Goal: Task Accomplishment & Management: Contribute content

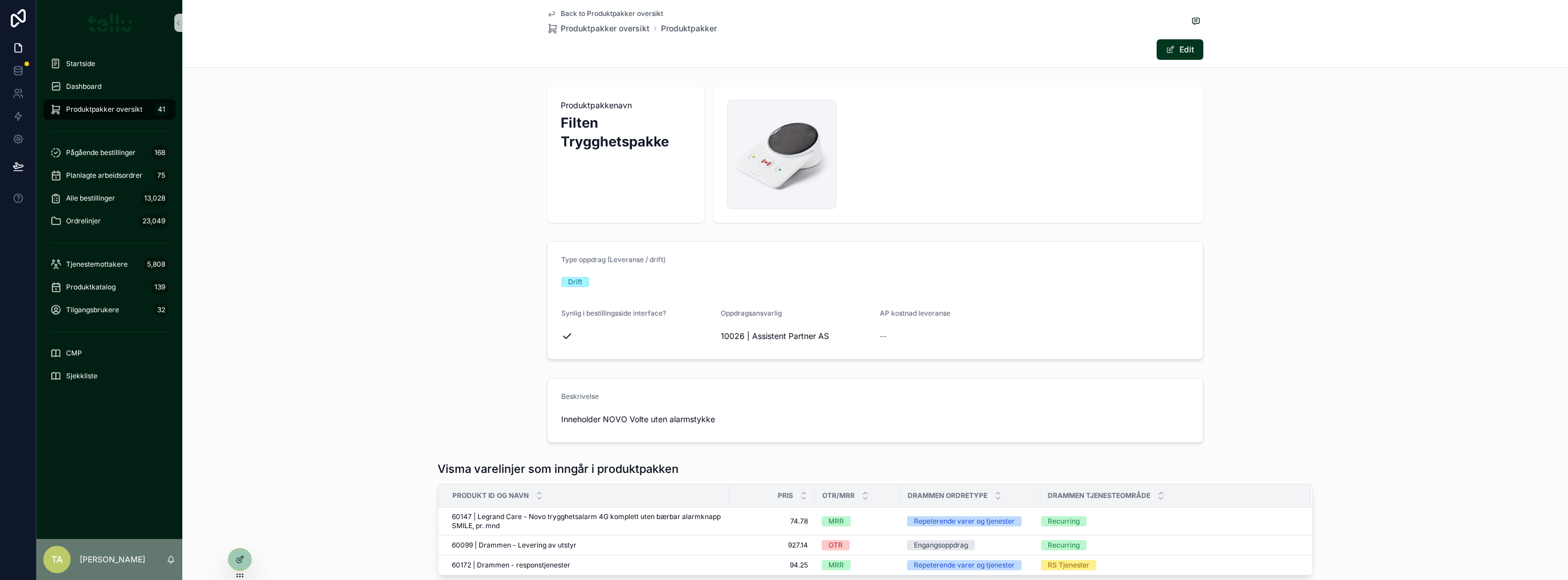
drag, startPoint x: 117, startPoint y: 112, endPoint x: 342, endPoint y: 114, distance: 225.0
click at [117, 112] on span "Produktpakker oversikt" at bounding box center [104, 109] width 76 height 9
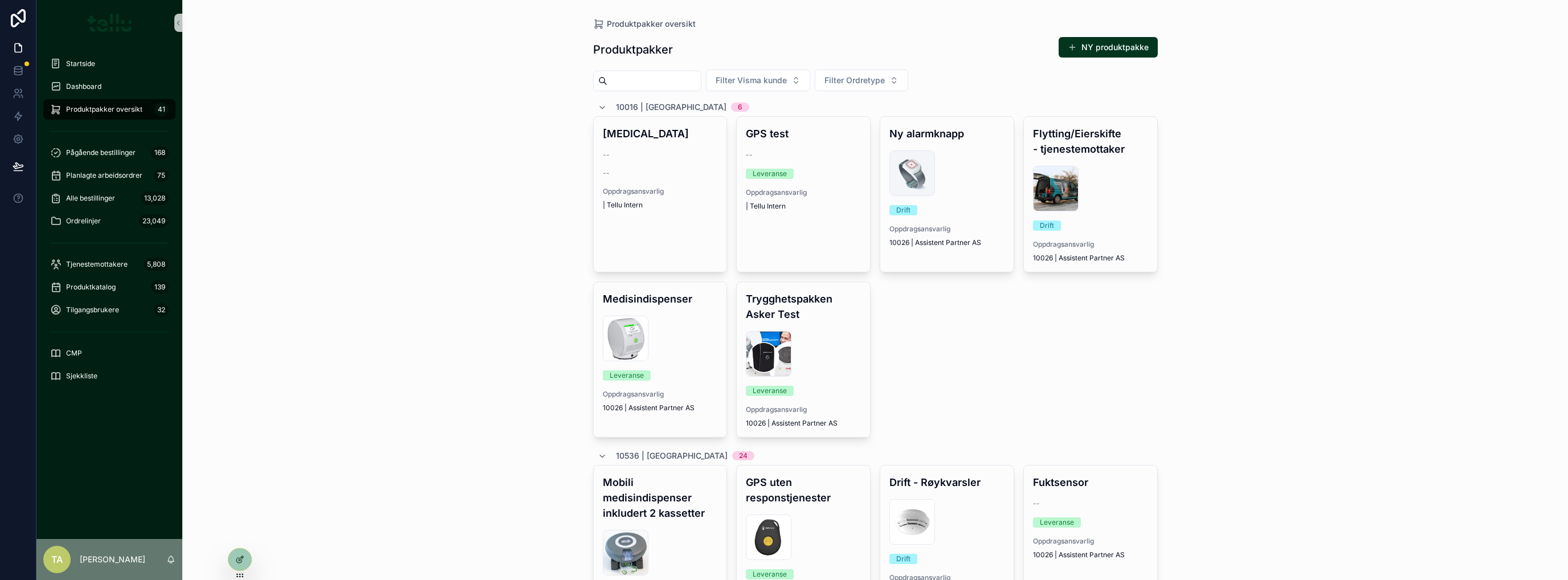
click at [632, 81] on input "scrollable content" at bounding box center [654, 80] width 93 height 16
type input "*****"
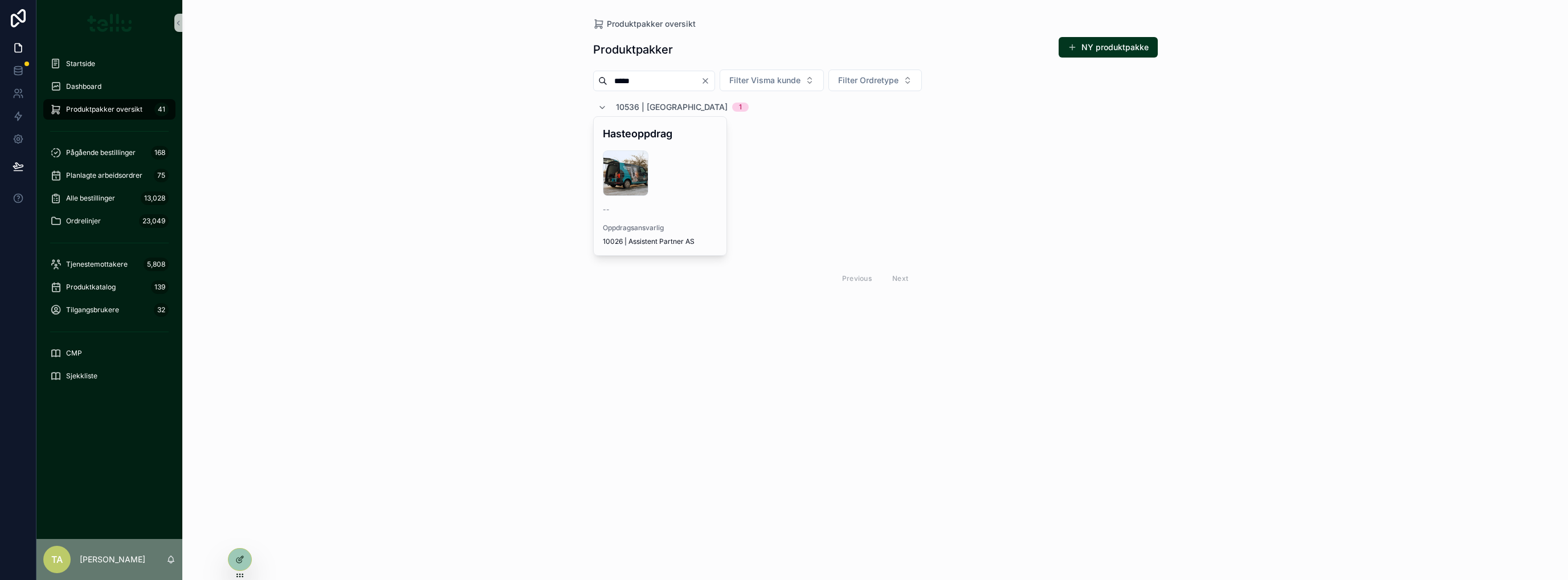
click at [662, 187] on div "DSCF4271-800x500 .jpg" at bounding box center [660, 173] width 115 height 46
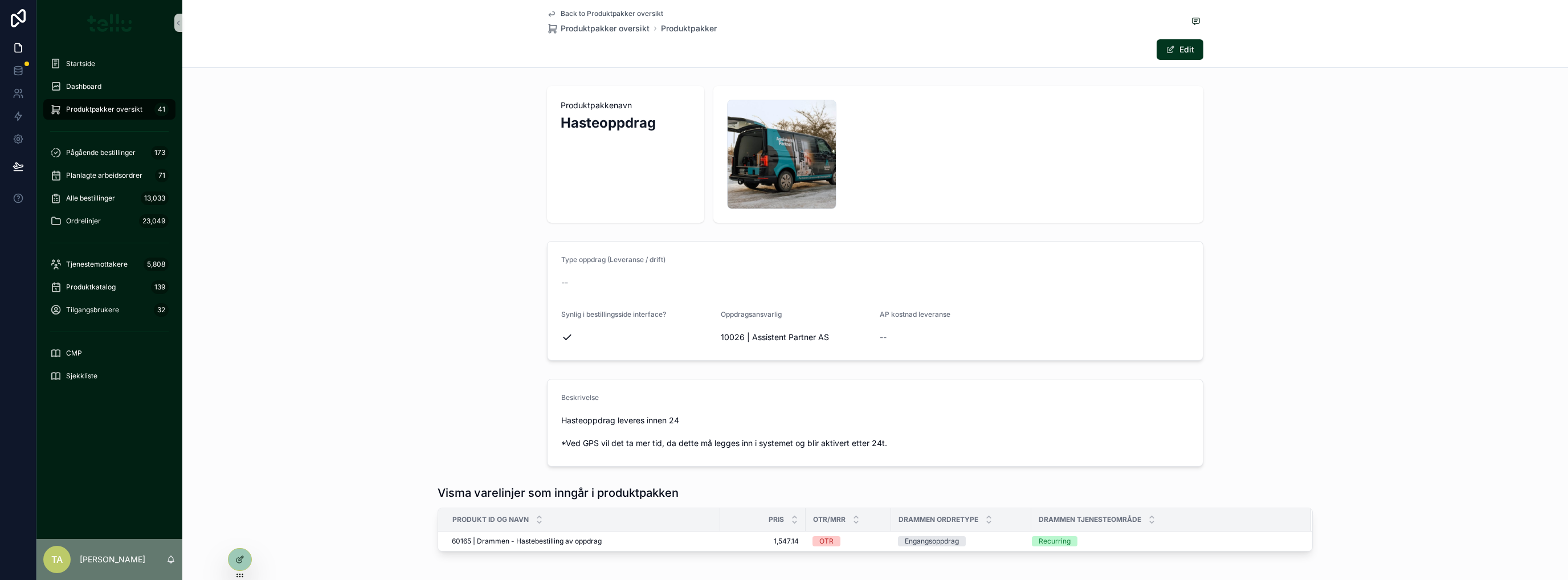
click at [416, 210] on div "Produktpakkenavn Hasteoppdrag DSCF4271-800x500 .jpg" at bounding box center [875, 155] width 1386 height 146
click at [116, 105] on span "Produktpakker oversikt" at bounding box center [104, 109] width 76 height 9
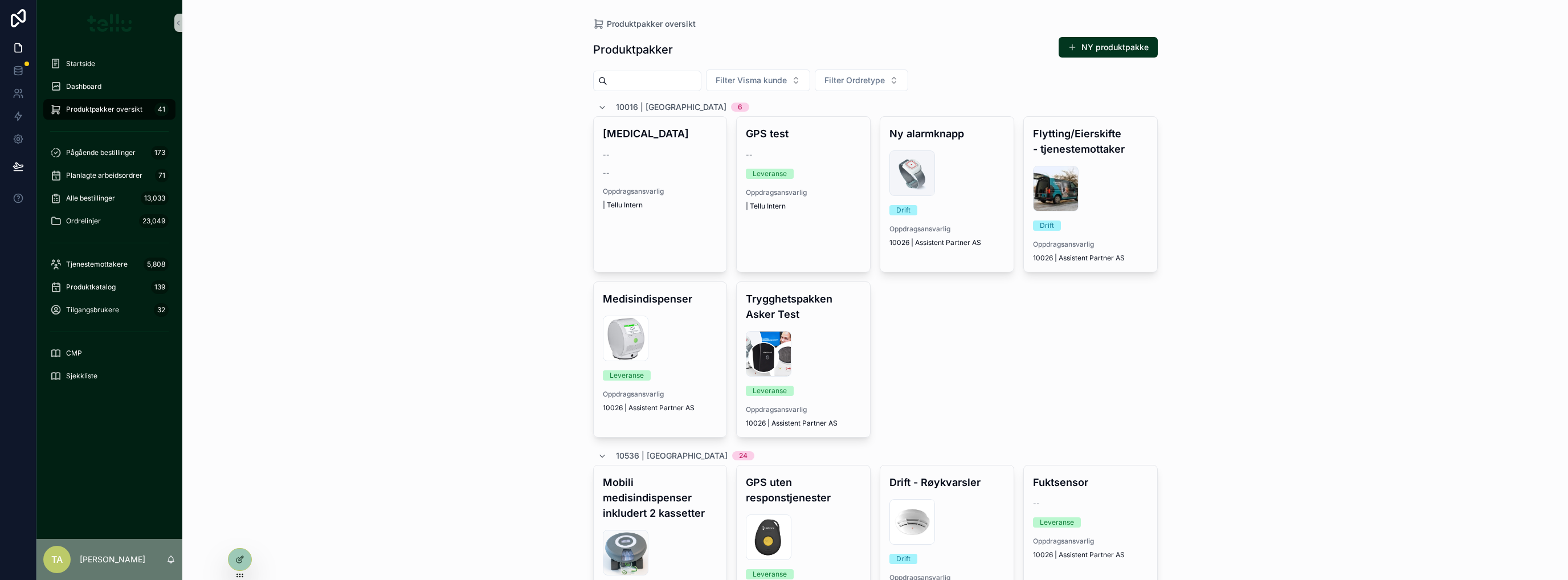
click at [622, 82] on input "scrollable content" at bounding box center [654, 80] width 93 height 16
type input "*******"
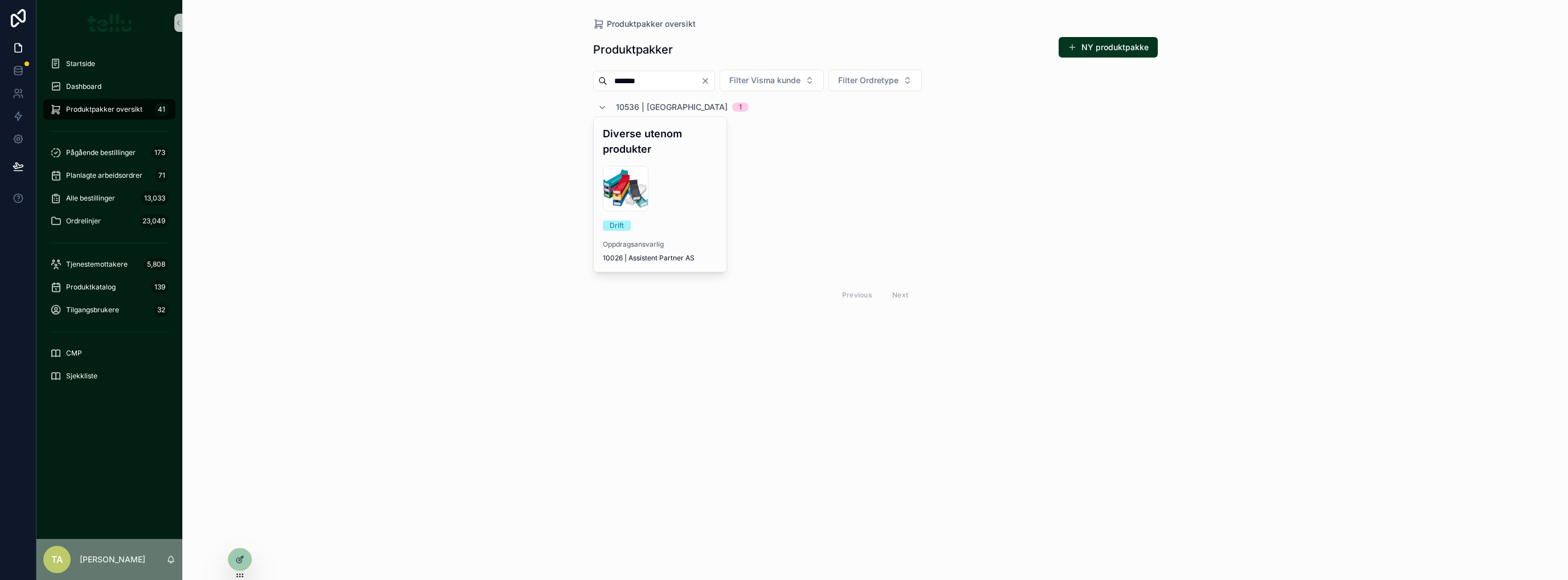
click at [689, 159] on div "Diverse utenom produkter images-(3) .jpg Drift Oppdragsansvarlig 10026 | Assist…" at bounding box center [661, 195] width 133 height 155
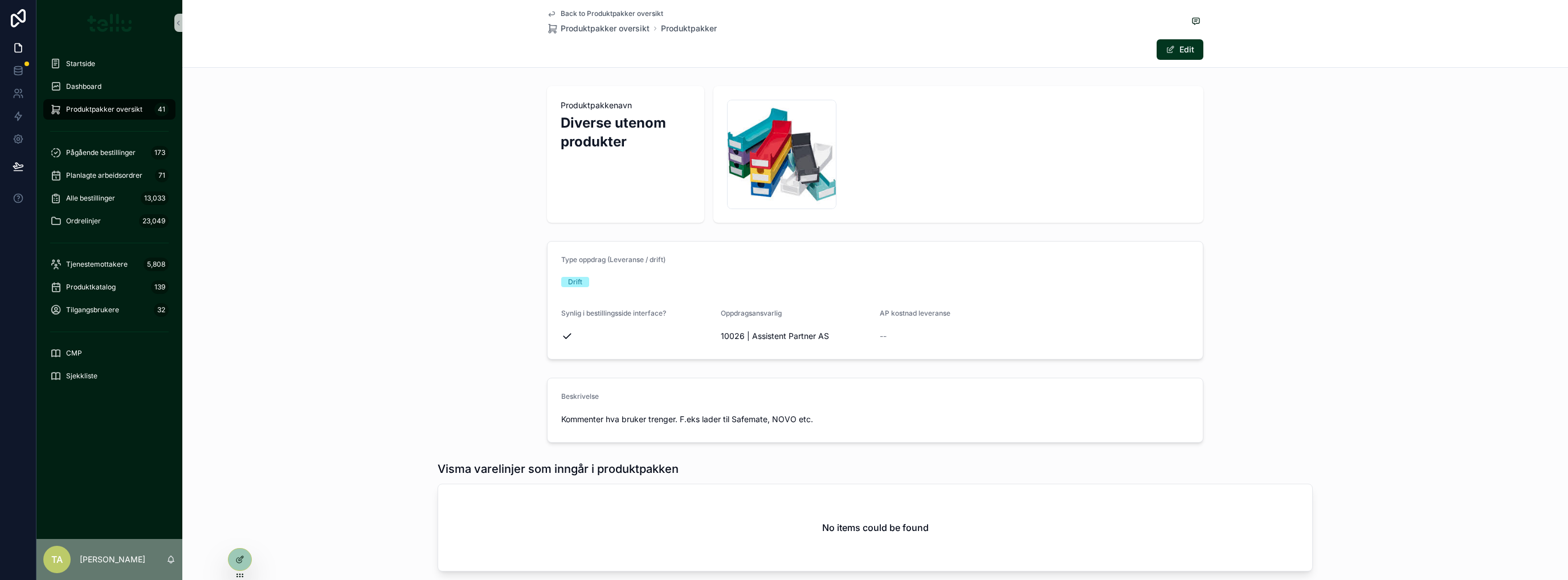
scroll to position [86, 0]
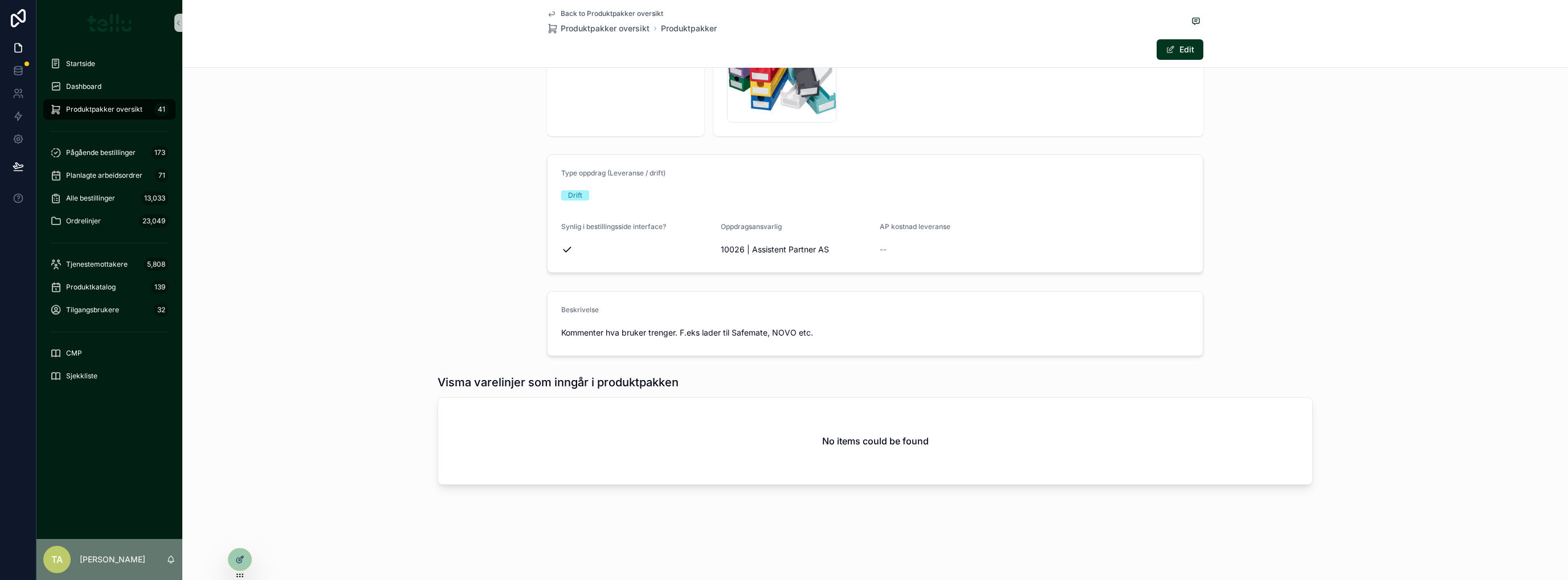
click at [791, 436] on div "No items could be found" at bounding box center [875, 440] width 875 height 86
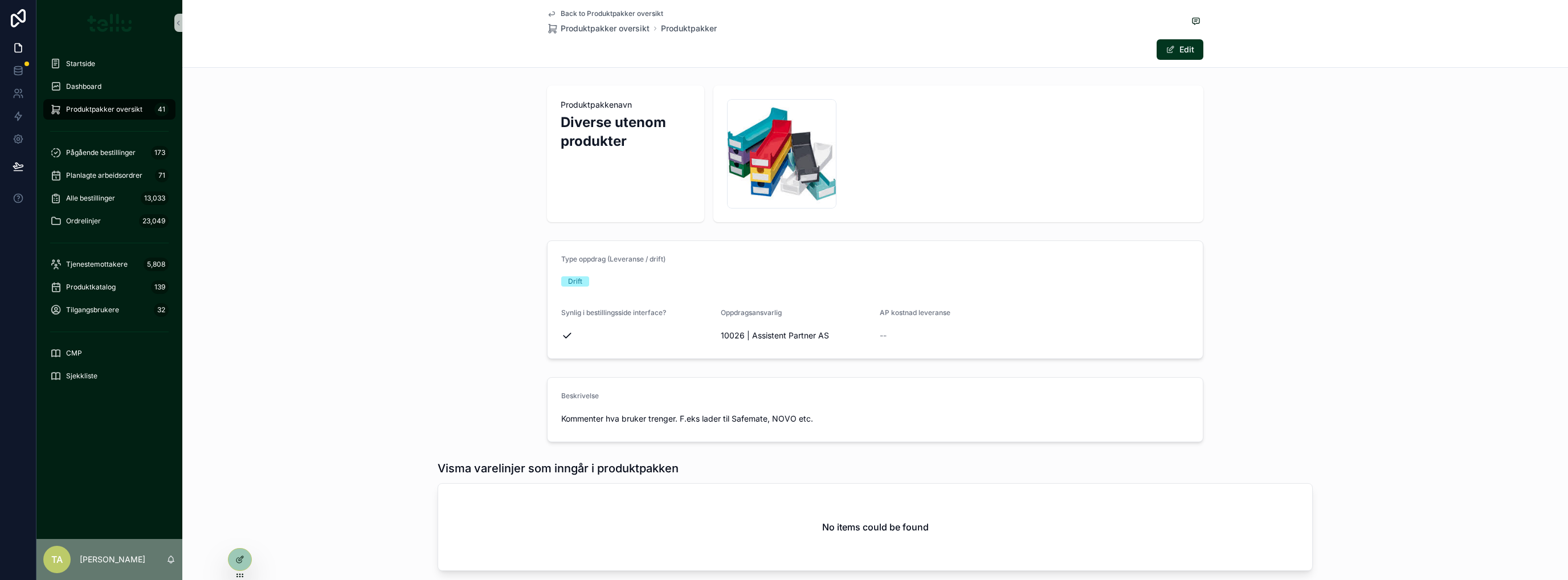
scroll to position [0, 0]
click at [1175, 51] on button "Edit" at bounding box center [1180, 50] width 47 height 20
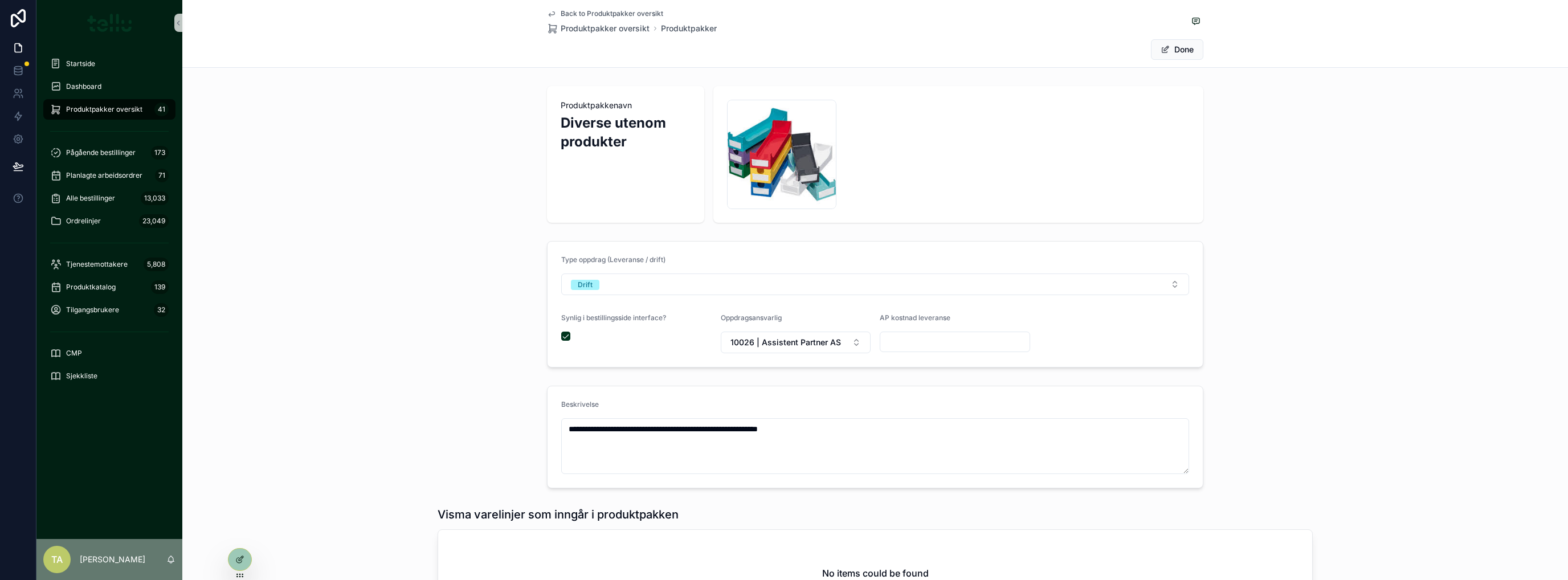
click at [1175, 51] on button "Done" at bounding box center [1177, 50] width 52 height 20
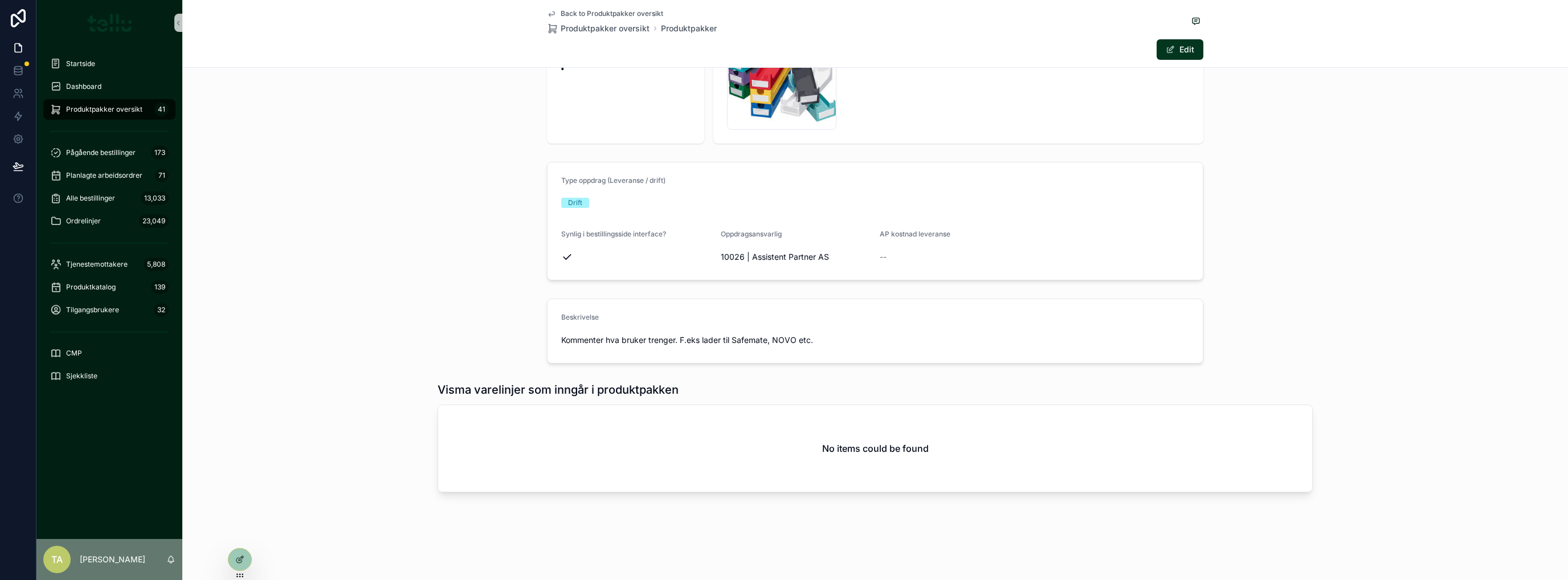
scroll to position [86, 0]
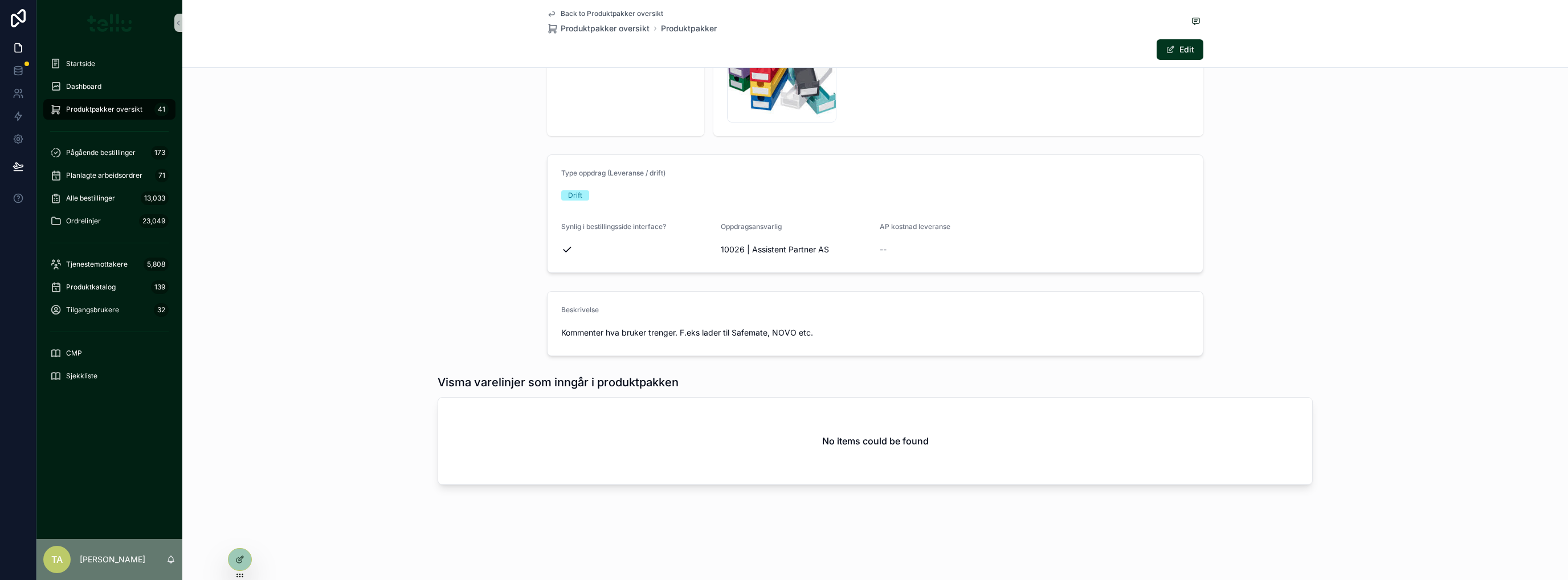
click at [235, 562] on div at bounding box center [240, 560] width 22 height 22
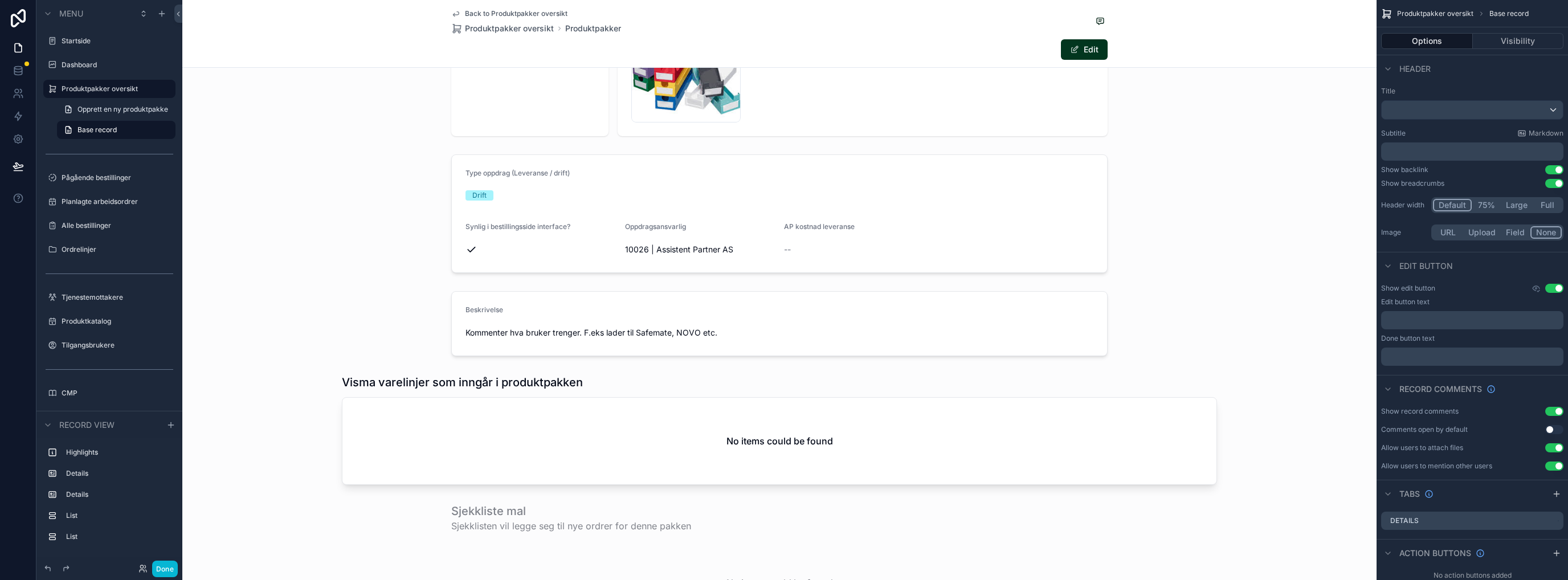
click at [962, 391] on div "scrollable content" at bounding box center [779, 430] width 1194 height 120
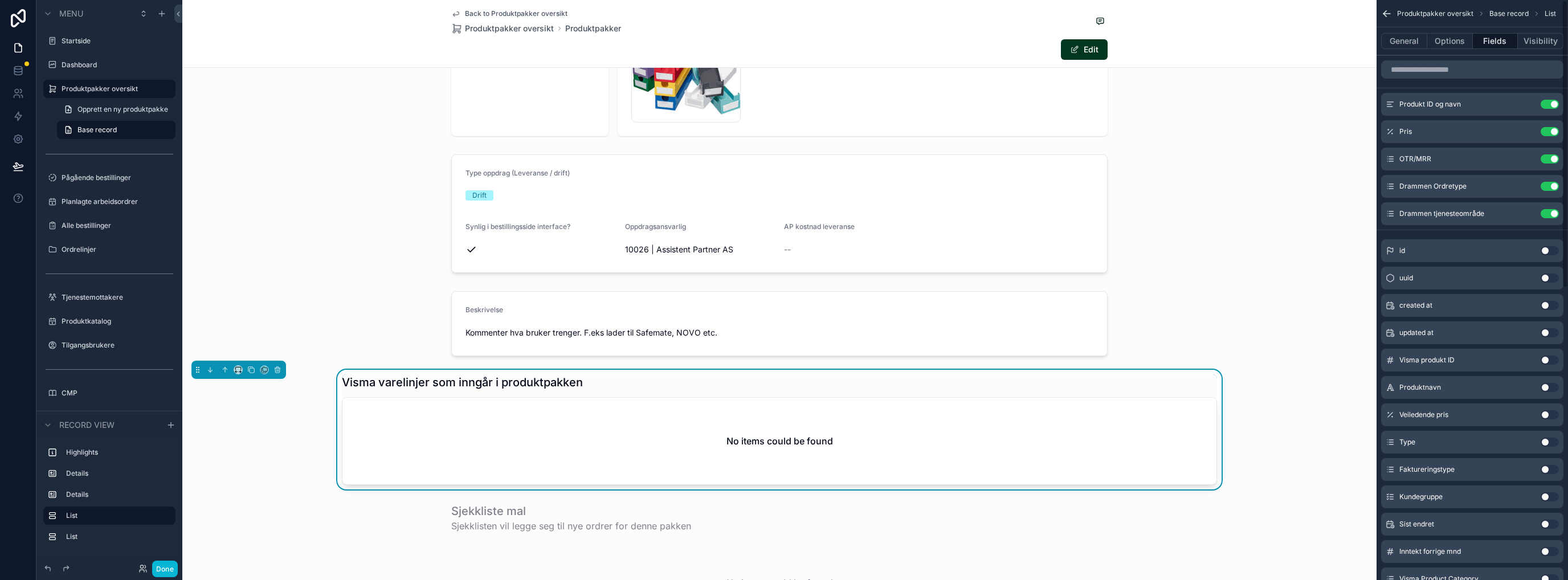
click at [1418, 44] on button "General" at bounding box center [1405, 41] width 46 height 16
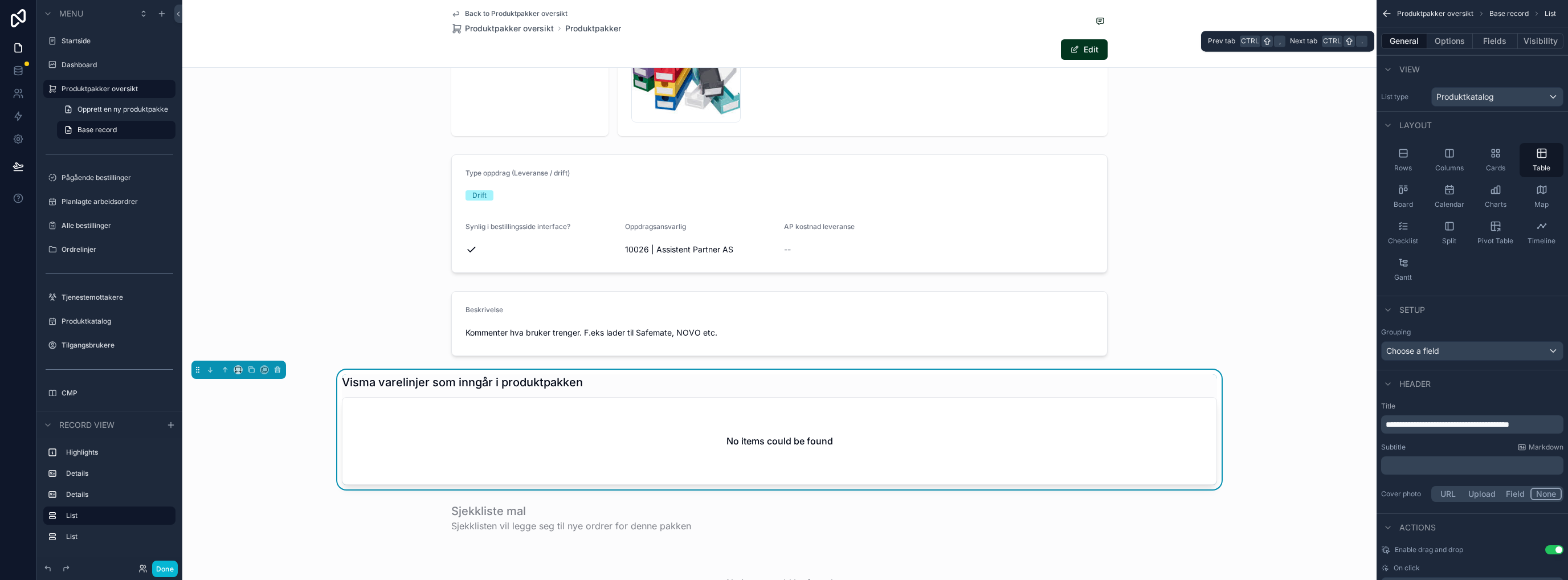
click at [1440, 42] on button "Options" at bounding box center [1450, 41] width 46 height 16
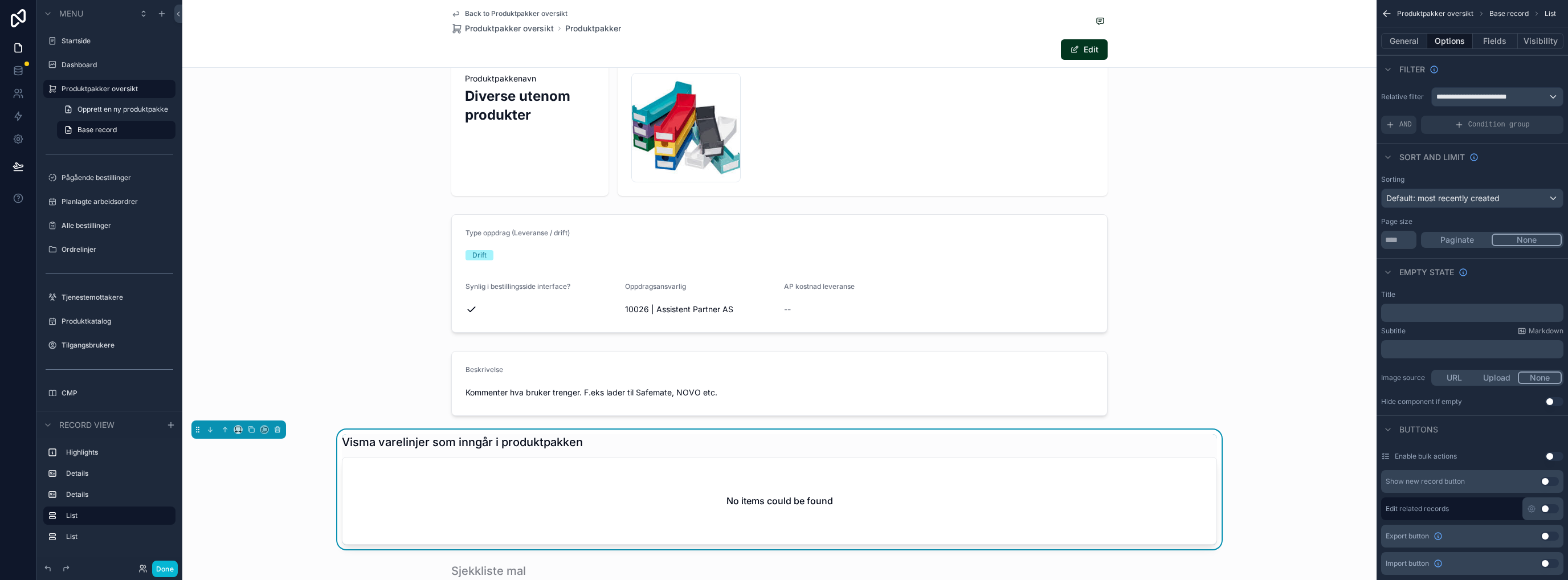
scroll to position [0, 0]
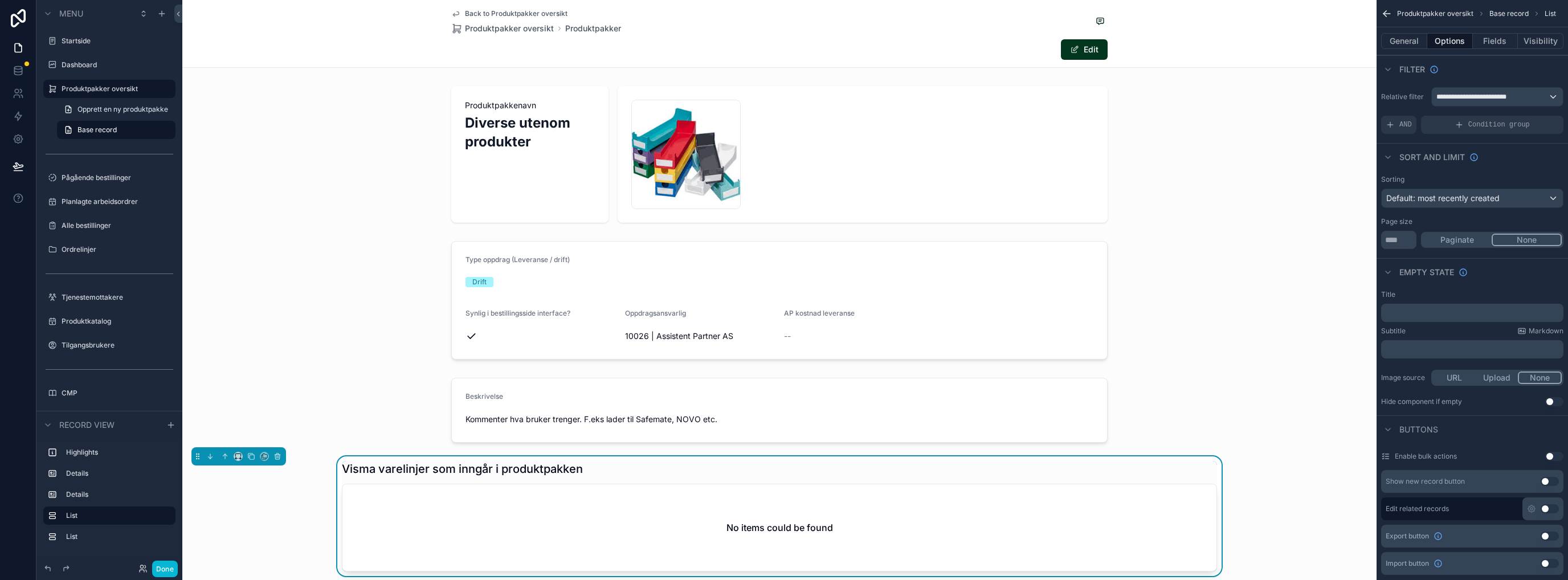
click at [86, 84] on label "Produktpakker oversikt" at bounding box center [114, 88] width 107 height 9
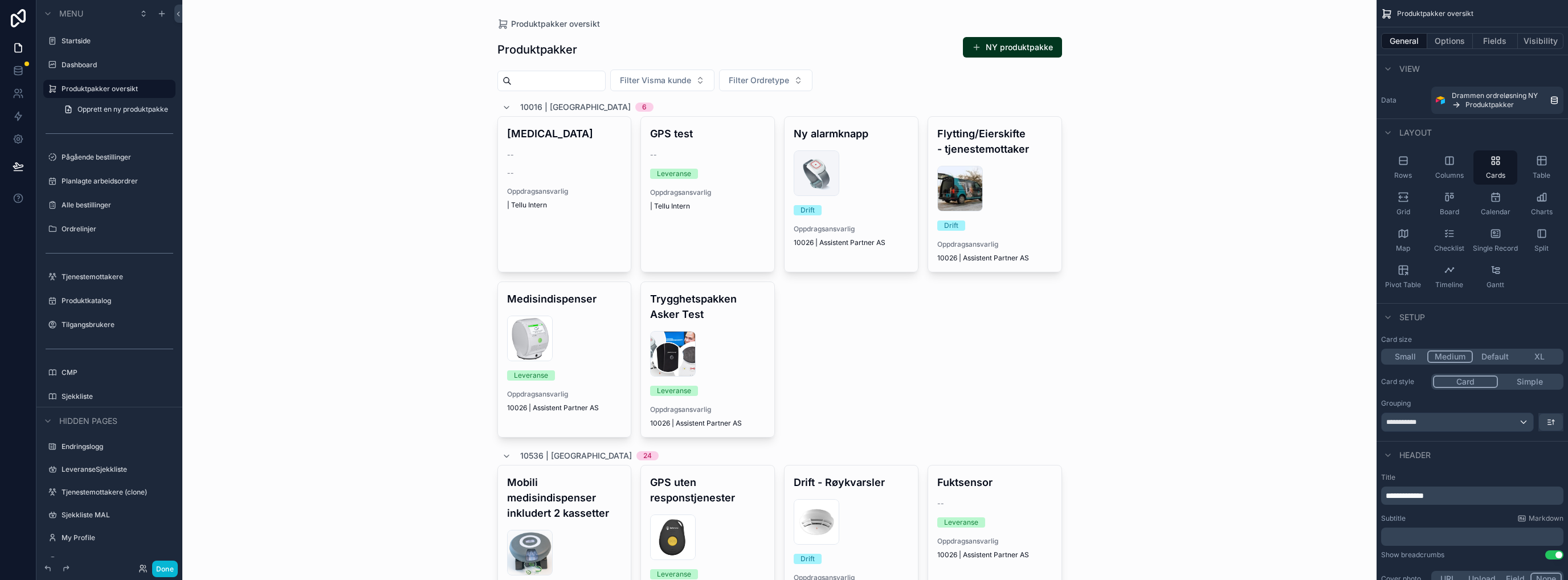
click at [521, 77] on input "scrollable content" at bounding box center [558, 80] width 93 height 16
type input "*******"
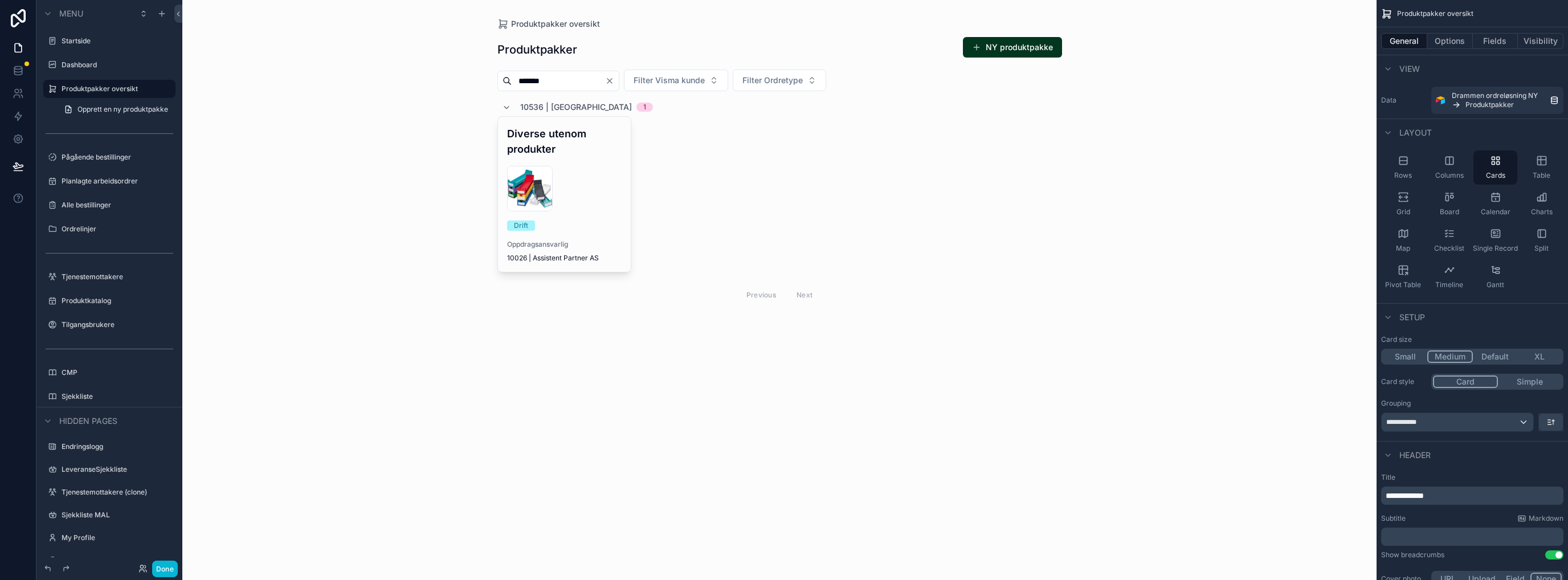
click at [604, 167] on div "images-(3) .jpg" at bounding box center [564, 189] width 115 height 46
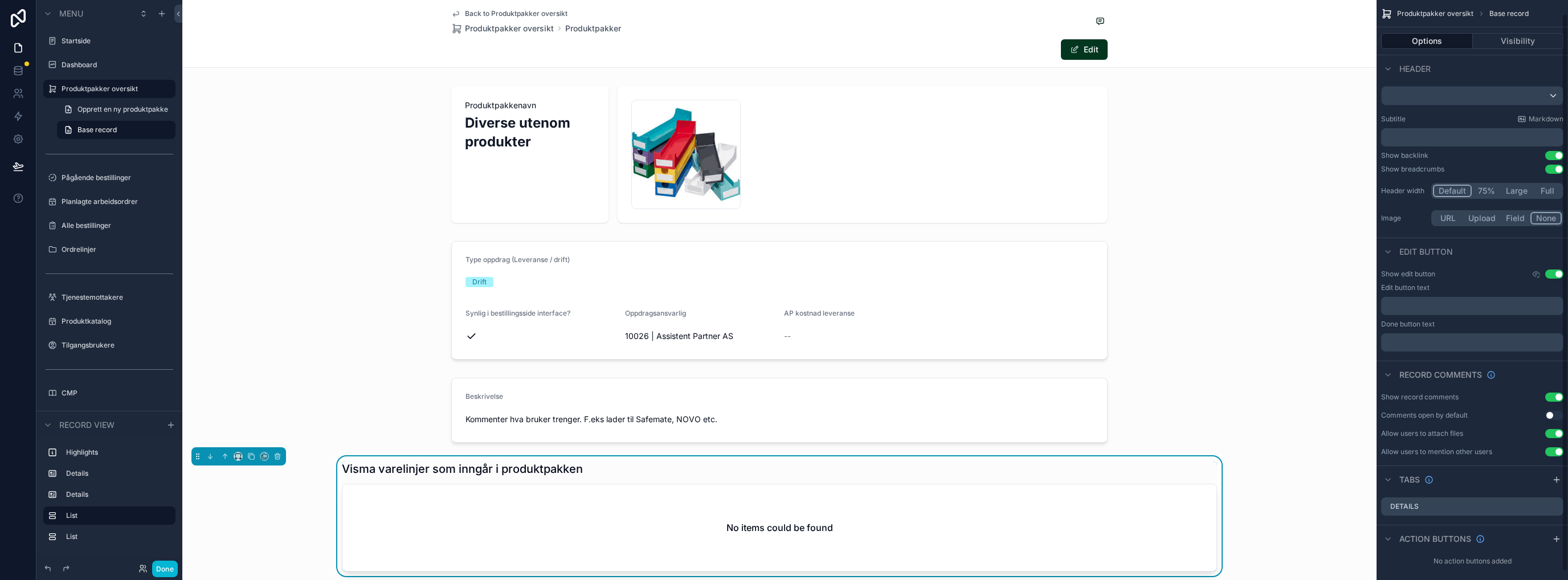
scroll to position [22, 0]
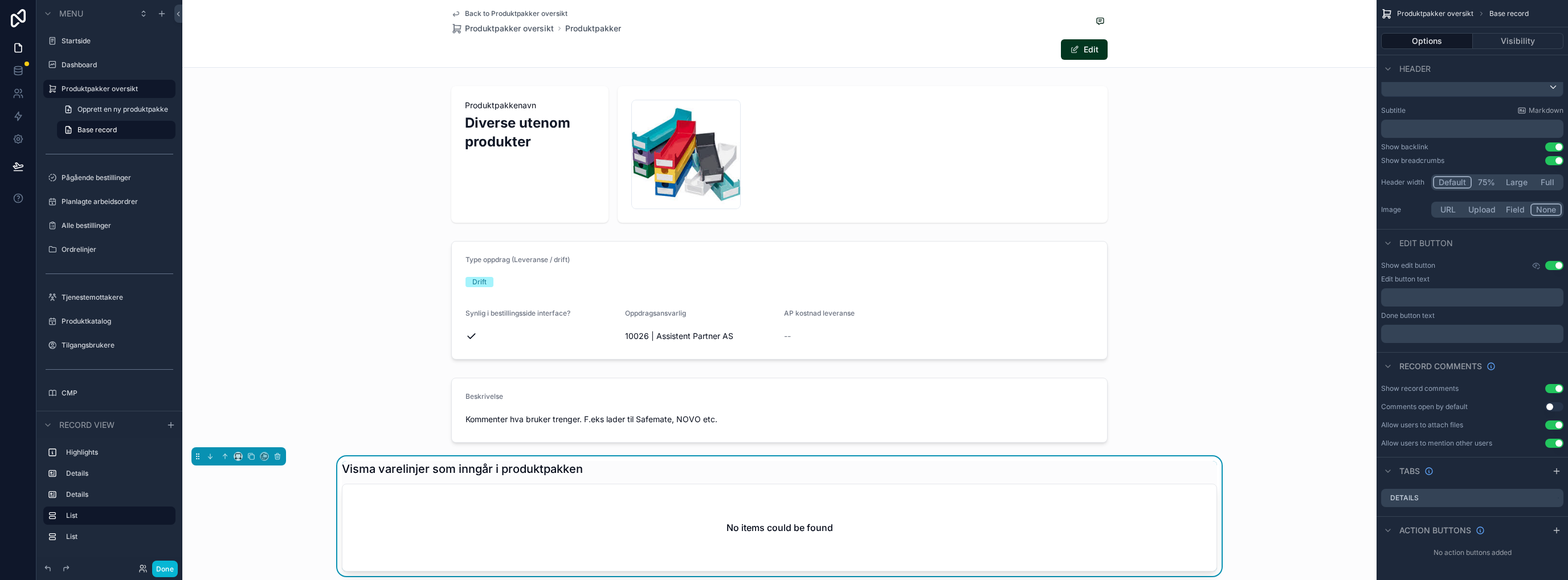
click at [1130, 475] on div "Visma varelinjer som inngår i produktpakken" at bounding box center [779, 468] width 875 height 16
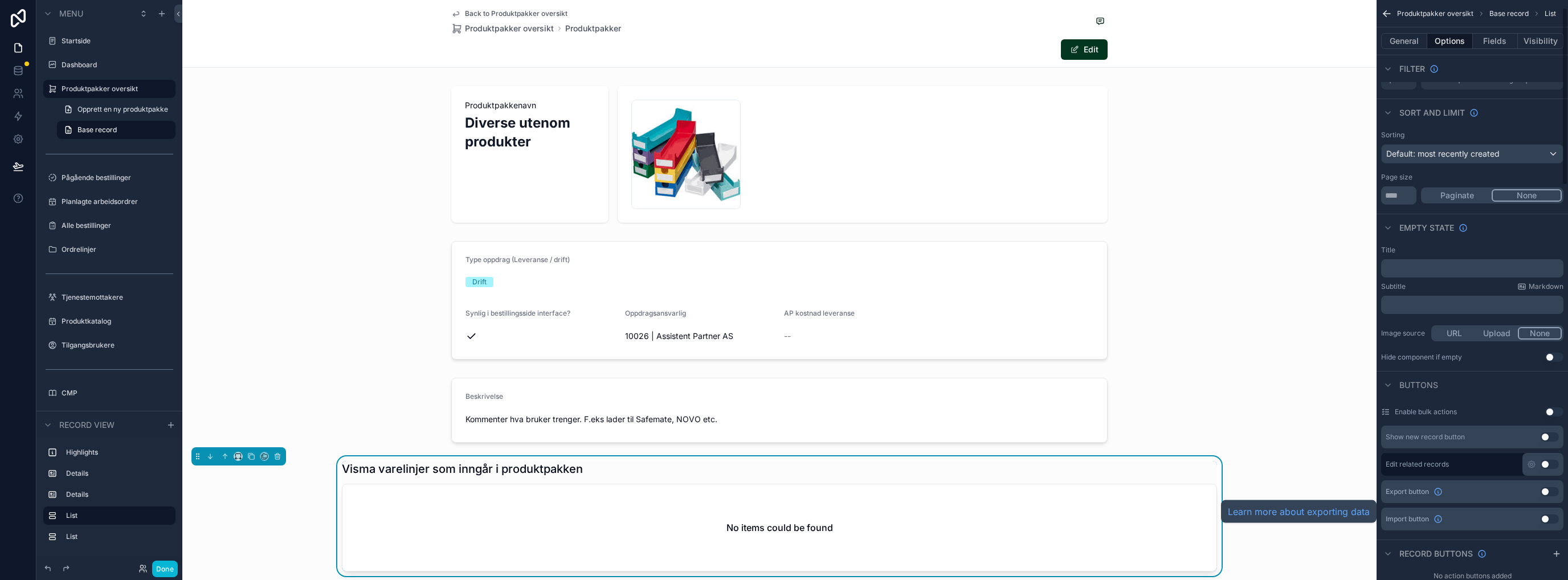
scroll to position [99, 0]
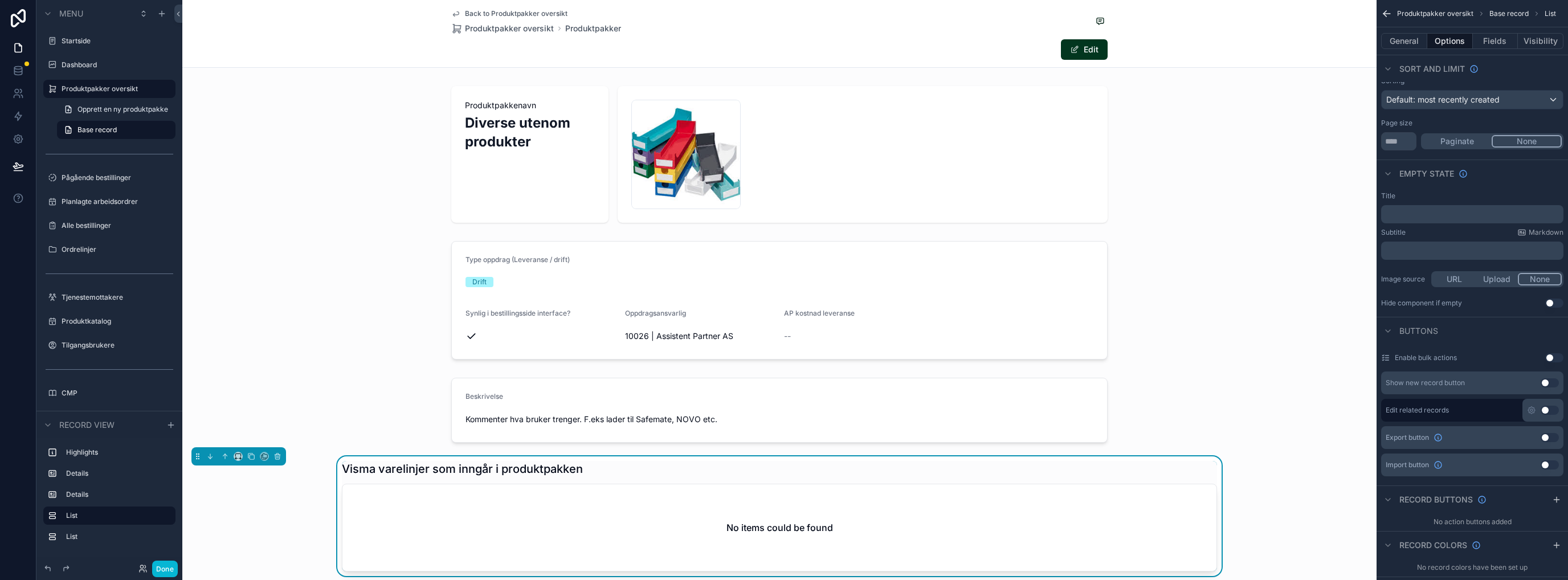
click at [1548, 385] on button "Use setting" at bounding box center [1550, 383] width 18 height 9
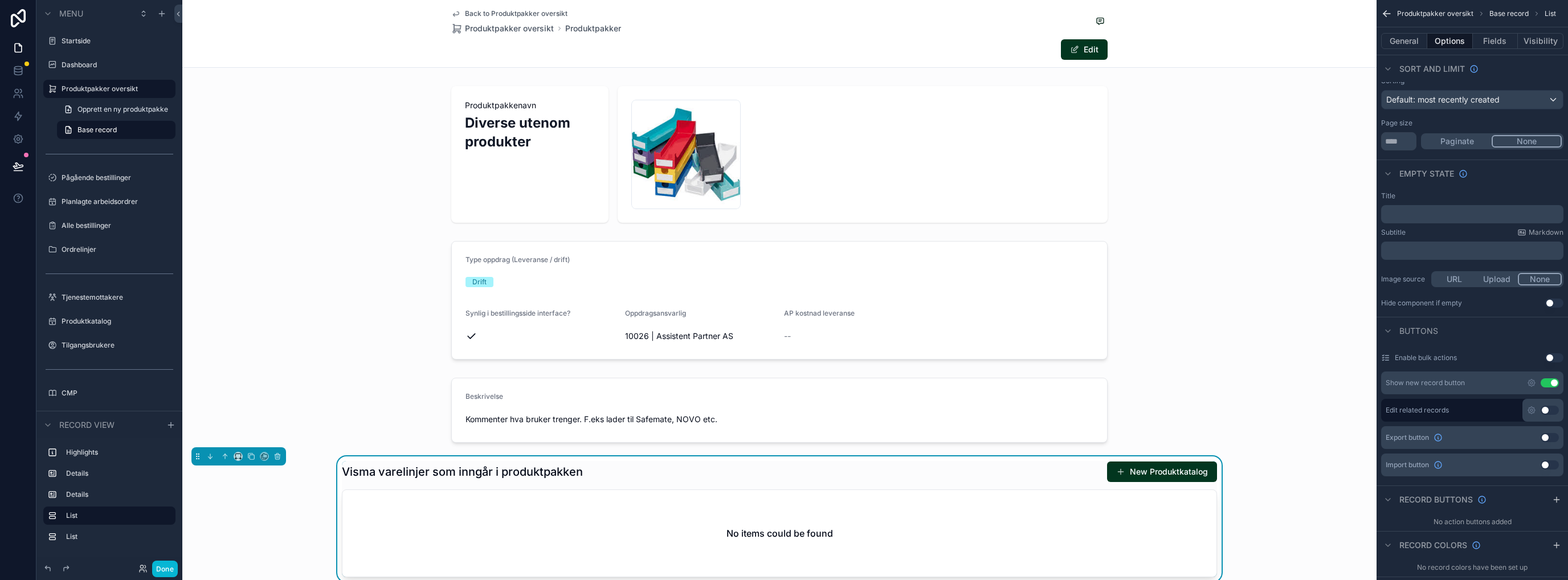
click at [1530, 381] on icon "scrollable content" at bounding box center [1531, 383] width 9 height 9
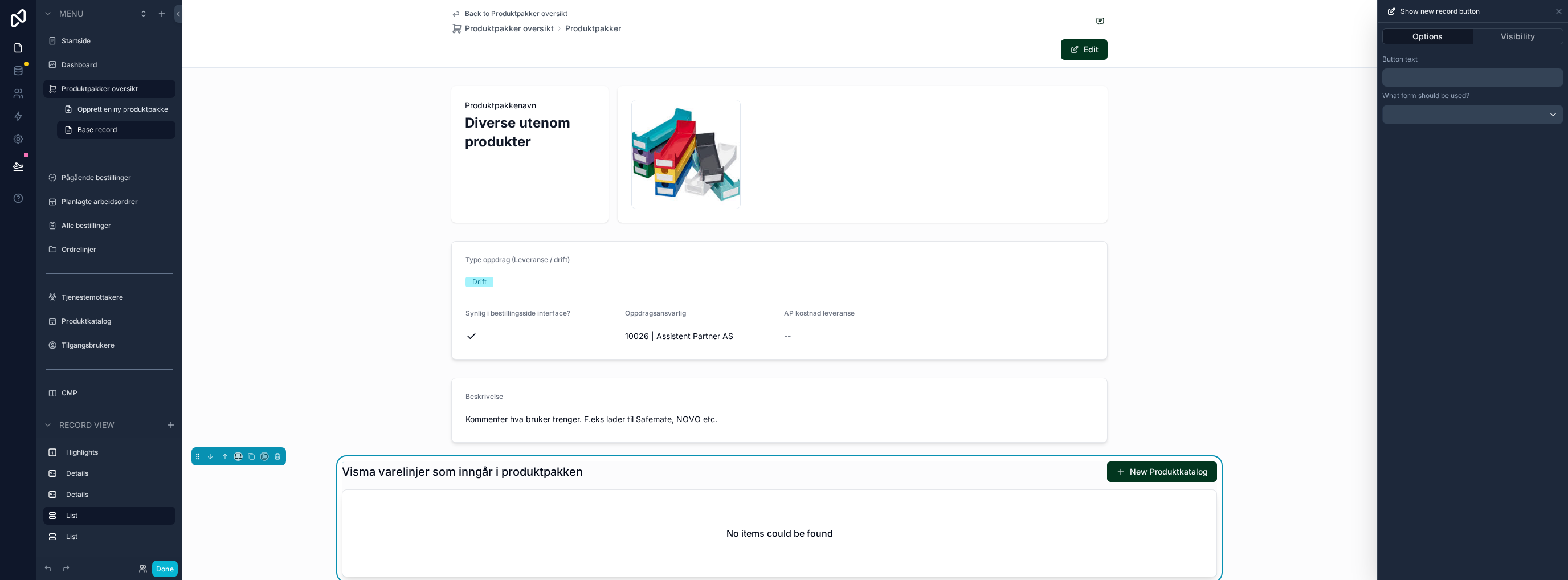
click at [1430, 74] on p "﻿" at bounding box center [1474, 78] width 174 height 14
click at [1224, 281] on div "scrollable content" at bounding box center [779, 301] width 1194 height 128
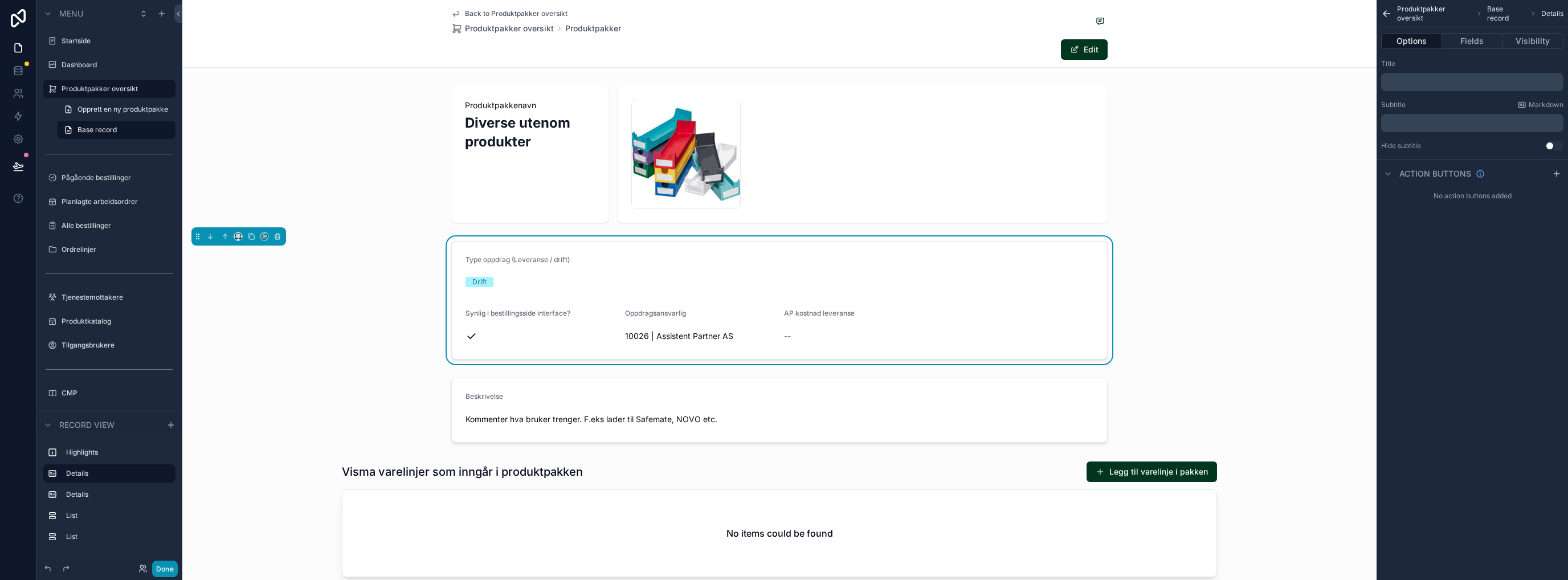
click at [170, 568] on button "Done" at bounding box center [165, 569] width 26 height 16
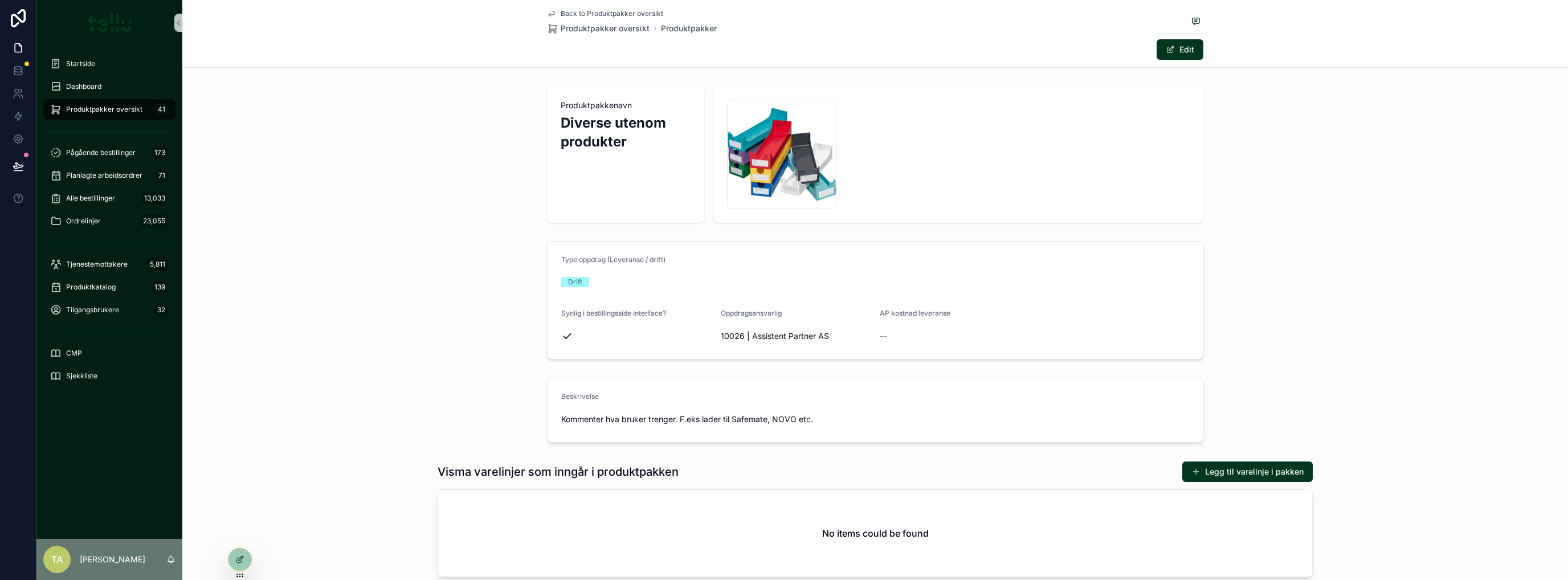
click at [1228, 474] on button "Legg til varelinje i pakken" at bounding box center [1248, 472] width 131 height 20
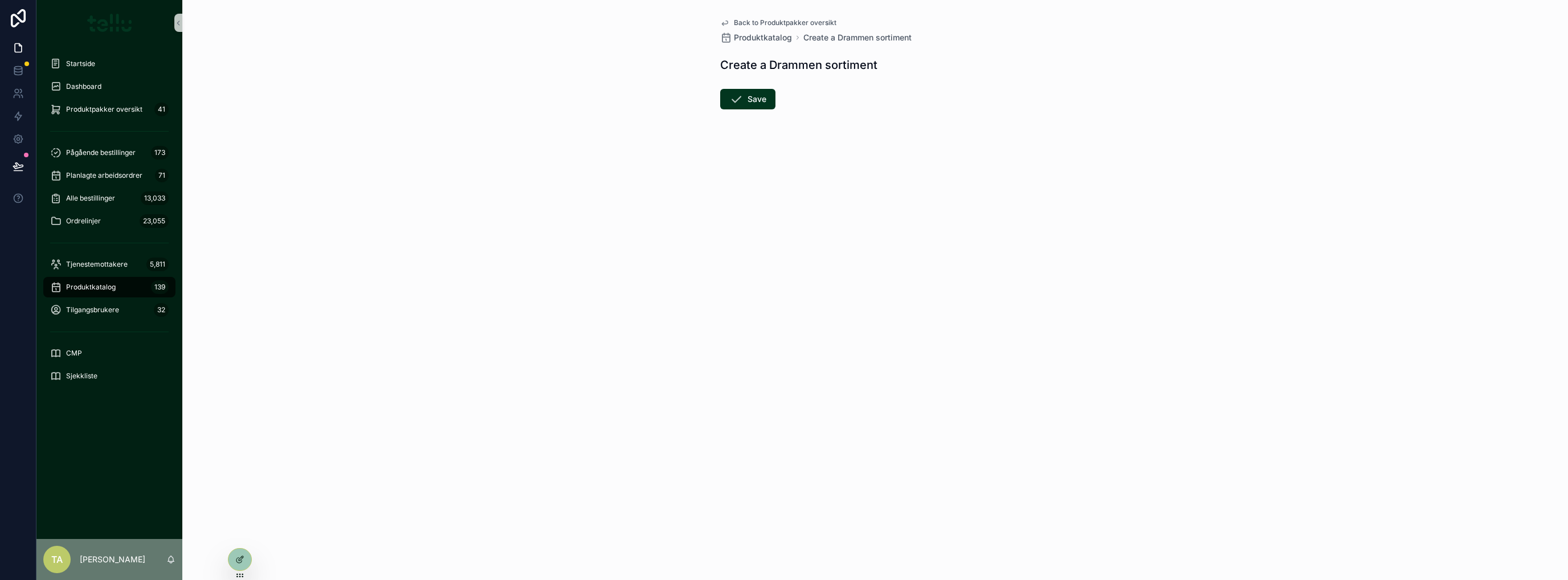
click at [244, 563] on icon at bounding box center [240, 560] width 9 height 9
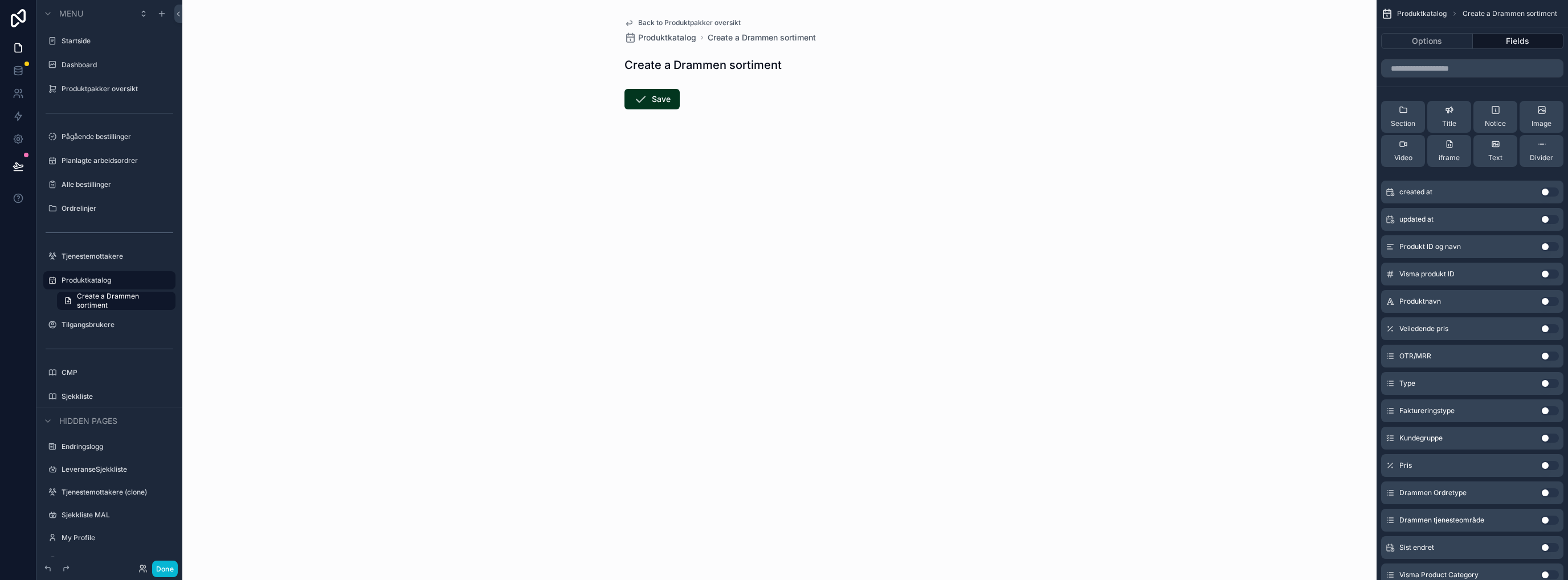
click at [627, 22] on icon "scrollable content" at bounding box center [629, 22] width 9 height 9
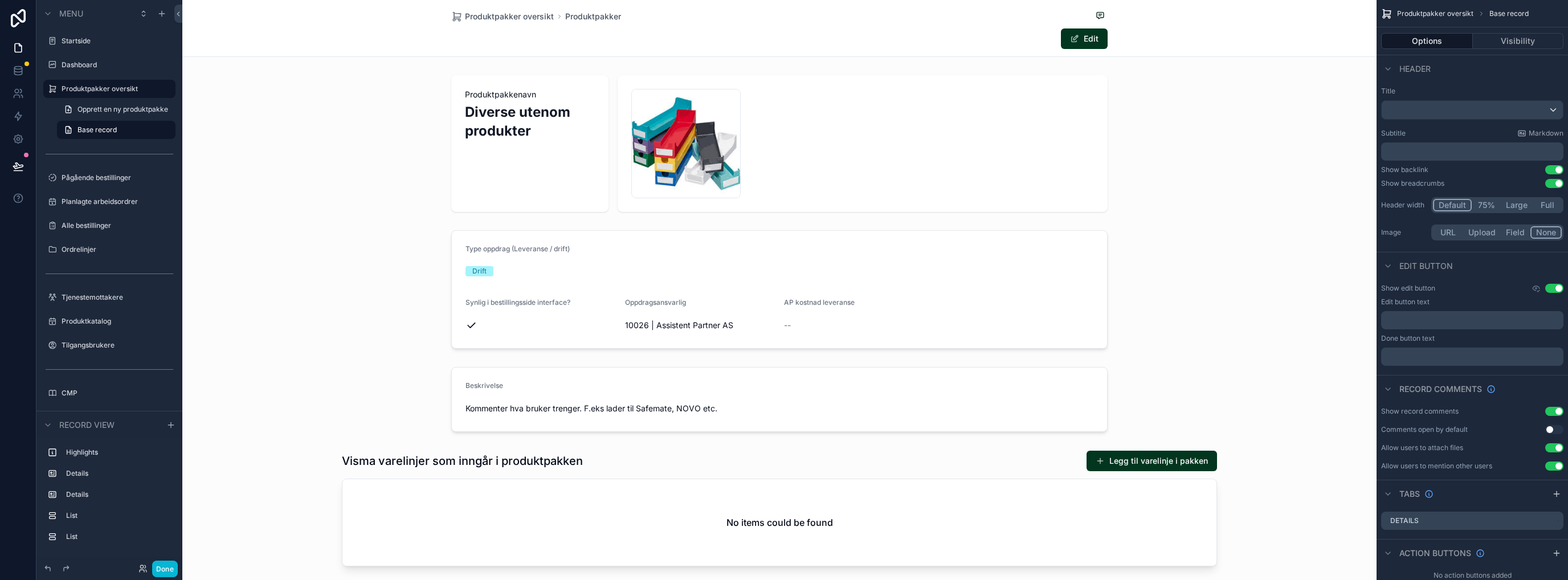
click at [715, 466] on div "scrollable content" at bounding box center [779, 509] width 1194 height 125
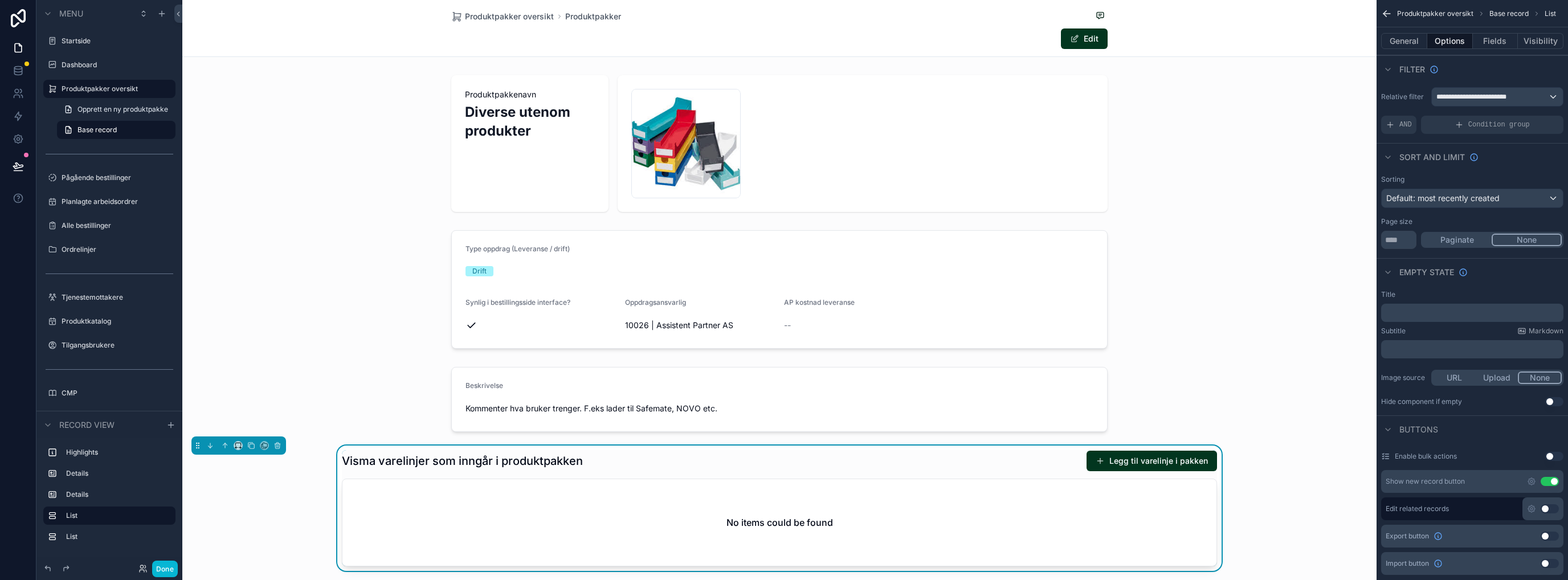
click at [1546, 479] on button "Use setting" at bounding box center [1550, 481] width 18 height 9
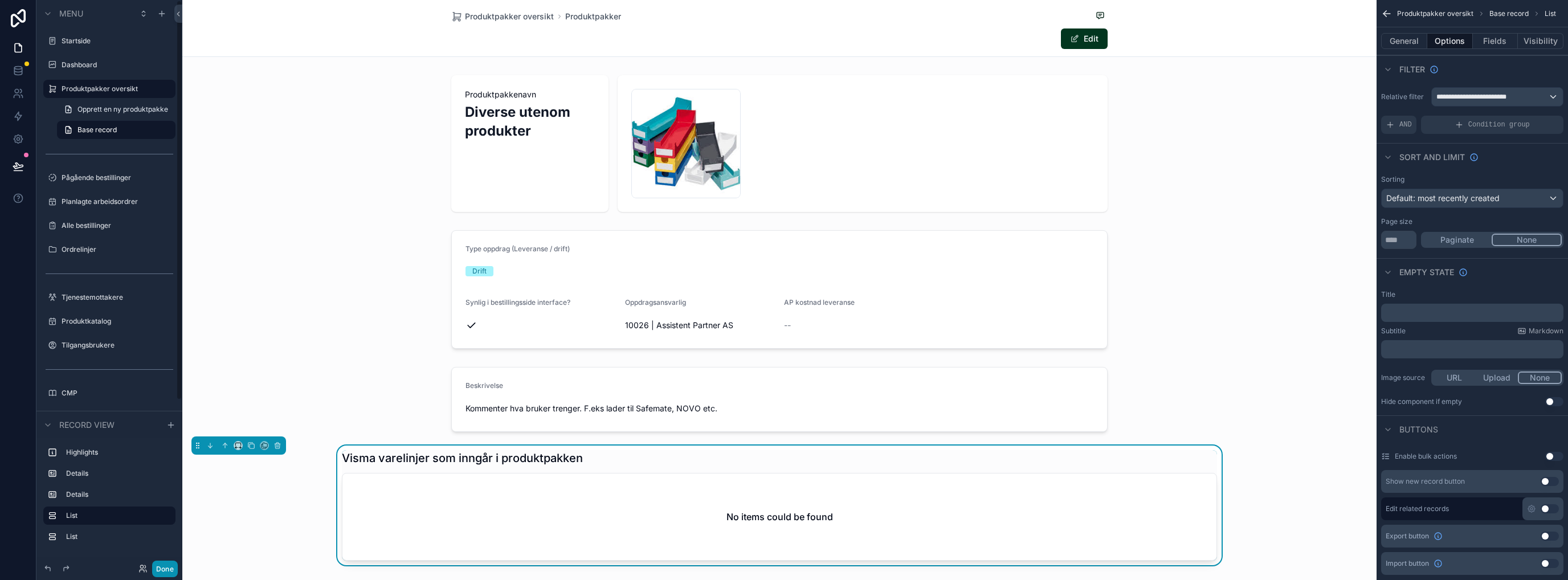
click at [171, 573] on button "Done" at bounding box center [165, 569] width 26 height 16
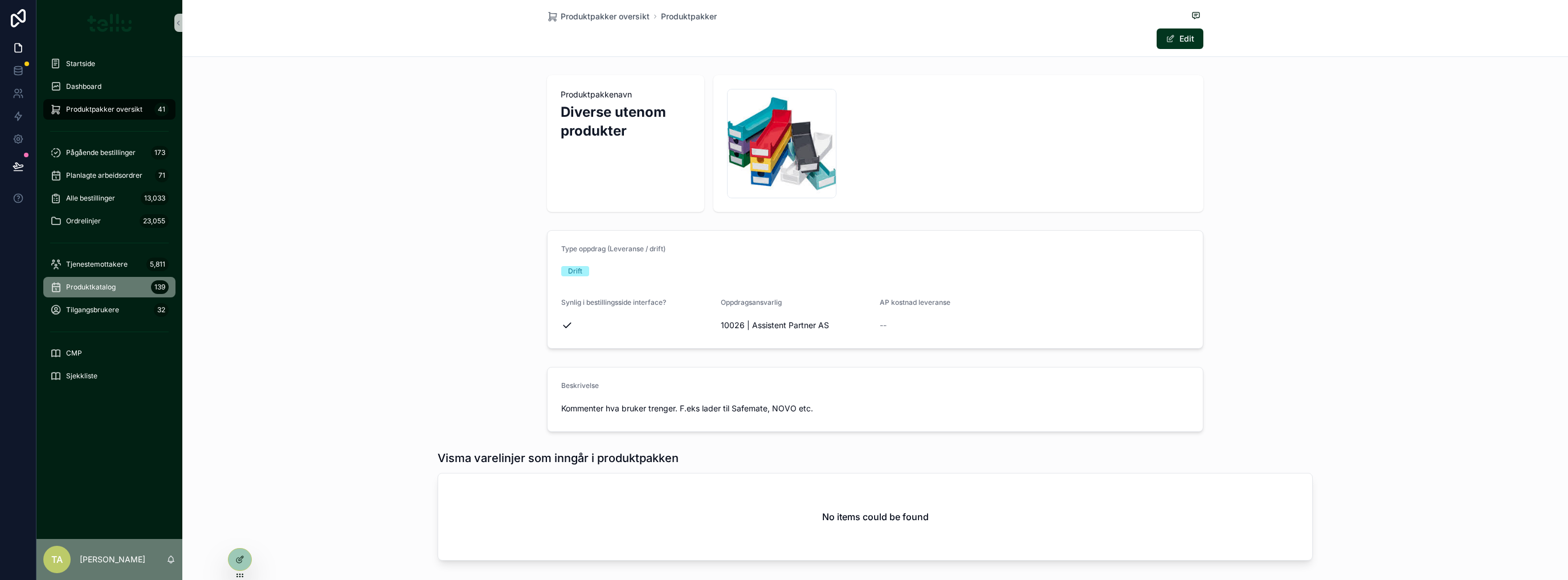
click at [99, 290] on span "Produktkatalog" at bounding box center [91, 287] width 50 height 9
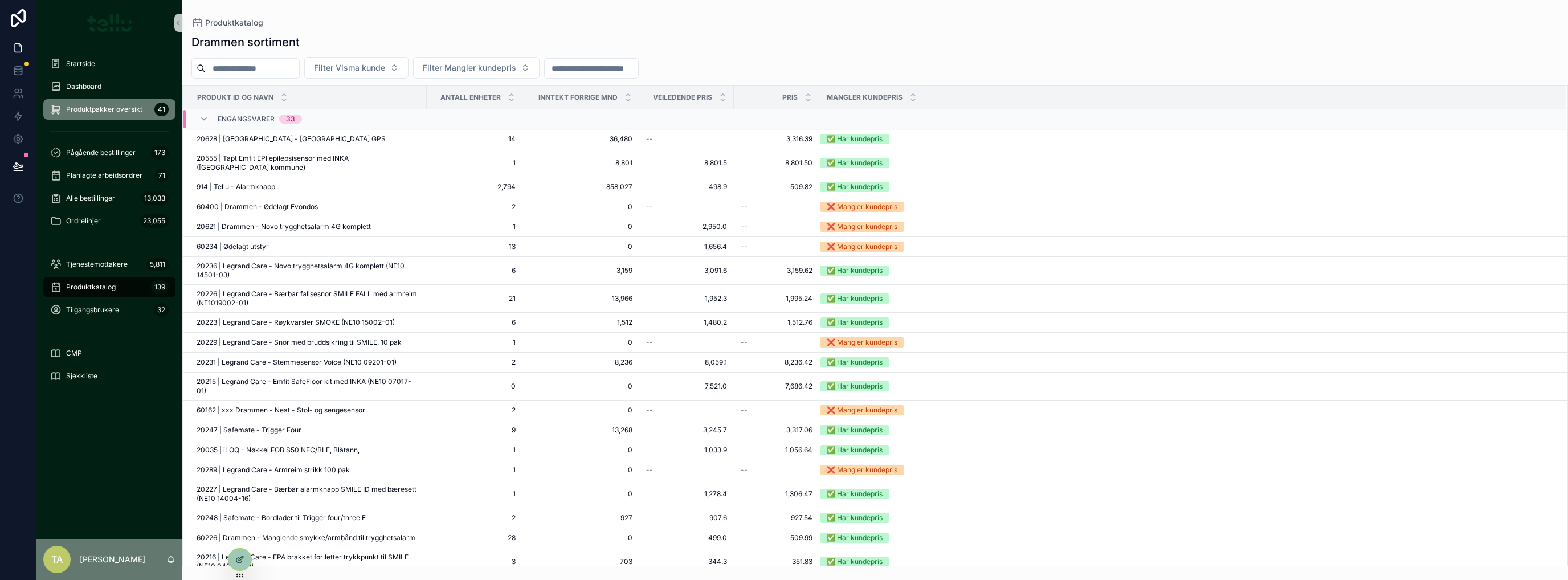
drag, startPoint x: 87, startPoint y: 114, endPoint x: 130, endPoint y: 131, distance: 46.2
click at [88, 114] on div "Produktpakker oversikt 41" at bounding box center [110, 109] width 118 height 18
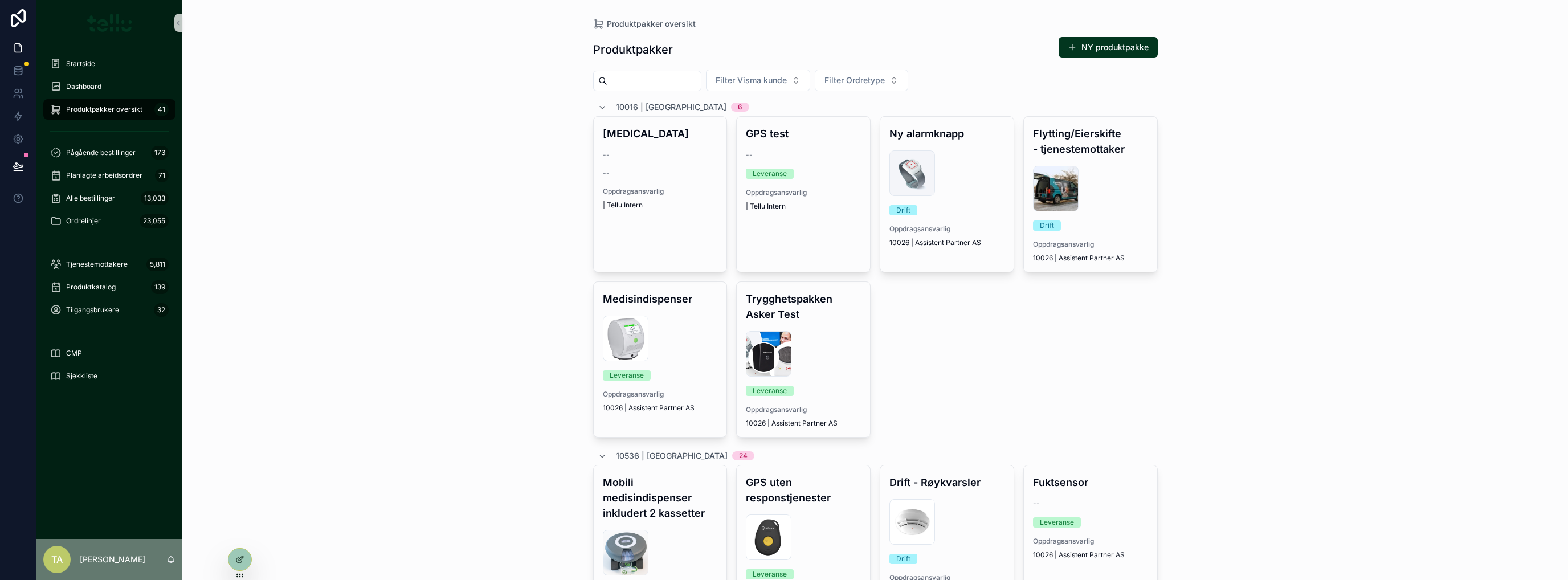
click at [846, 341] on div "image .png" at bounding box center [803, 354] width 115 height 46
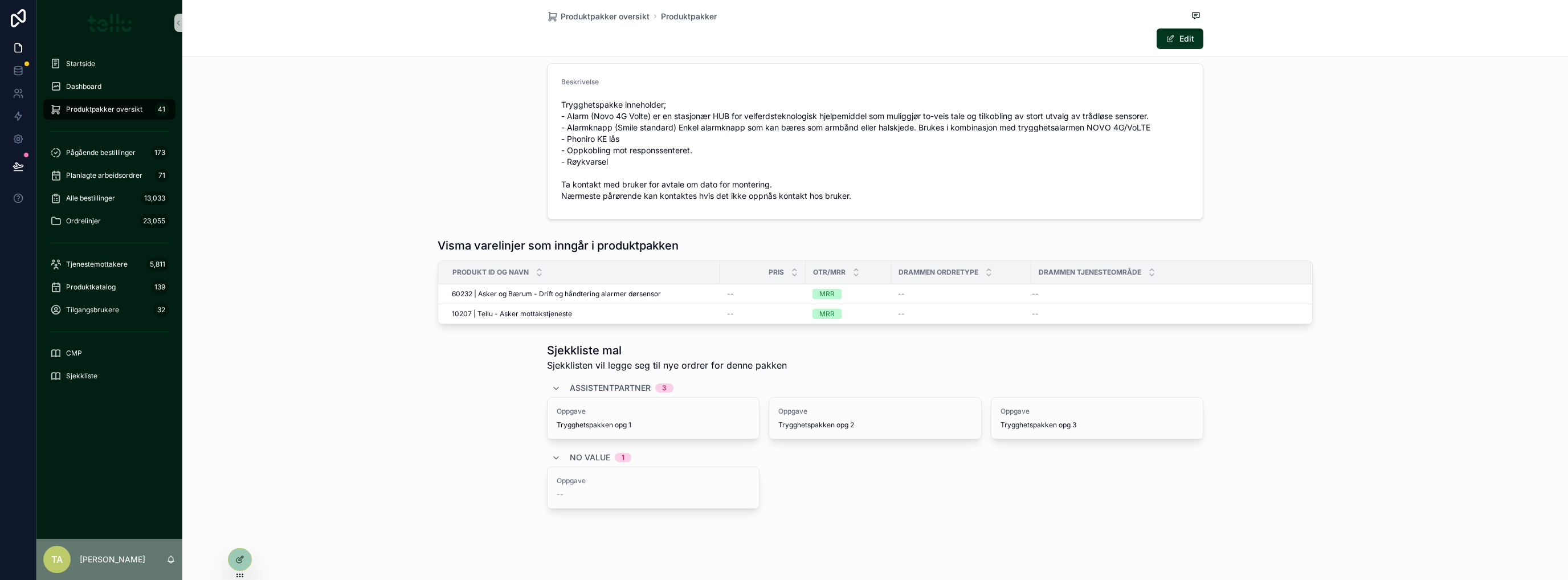
scroll to position [152, 0]
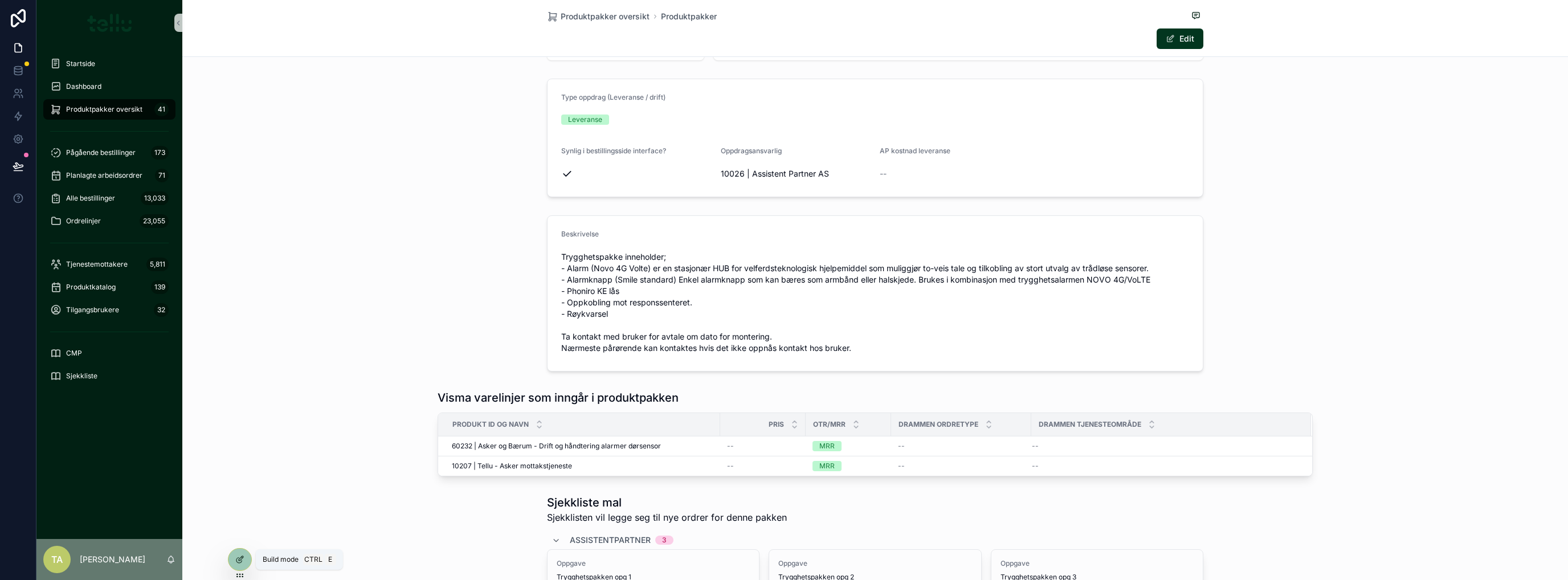
click at [240, 558] on icon at bounding box center [241, 558] width 5 height 5
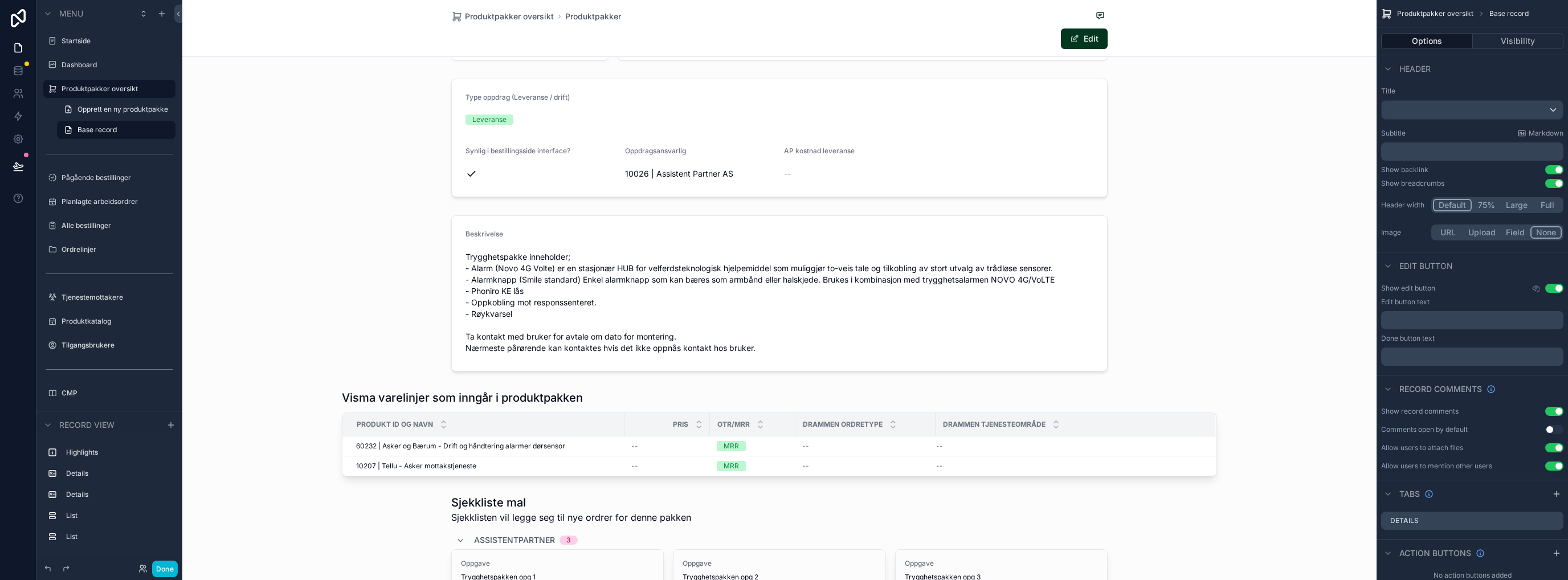
click at [816, 387] on div "scrollable content" at bounding box center [779, 433] width 1194 height 96
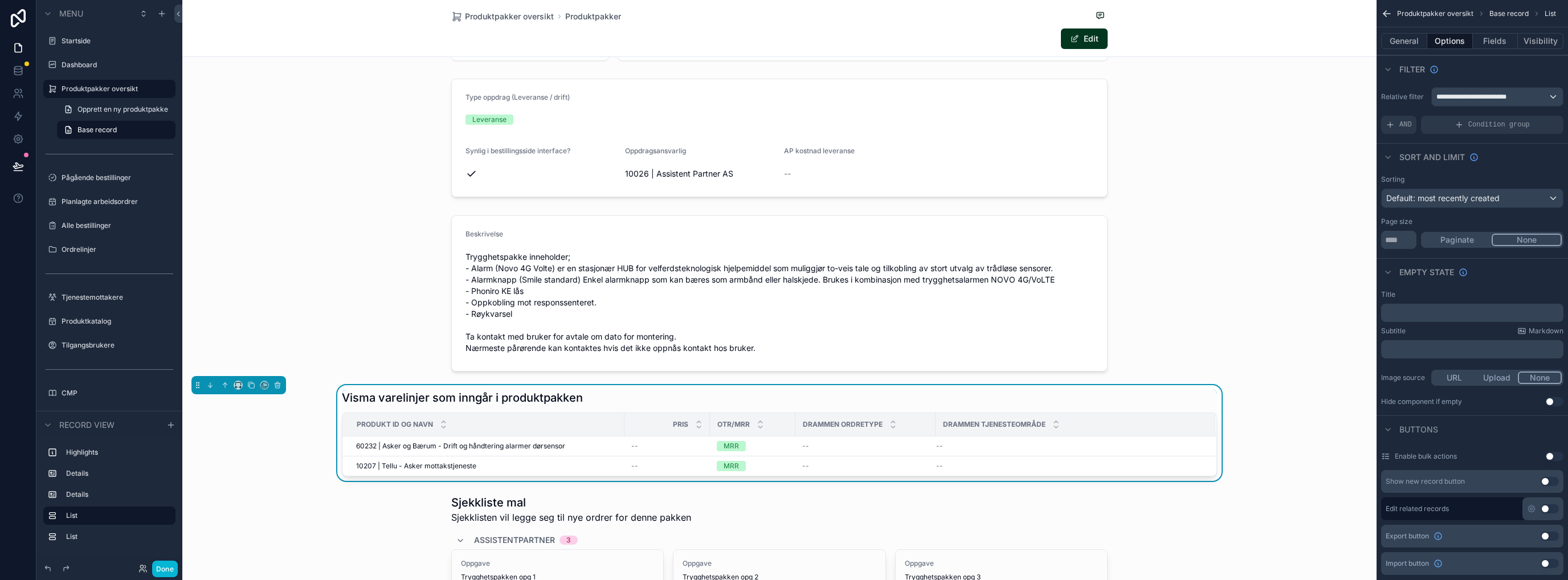
click at [1548, 477] on button "Use setting" at bounding box center [1550, 481] width 18 height 9
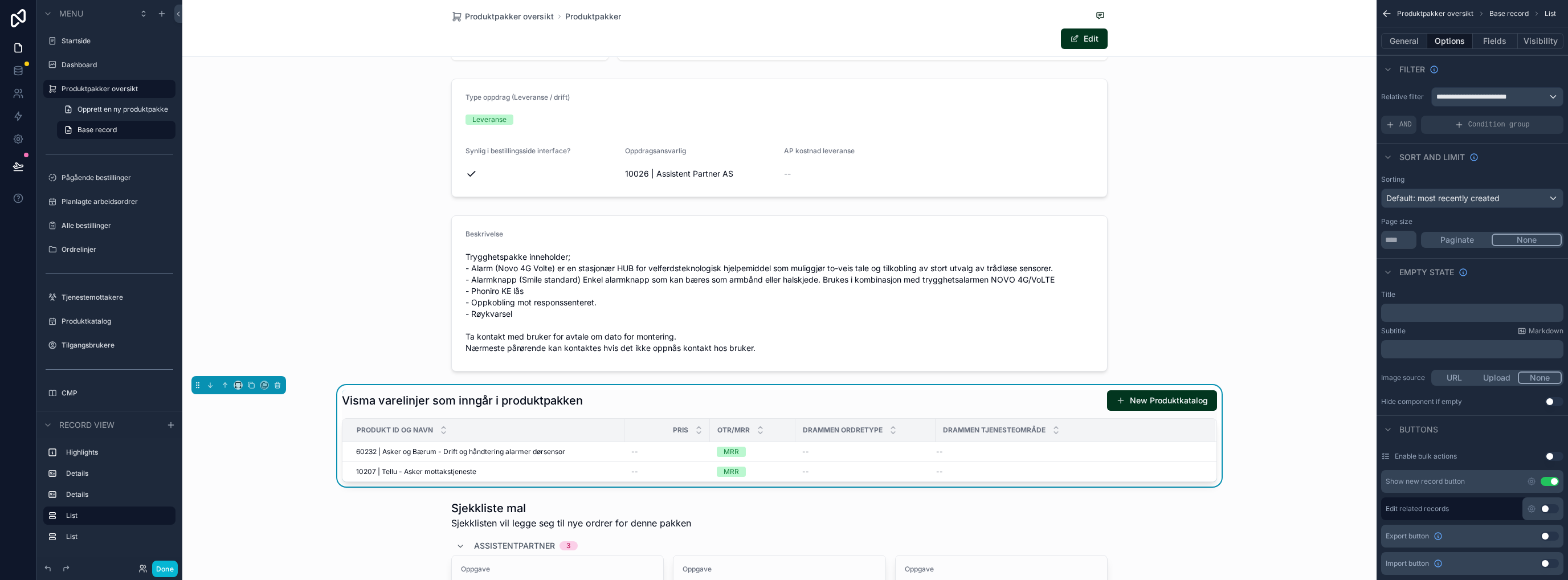
click at [1150, 402] on button "New Produktkatalog" at bounding box center [1162, 401] width 110 height 20
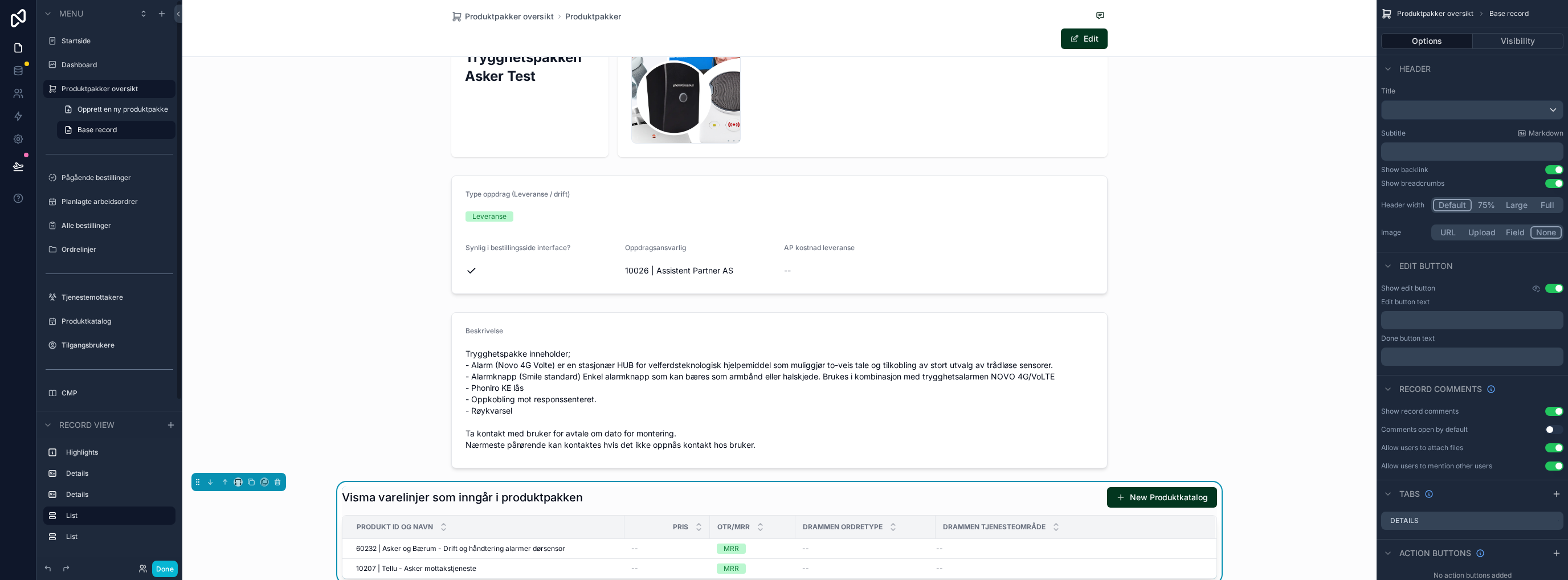
scroll to position [152, 0]
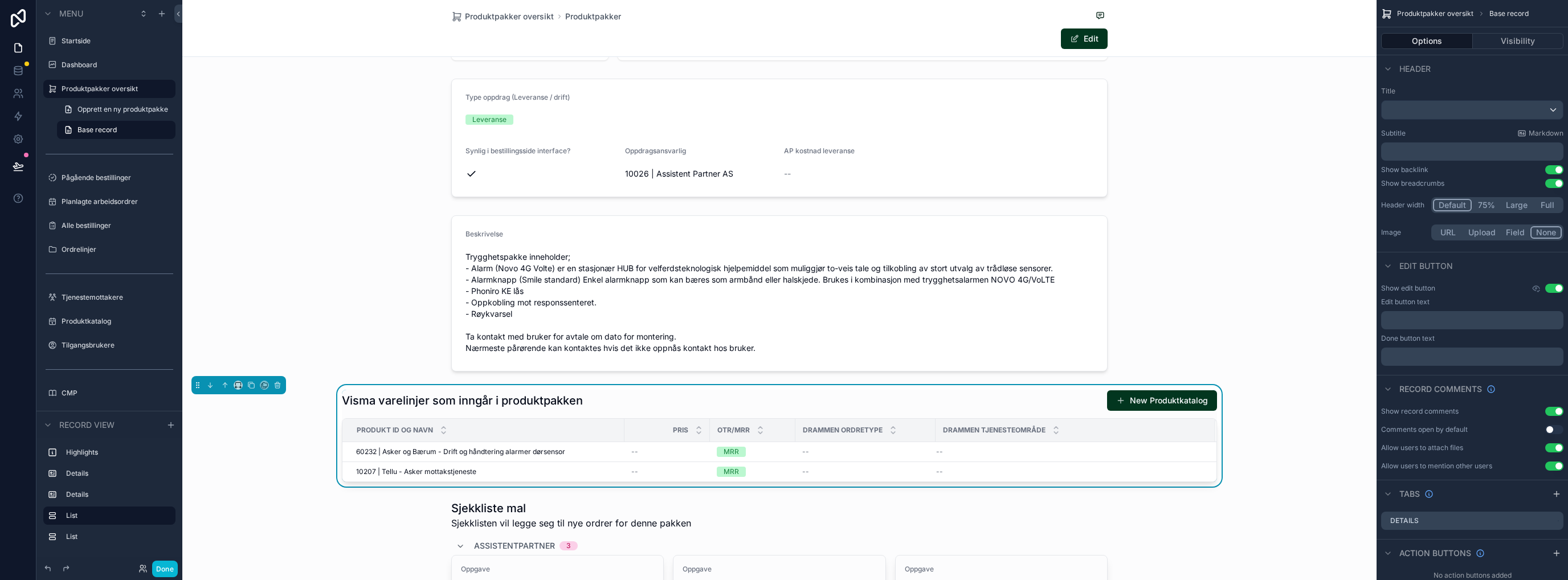
click at [934, 394] on div "Visma varelinjer som inngår i produktpakken New Produktkatalog" at bounding box center [779, 401] width 875 height 22
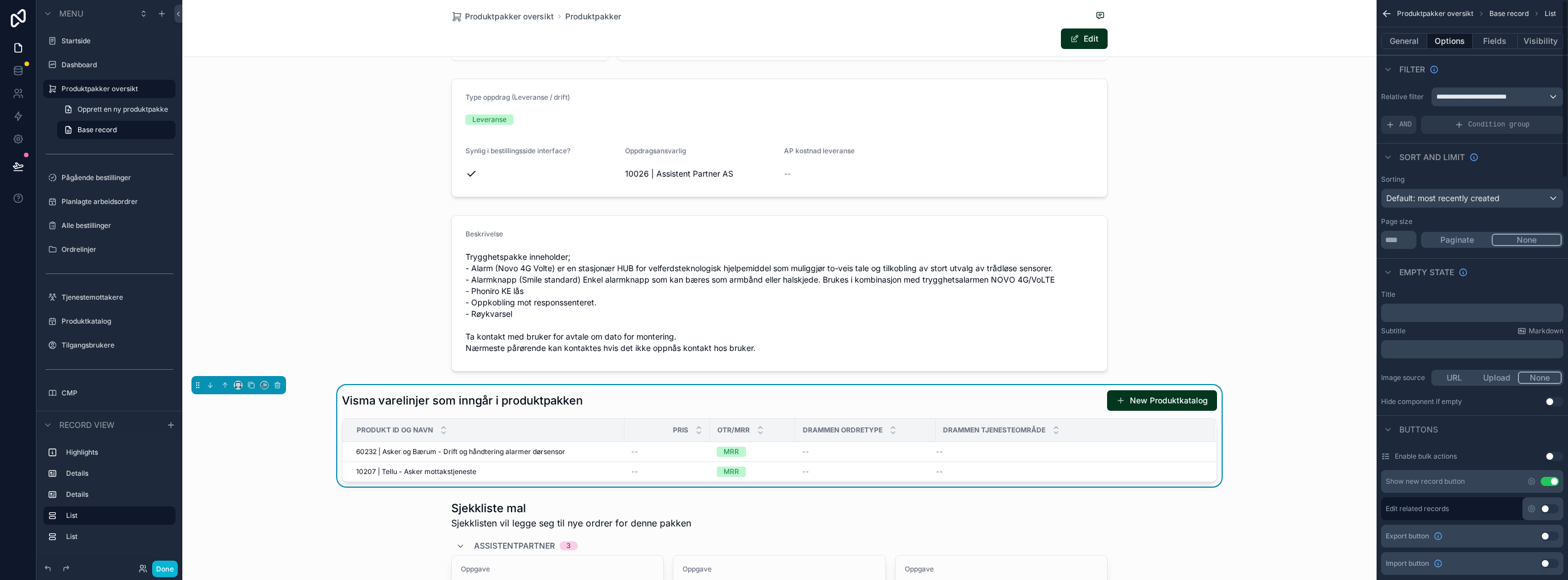
click at [1552, 479] on button "Use setting" at bounding box center [1550, 481] width 18 height 9
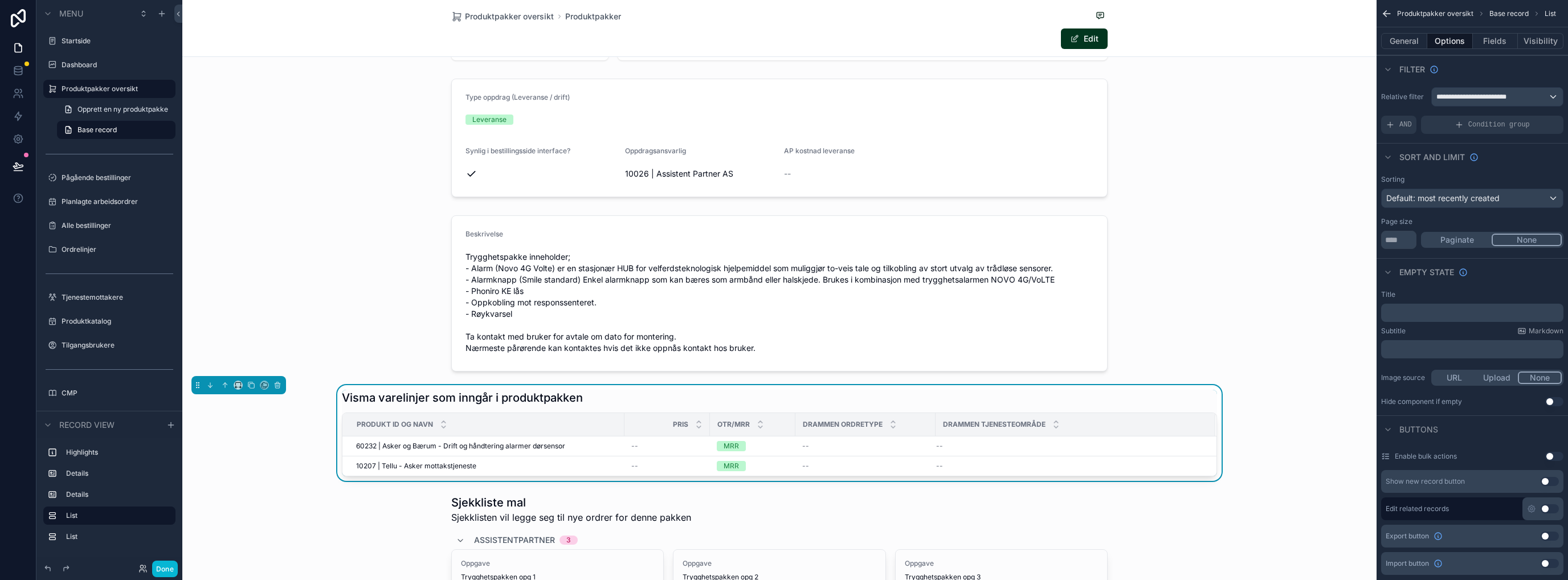
click at [1549, 509] on button "Use setting" at bounding box center [1550, 509] width 18 height 9
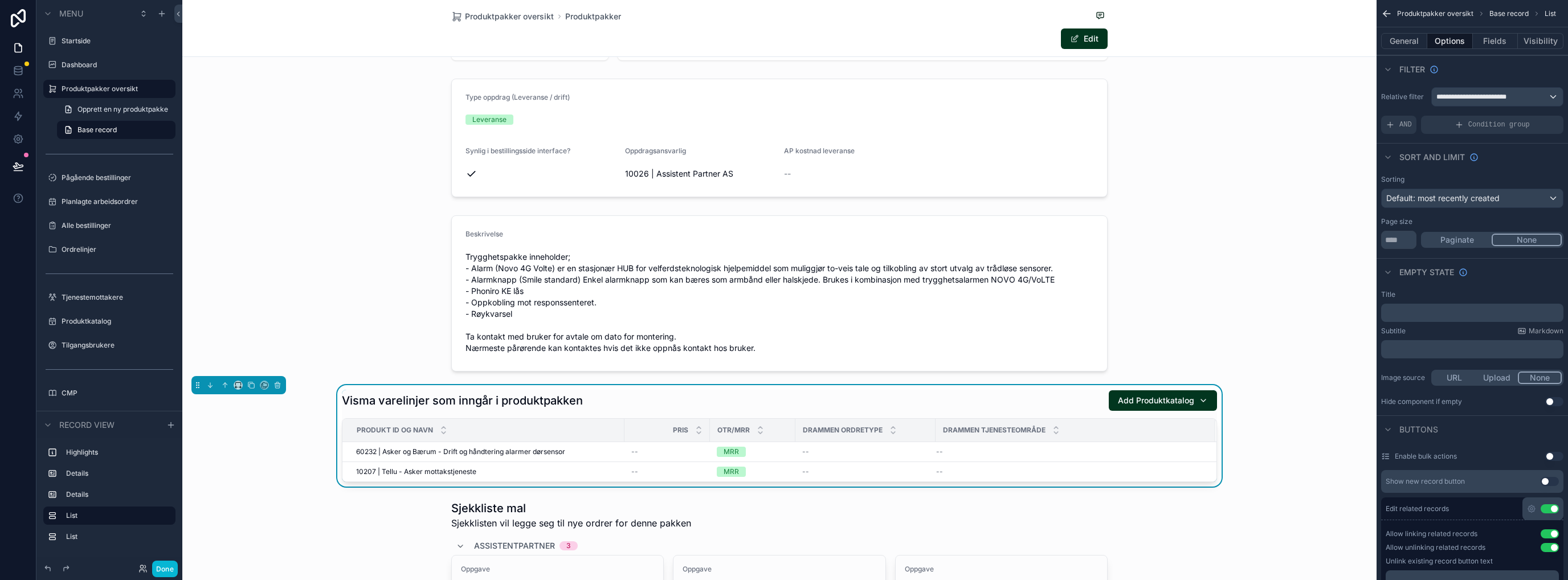
click at [1198, 397] on div "Add Produktkatalog" at bounding box center [1163, 400] width 90 height 12
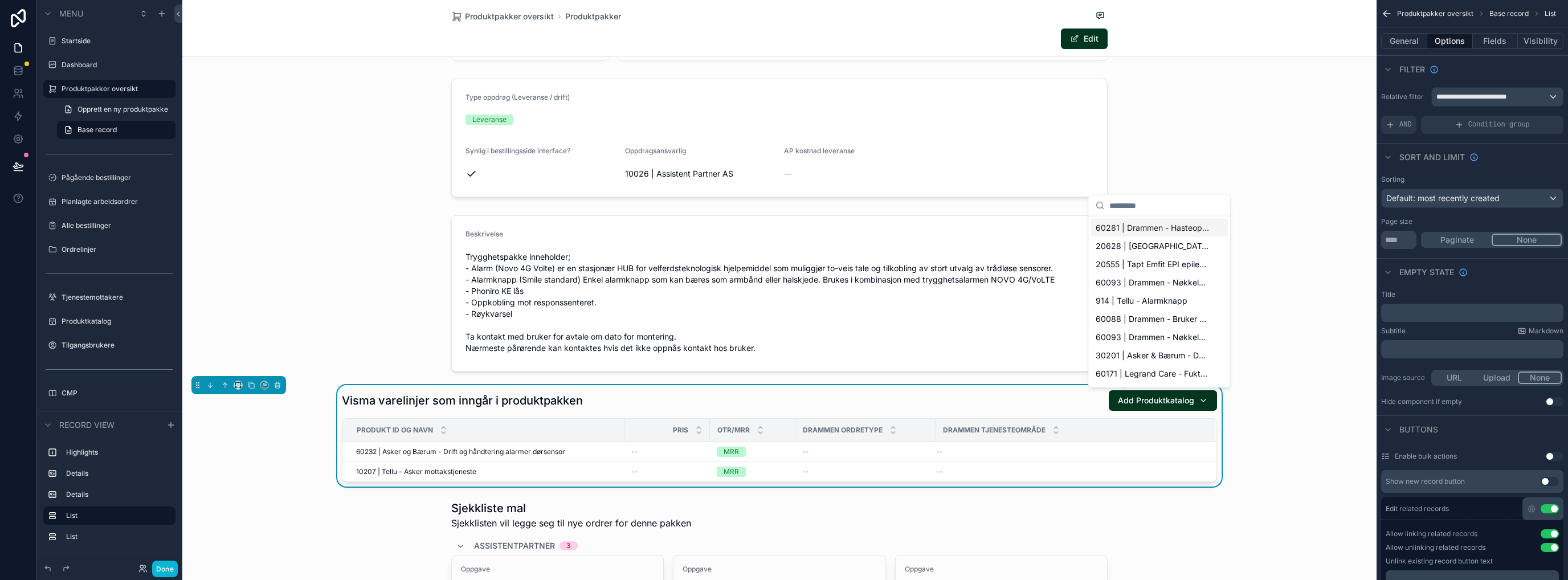
click at [1199, 396] on div "Add Produktkatalog" at bounding box center [1163, 400] width 90 height 12
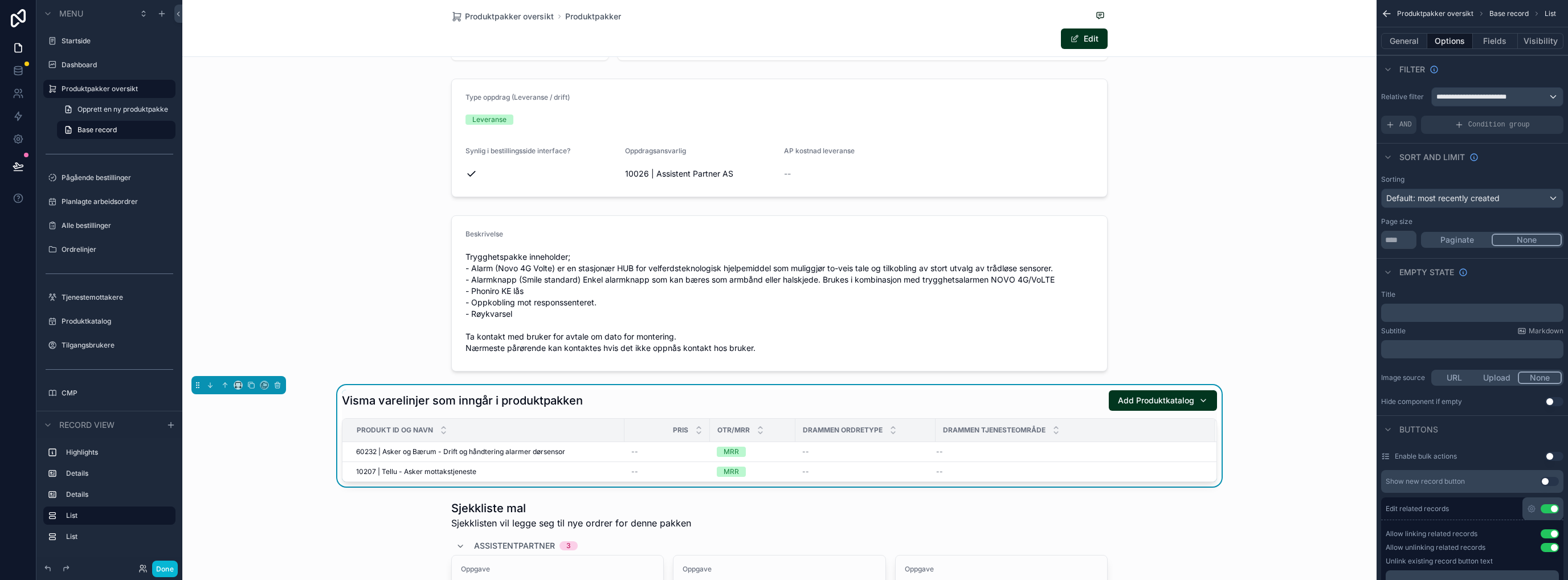
click at [1531, 506] on icon "scrollable content" at bounding box center [1531, 509] width 9 height 9
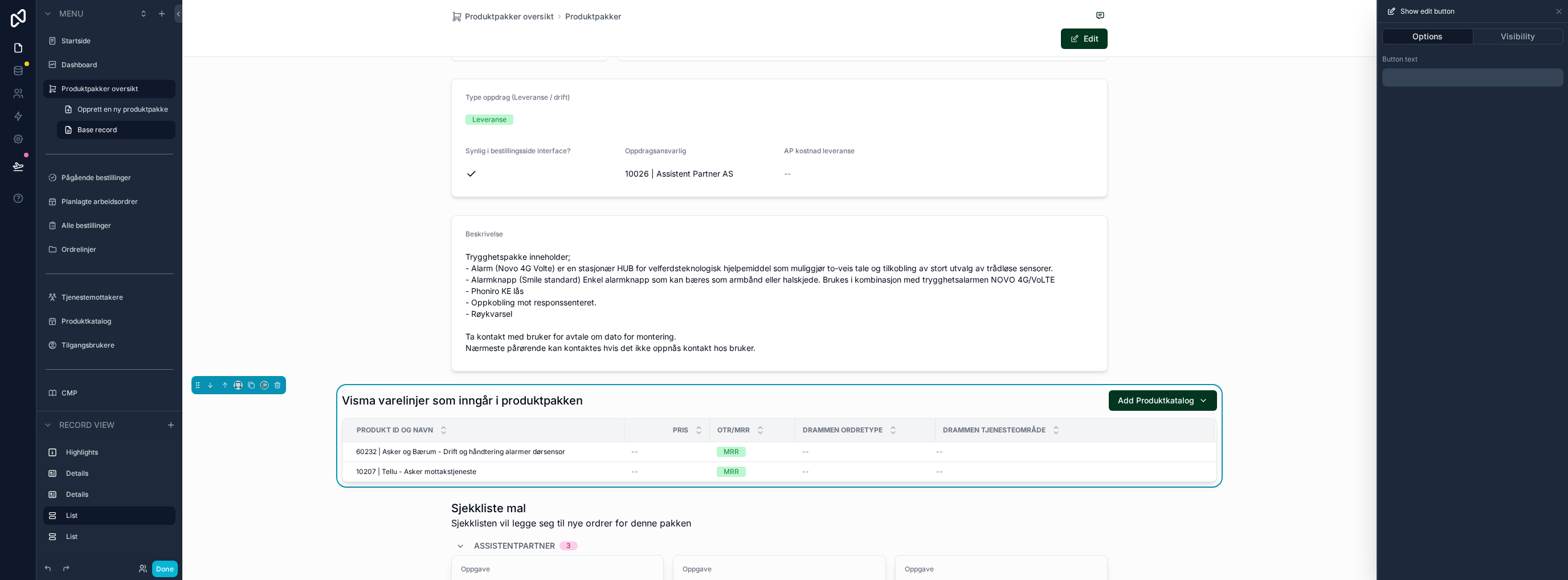
click at [1405, 76] on p "﻿" at bounding box center [1474, 78] width 174 height 14
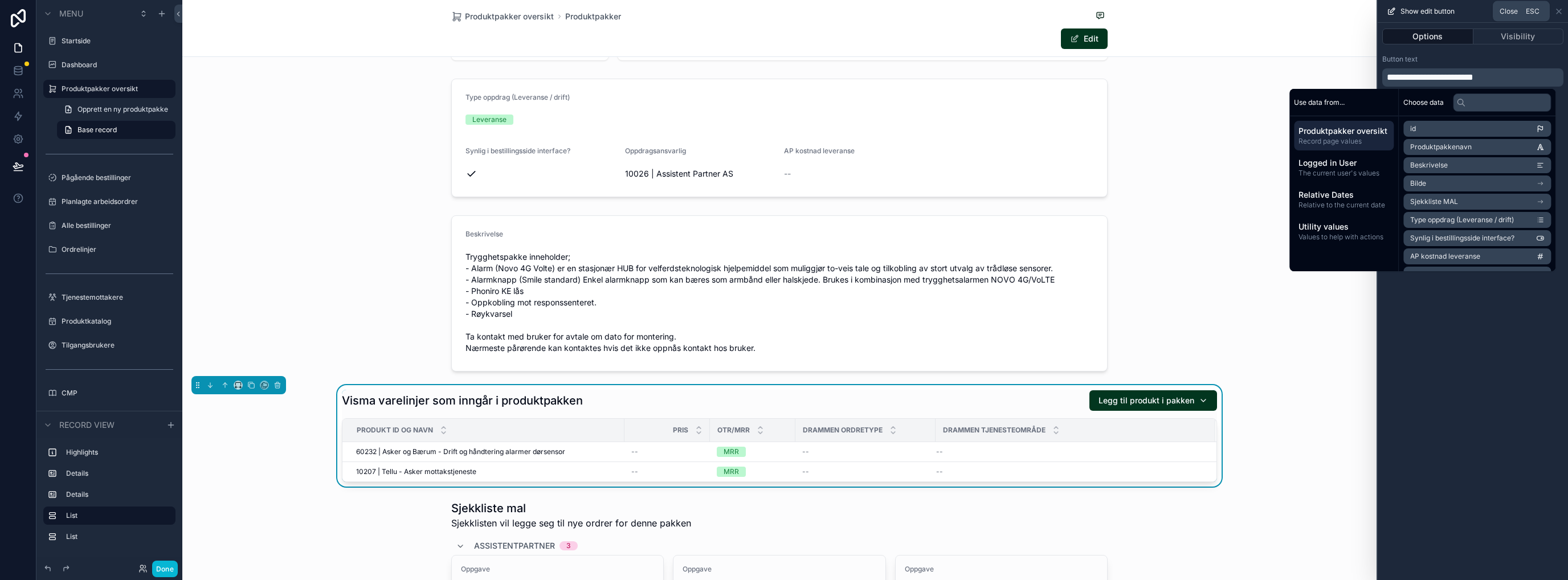
click at [1559, 9] on icon at bounding box center [1558, 11] width 9 height 9
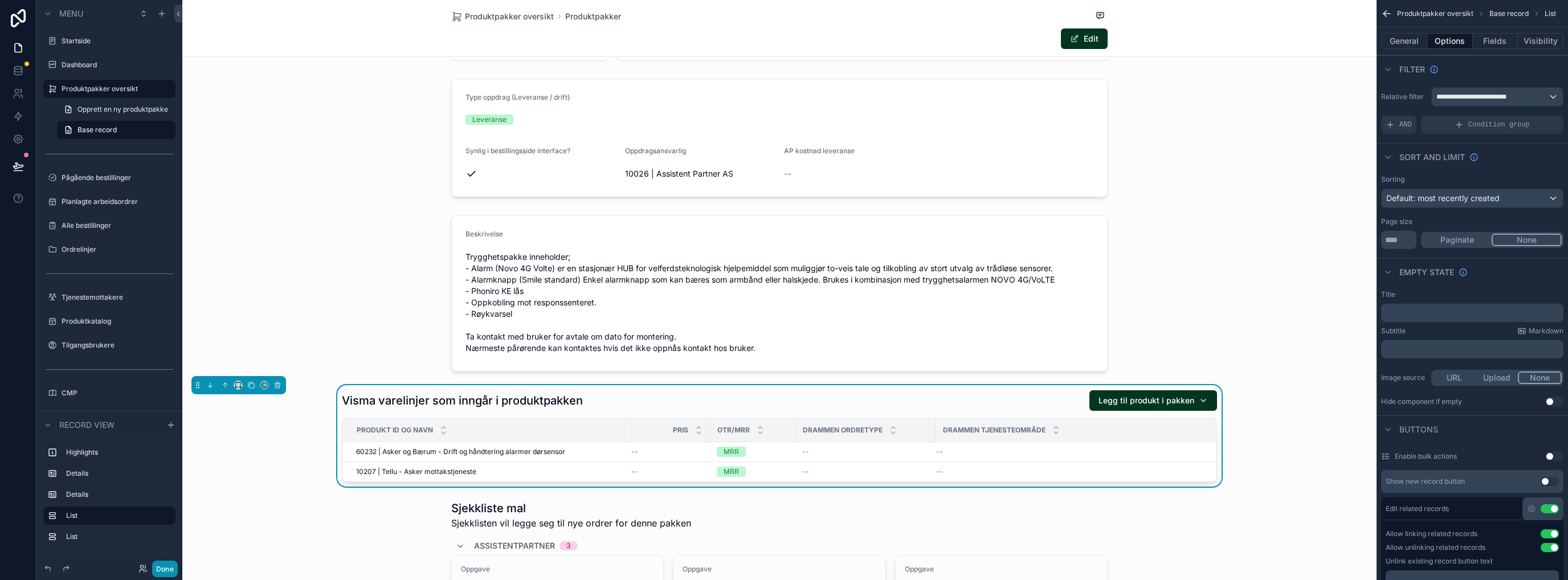
click at [172, 563] on button "Done" at bounding box center [165, 569] width 26 height 16
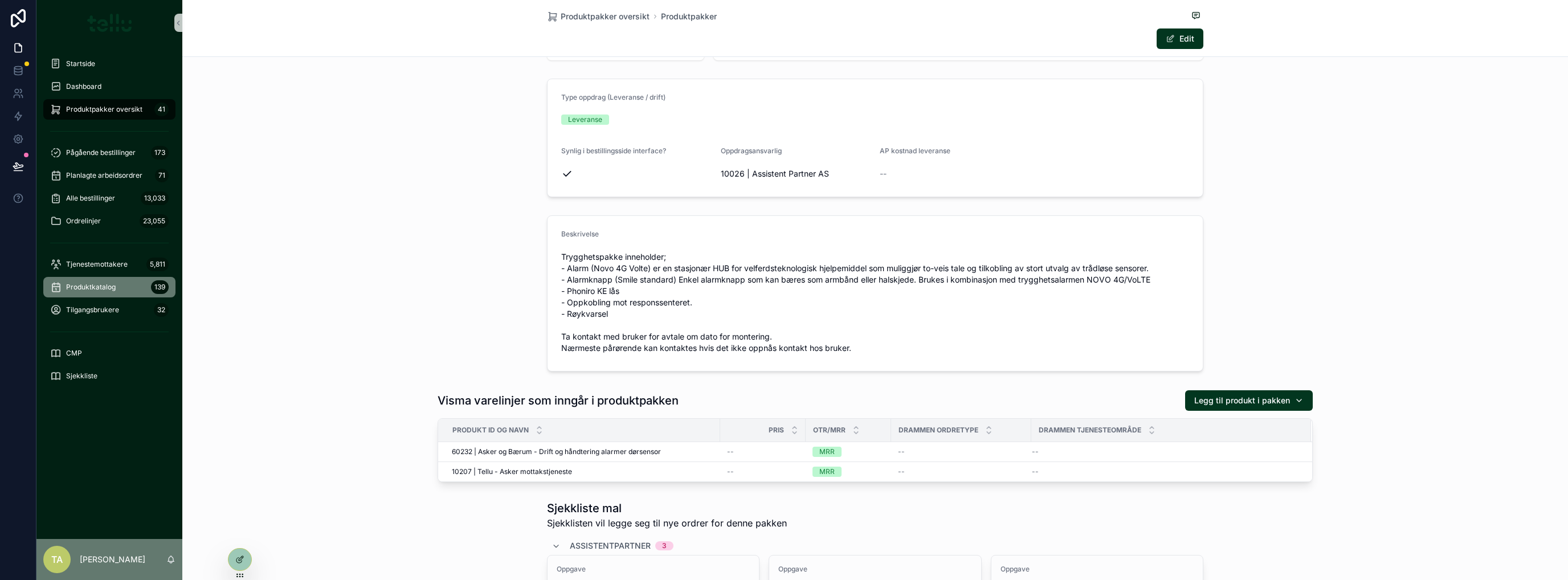
click at [95, 287] on span "Produktkatalog" at bounding box center [91, 287] width 50 height 9
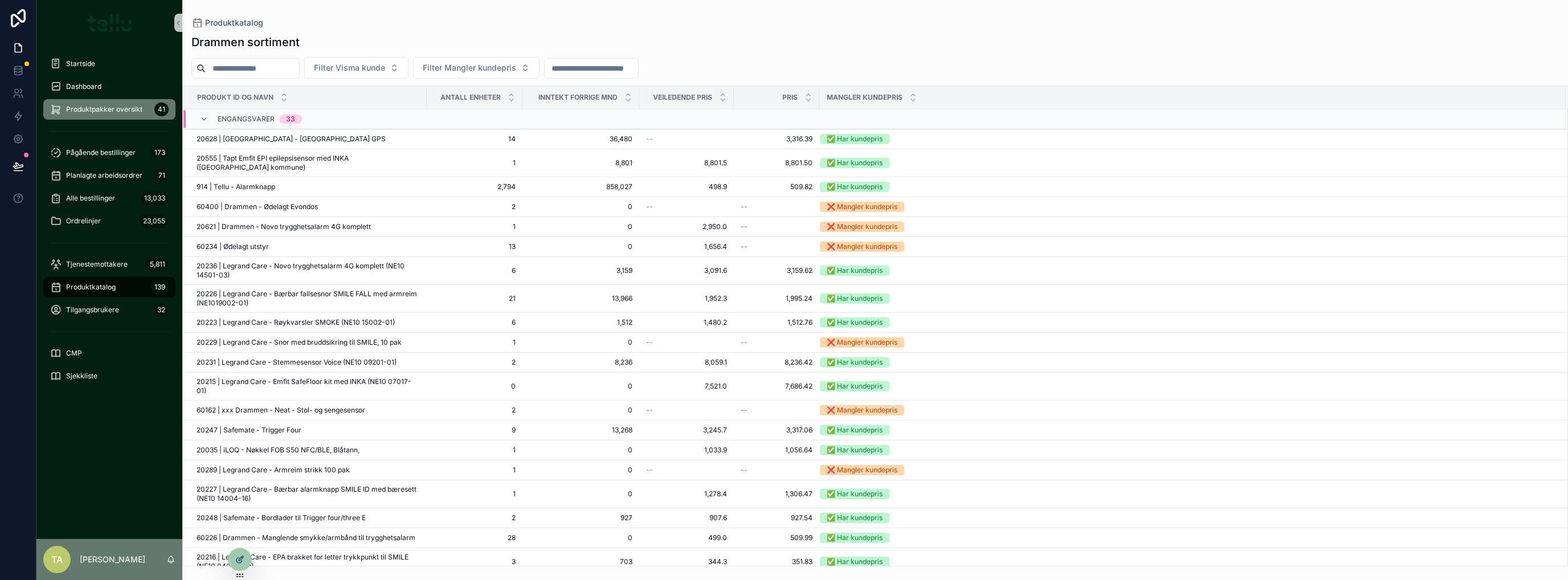
click at [99, 112] on span "Produktpakker oversikt" at bounding box center [104, 109] width 76 height 9
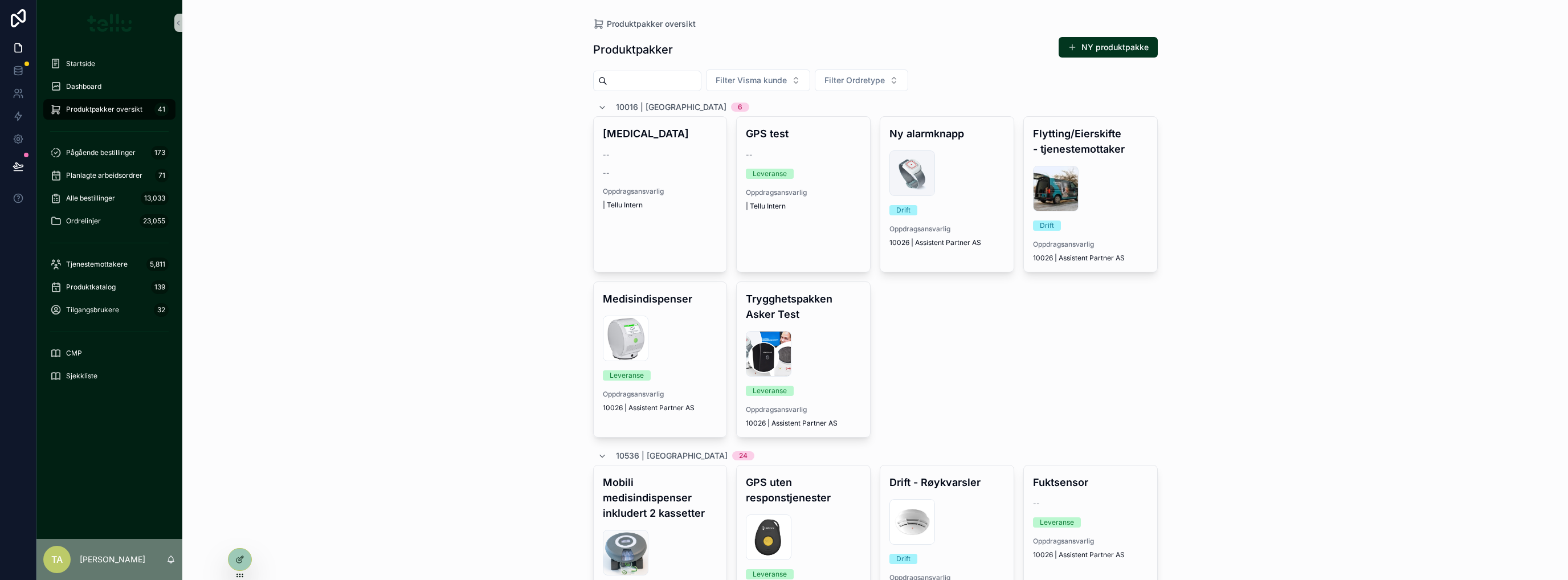
click at [671, 84] on input "scrollable content" at bounding box center [654, 80] width 93 height 16
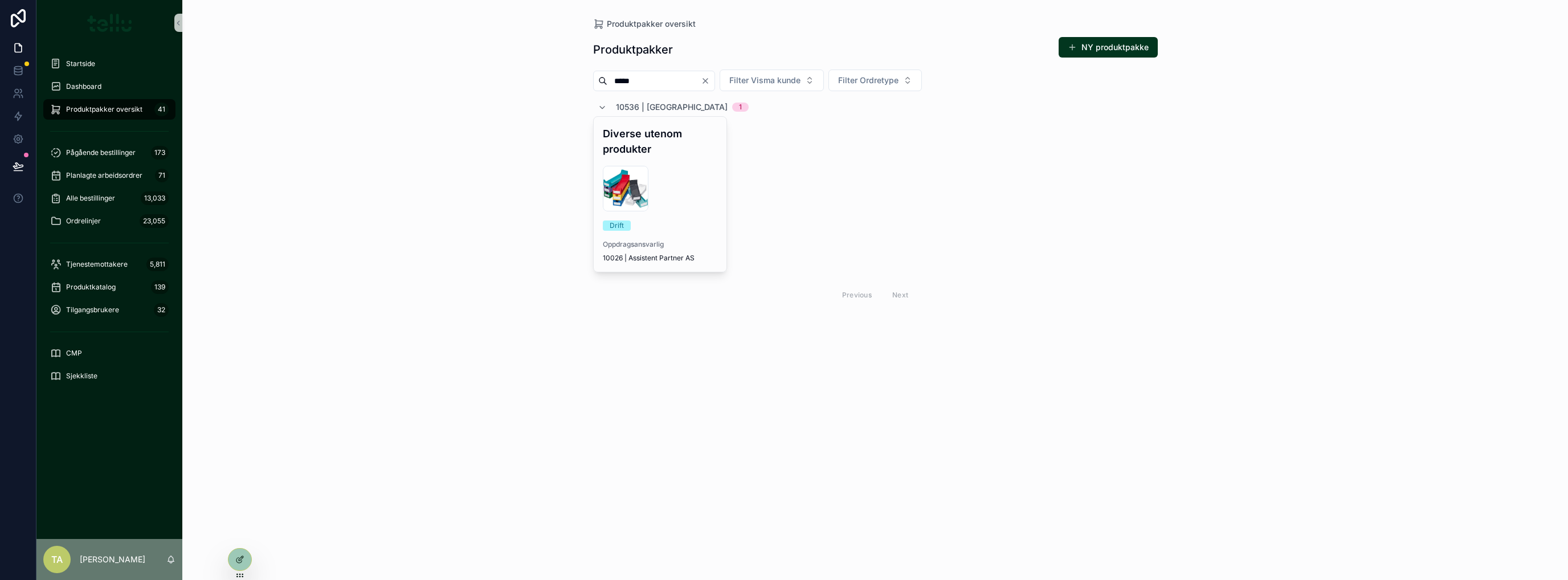
type input "*****"
click at [664, 167] on div "images-(3) .jpg" at bounding box center [660, 189] width 115 height 46
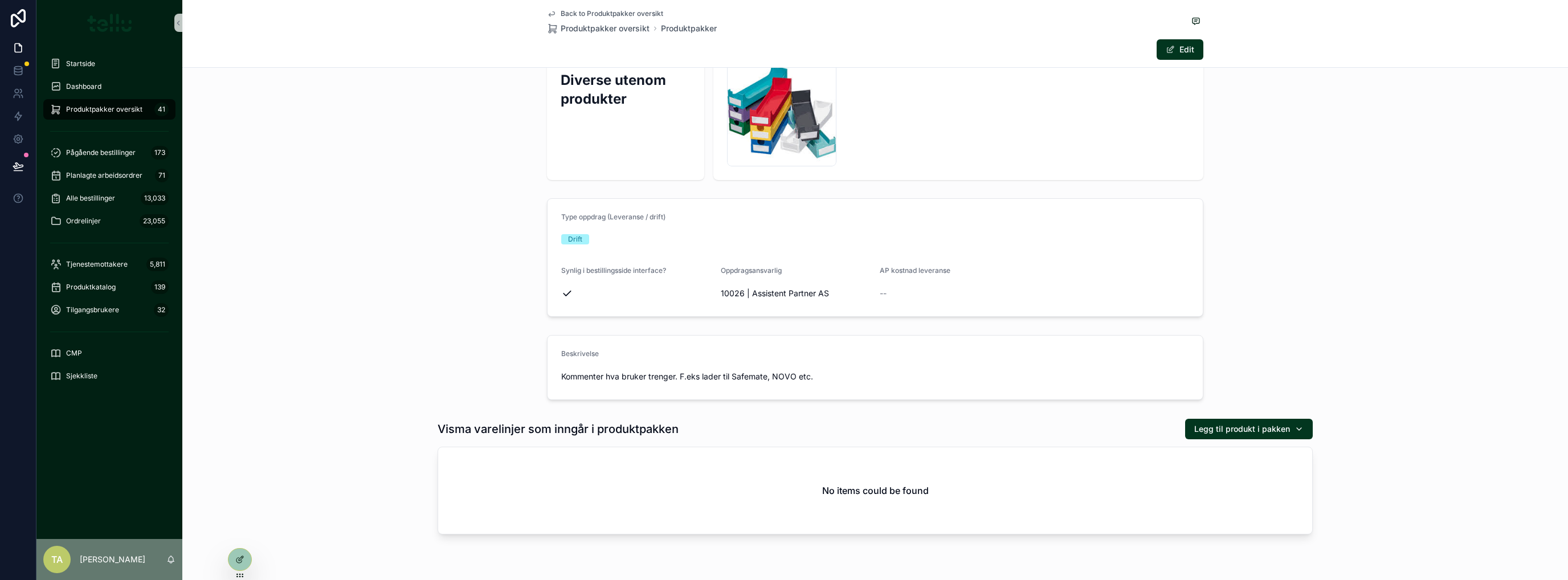
scroll to position [93, 0]
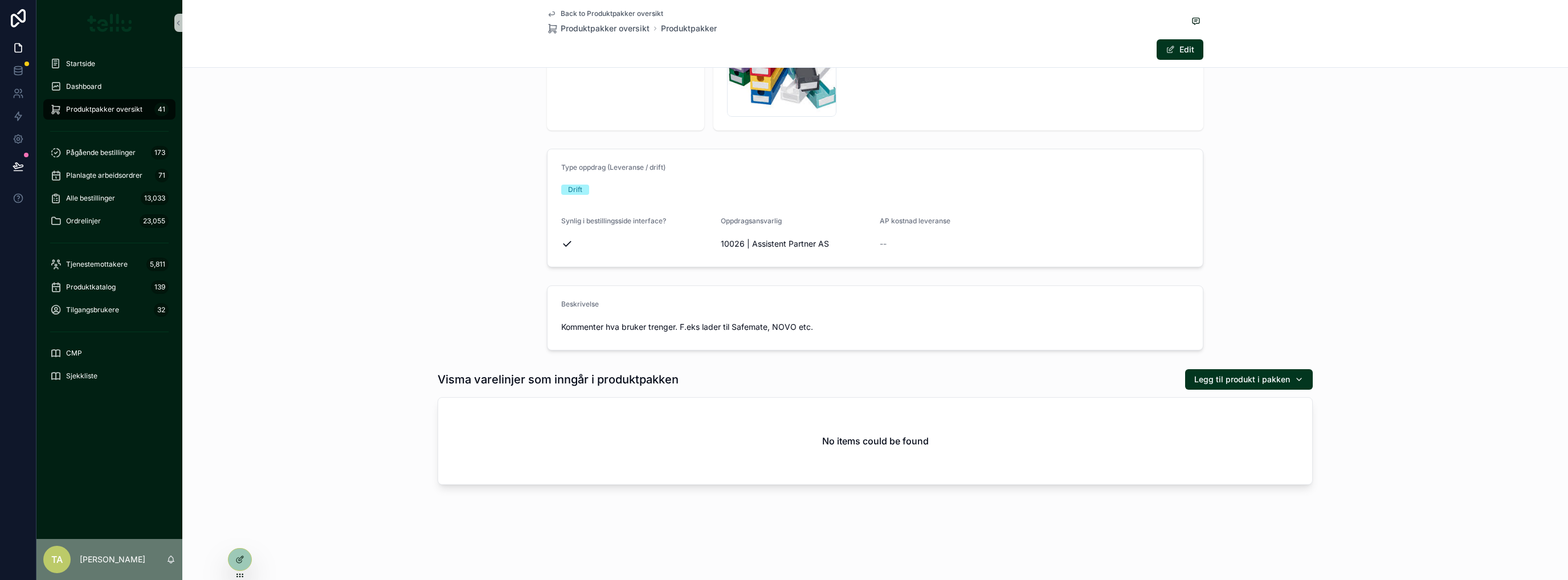
click at [1248, 379] on span "Legg til produkt i pakken" at bounding box center [1242, 379] width 96 height 12
type input "*****"
click at [1270, 419] on span "60099 | Drammen - Levering av utstyr" at bounding box center [1239, 424] width 114 height 12
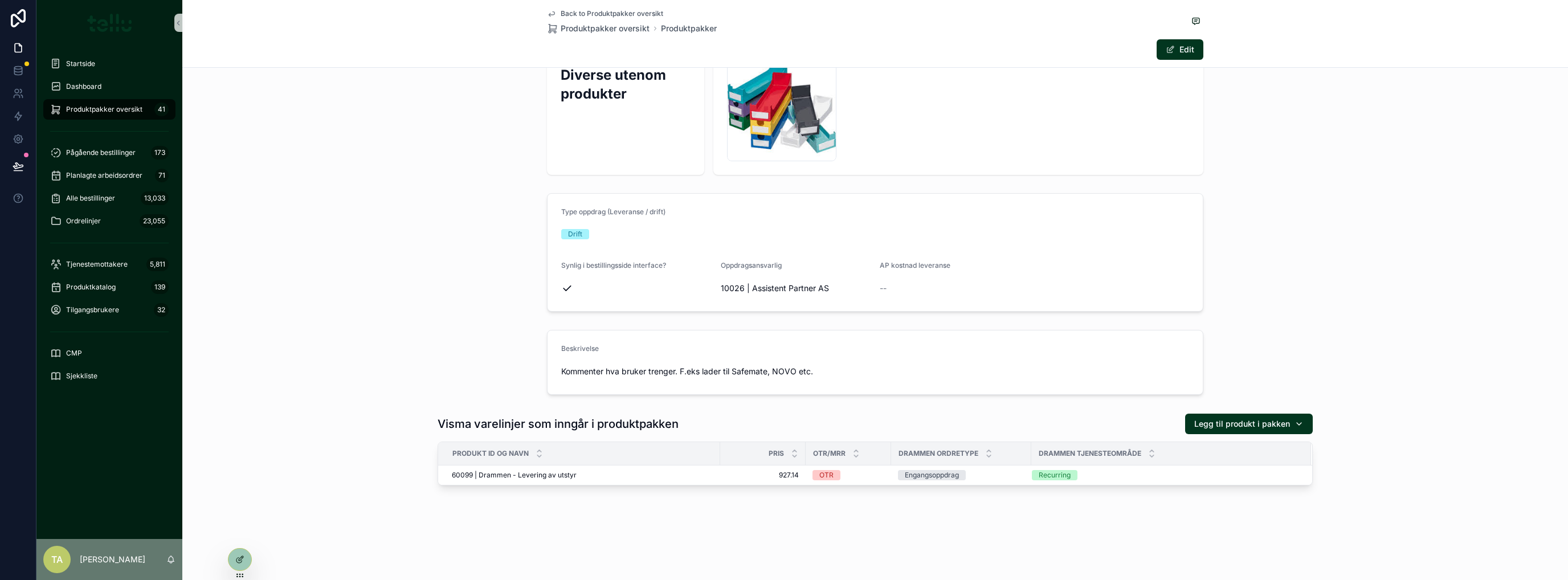
click at [339, 377] on div "Beskrivelse Kommenter hva bruker trenger. F.eks lader til Safemate, NOVO etc." at bounding box center [875, 362] width 1386 height 74
click at [338, 376] on div "Beskrivelse Kommenter hva bruker trenger. F.eks lader til Safemate, NOVO etc." at bounding box center [875, 362] width 1386 height 74
click at [89, 263] on span "Tjenestemottakere" at bounding box center [97, 264] width 61 height 9
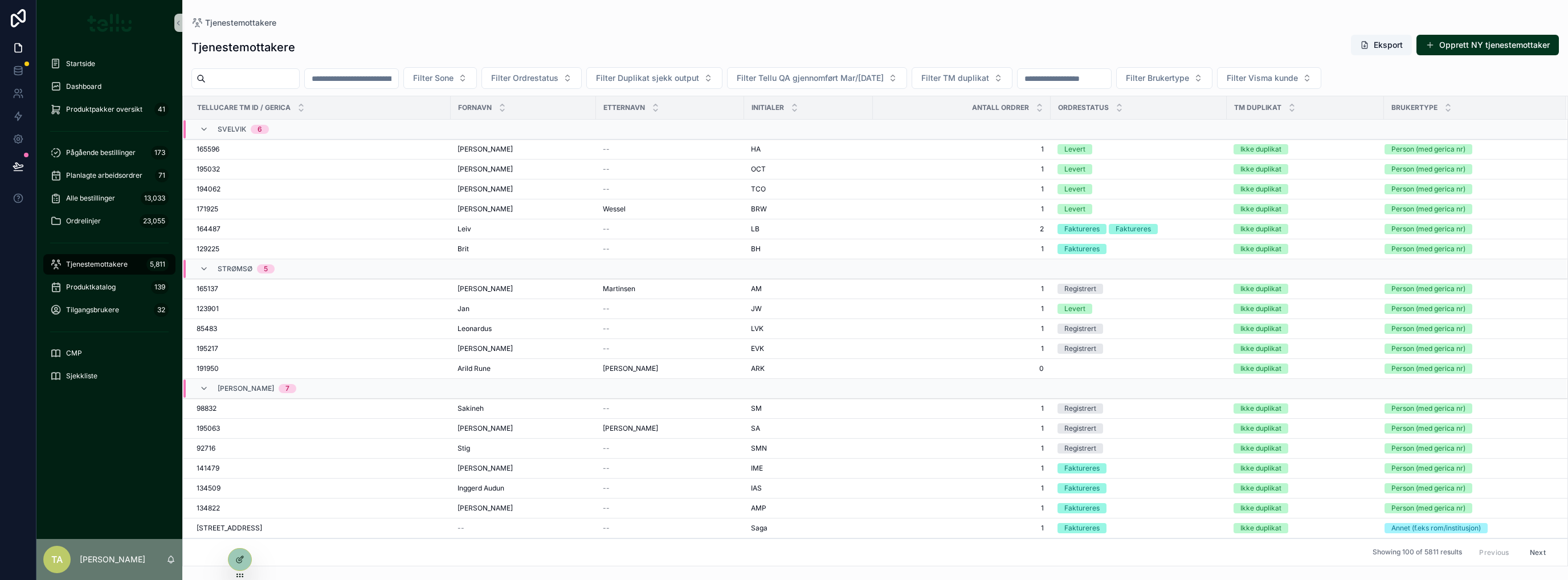
click at [246, 80] on input "scrollable content" at bounding box center [252, 78] width 93 height 16
type input "******"
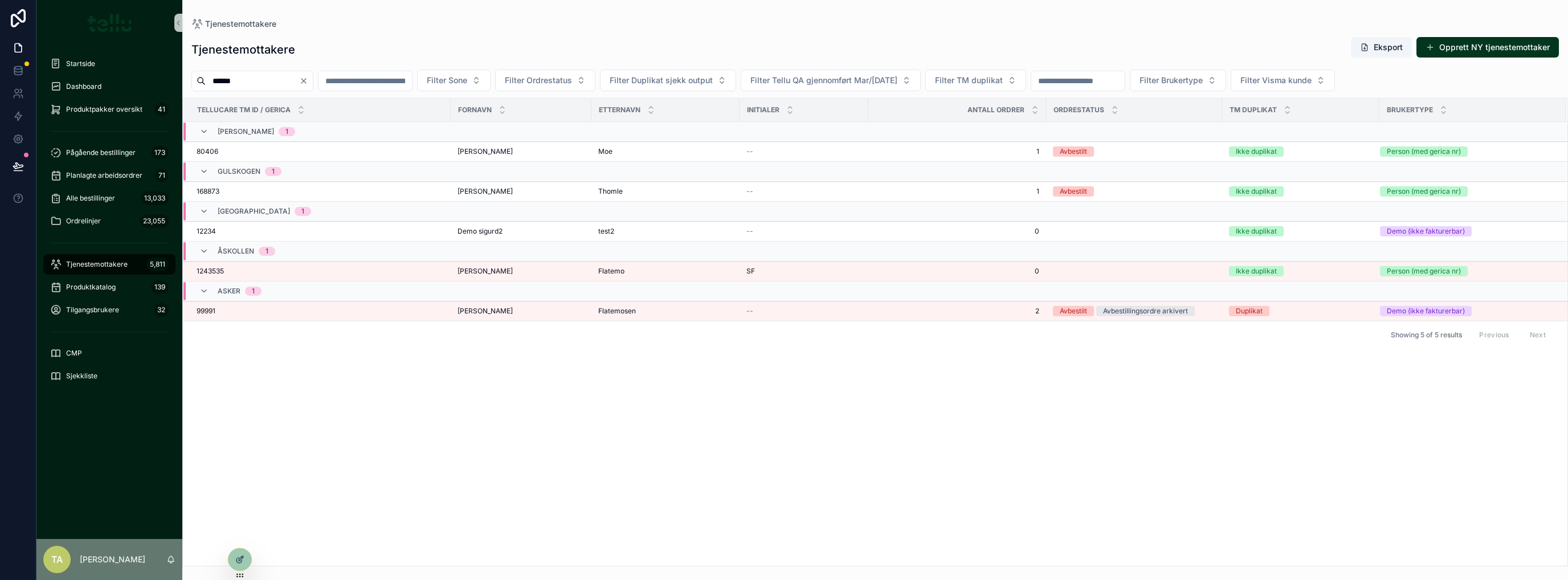
click at [223, 267] on span "1243535" at bounding box center [210, 271] width 27 height 9
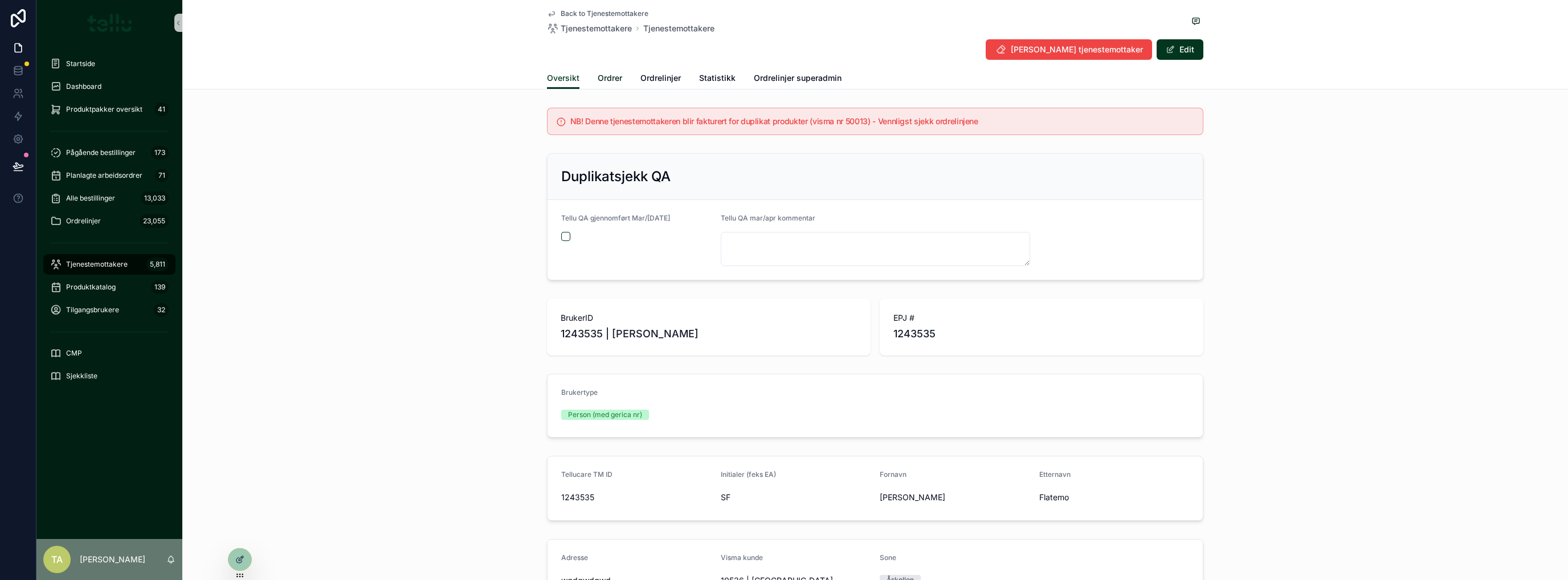
click at [601, 78] on span "Ordrer" at bounding box center [610, 78] width 24 height 12
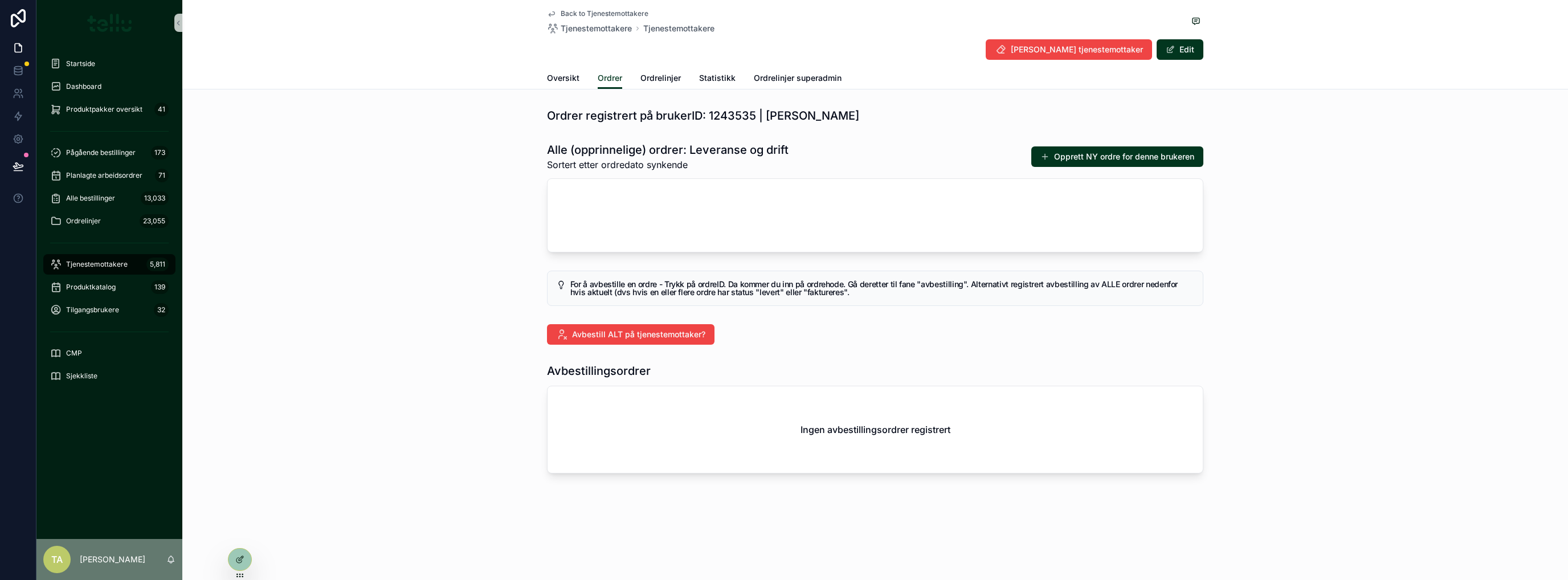
click at [1077, 158] on button "Opprett NY ordre for denne brukeren" at bounding box center [1117, 157] width 172 height 20
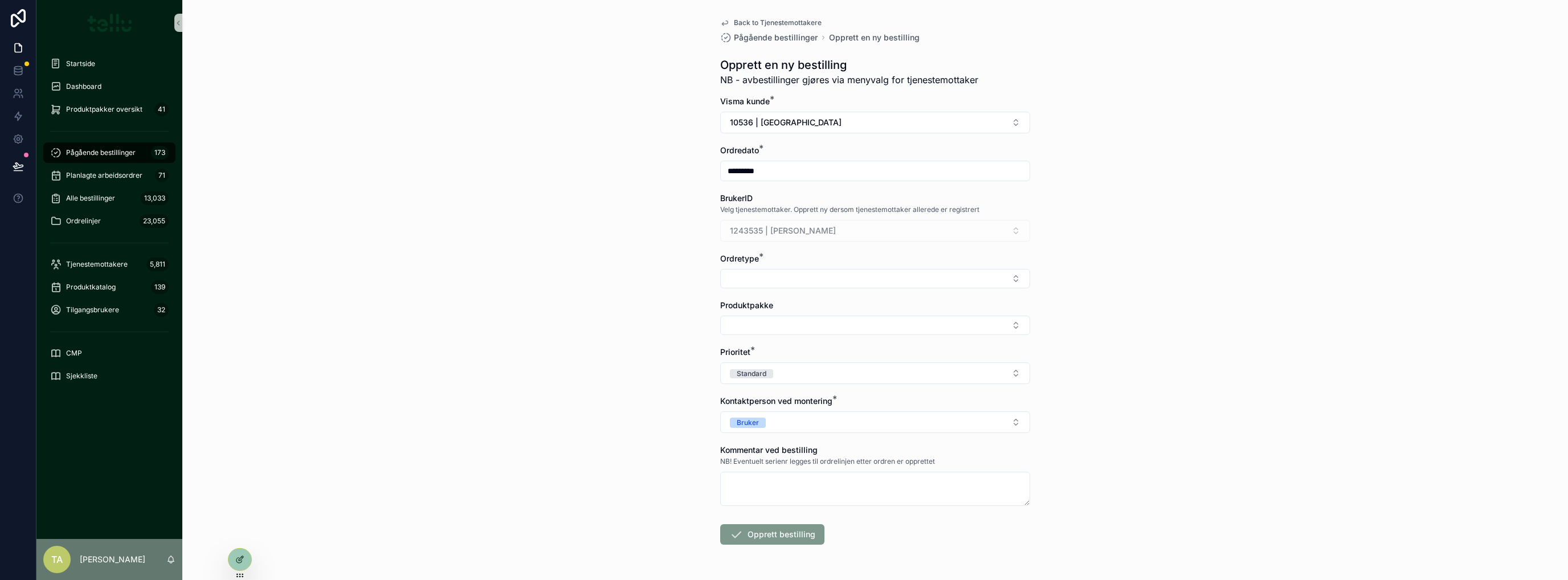
click at [783, 274] on button "Select Button" at bounding box center [875, 278] width 310 height 19
click at [757, 340] on div "Drift" at bounding box center [871, 341] width 304 height 18
click at [757, 326] on button "Select Button" at bounding box center [875, 327] width 310 height 19
type input "*****"
click at [753, 370] on span "Diverse utenom produkter" at bounding box center [772, 372] width 97 height 12
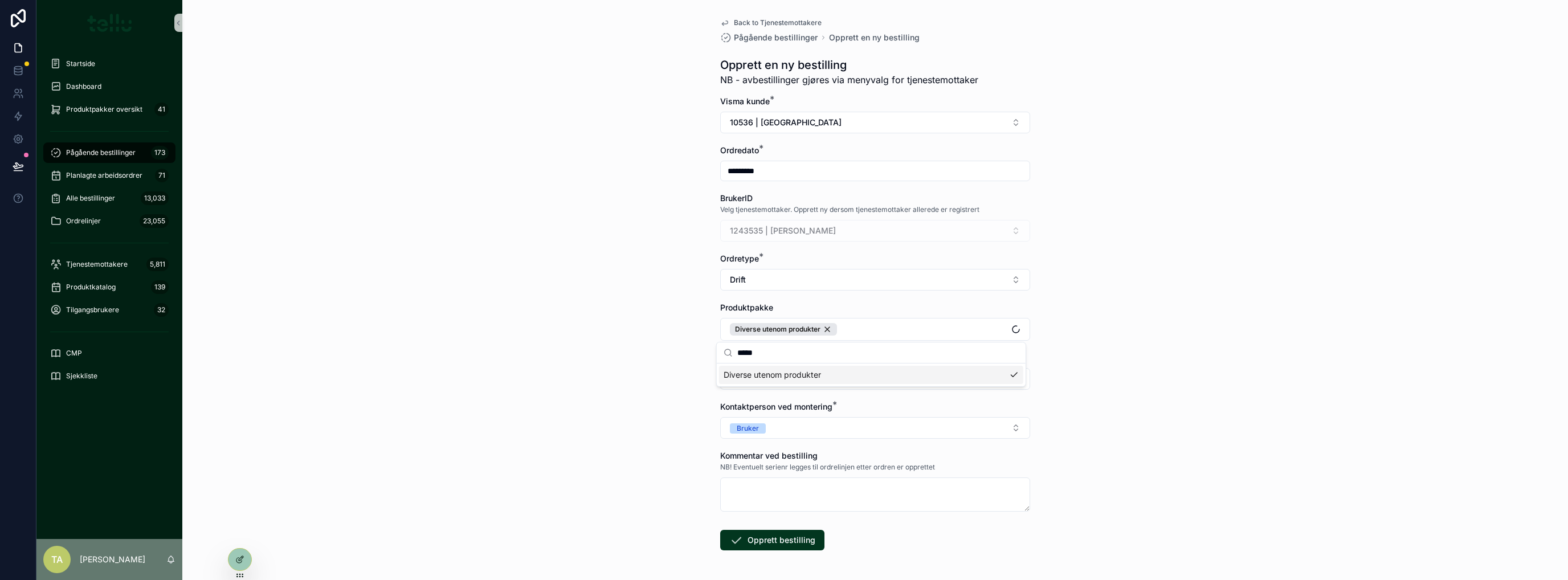
click at [602, 381] on div "Back to Tjenestemottakere Pågående bestillinger Opprett en ny bestilling Oppret…" at bounding box center [875, 290] width 1386 height 580
click at [525, 425] on div "Back to Tjenestemottakere Pågående bestillinger Opprett en ny bestilling Oppret…" at bounding box center [875, 290] width 1386 height 580
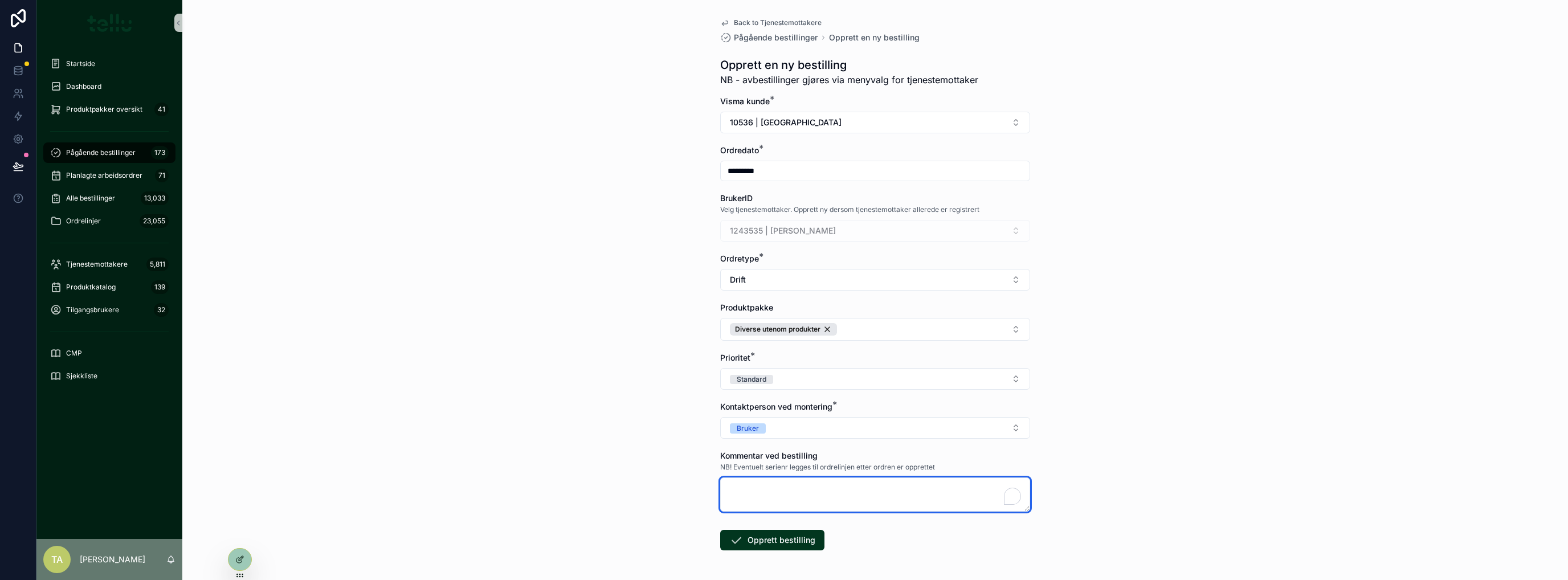
click at [741, 504] on textarea "To enrich screen reader interactions, please activate Accessibility in Grammarl…" at bounding box center [875, 495] width 310 height 34
type textarea "****"
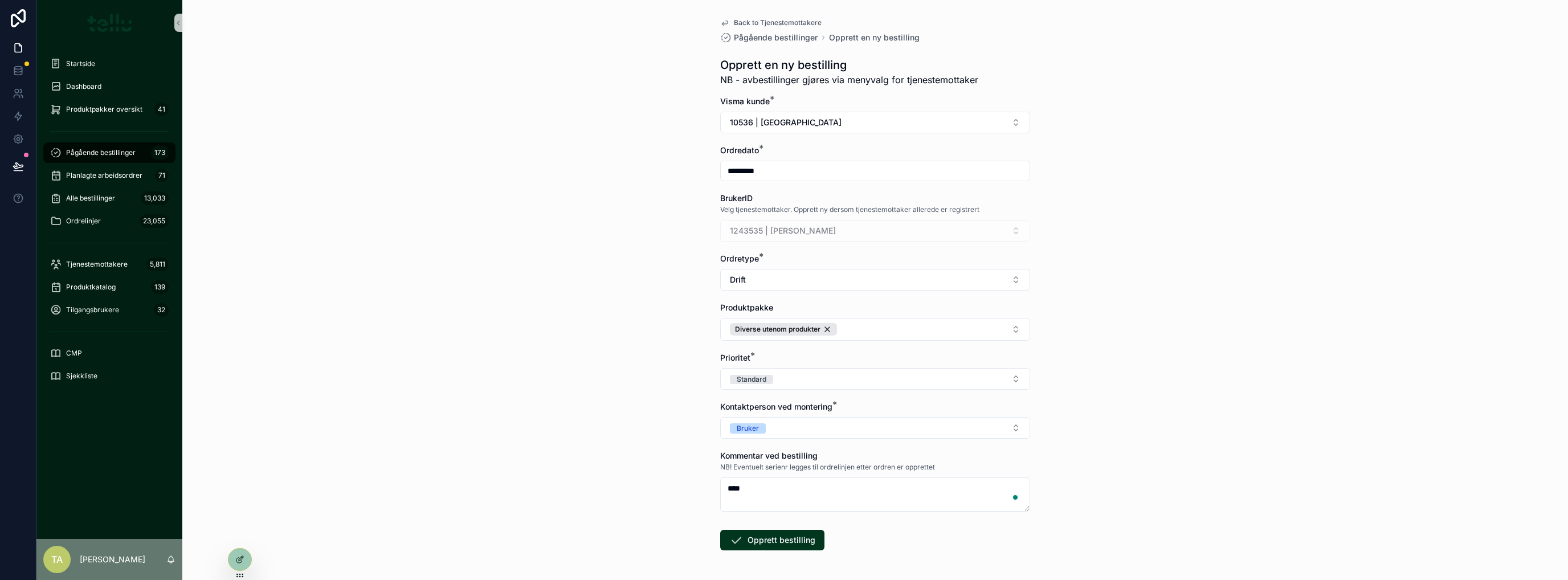
drag, startPoint x: 583, startPoint y: 498, endPoint x: 691, endPoint y: 534, distance: 113.8
click at [583, 500] on div "Back to Tjenestemottakere Pågående bestillinger Opprett en ny bestilling Oppret…" at bounding box center [875, 290] width 1386 height 580
click at [768, 548] on button "Opprett bestilling" at bounding box center [772, 541] width 104 height 20
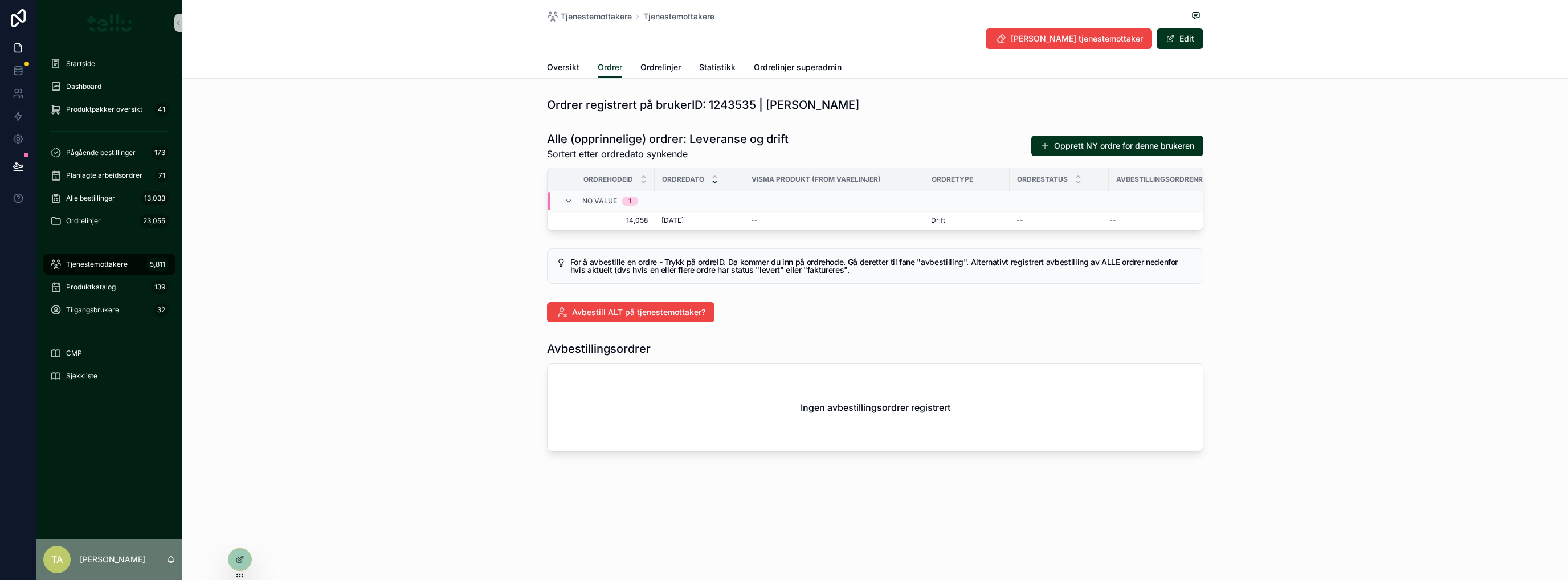
drag, startPoint x: 606, startPoint y: 226, endPoint x: 608, endPoint y: 221, distance: 5.4
click at [606, 226] on td "14,058 14,058" at bounding box center [601, 221] width 107 height 19
click at [608, 221] on span "14,058" at bounding box center [604, 220] width 86 height 9
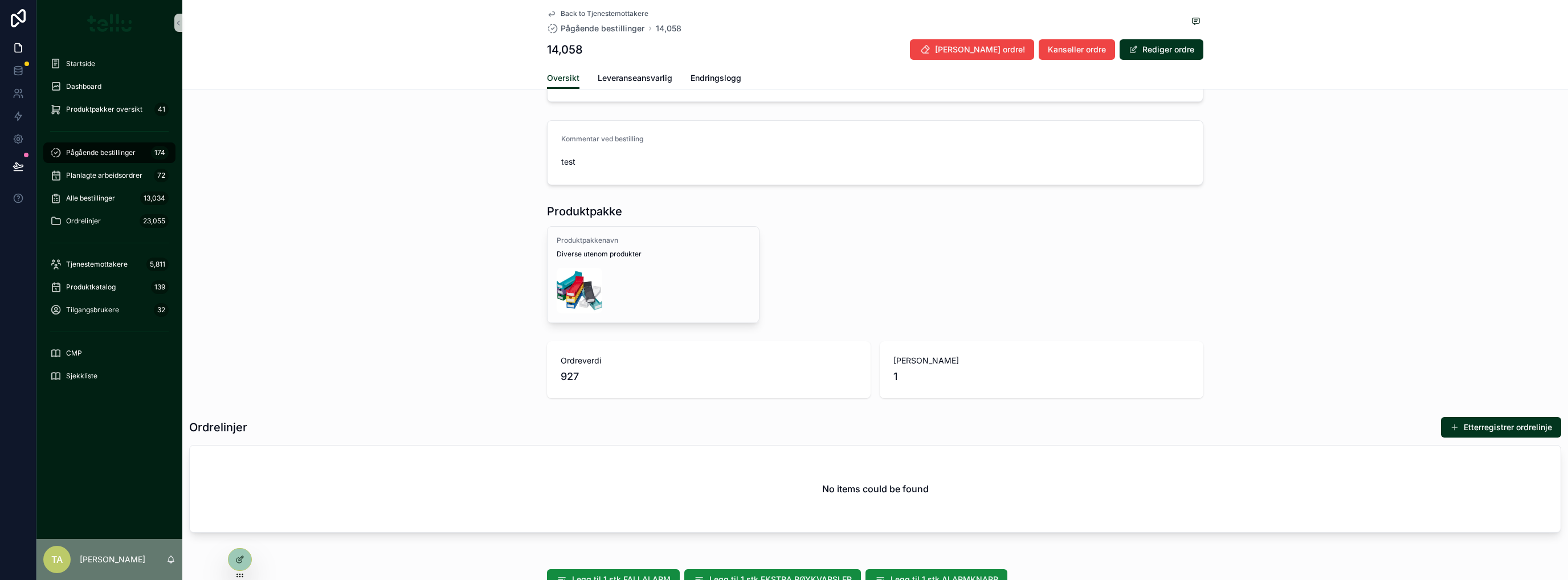
scroll to position [380, 0]
click at [698, 264] on div "Produktpakkenavn Diverse utenom produkter" at bounding box center [653, 274] width 212 height 96
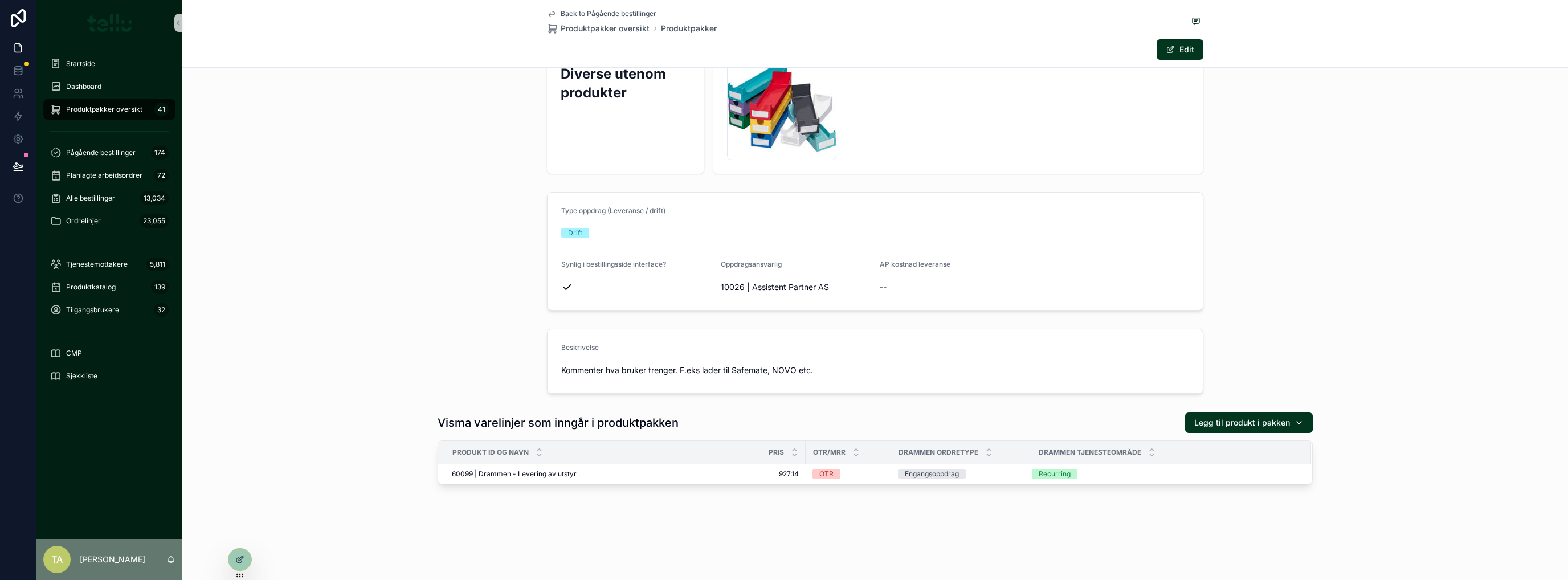
scroll to position [48, 0]
click at [351, 342] on div "Beskrivelse Kommenter hva bruker trenger. F.eks lader til Safemate, NOVO etc." at bounding box center [875, 362] width 1386 height 74
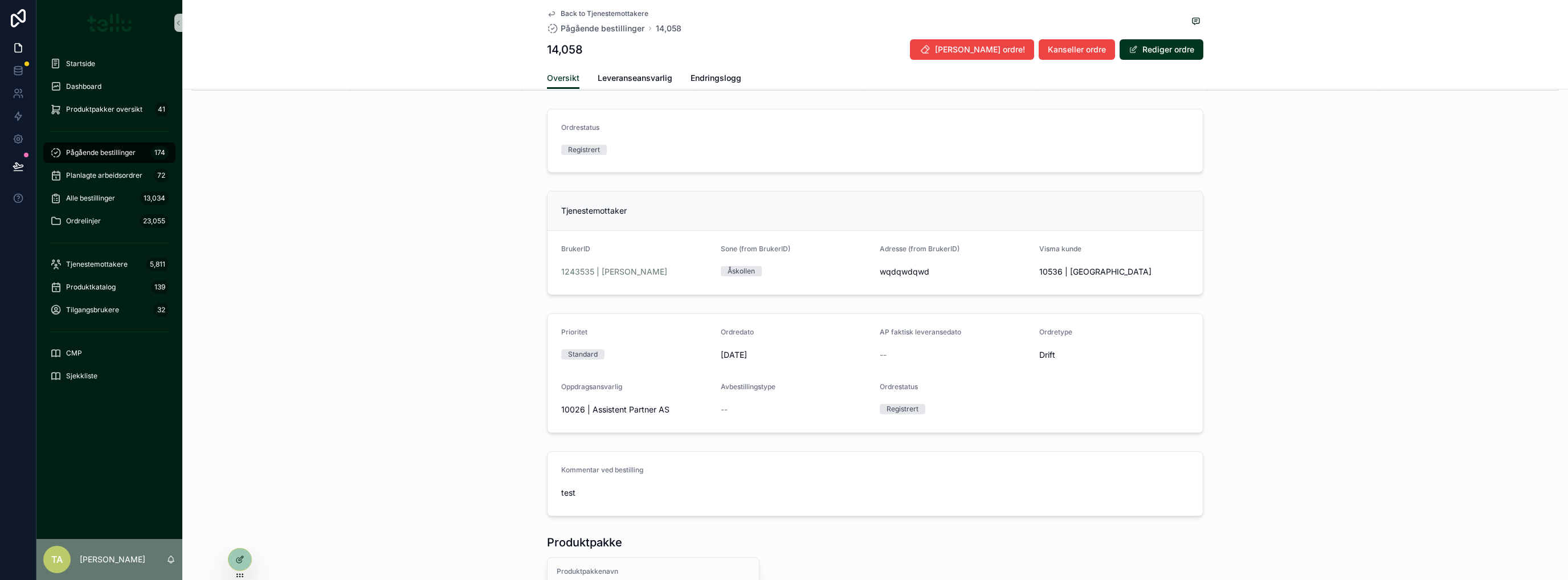
scroll to position [380, 0]
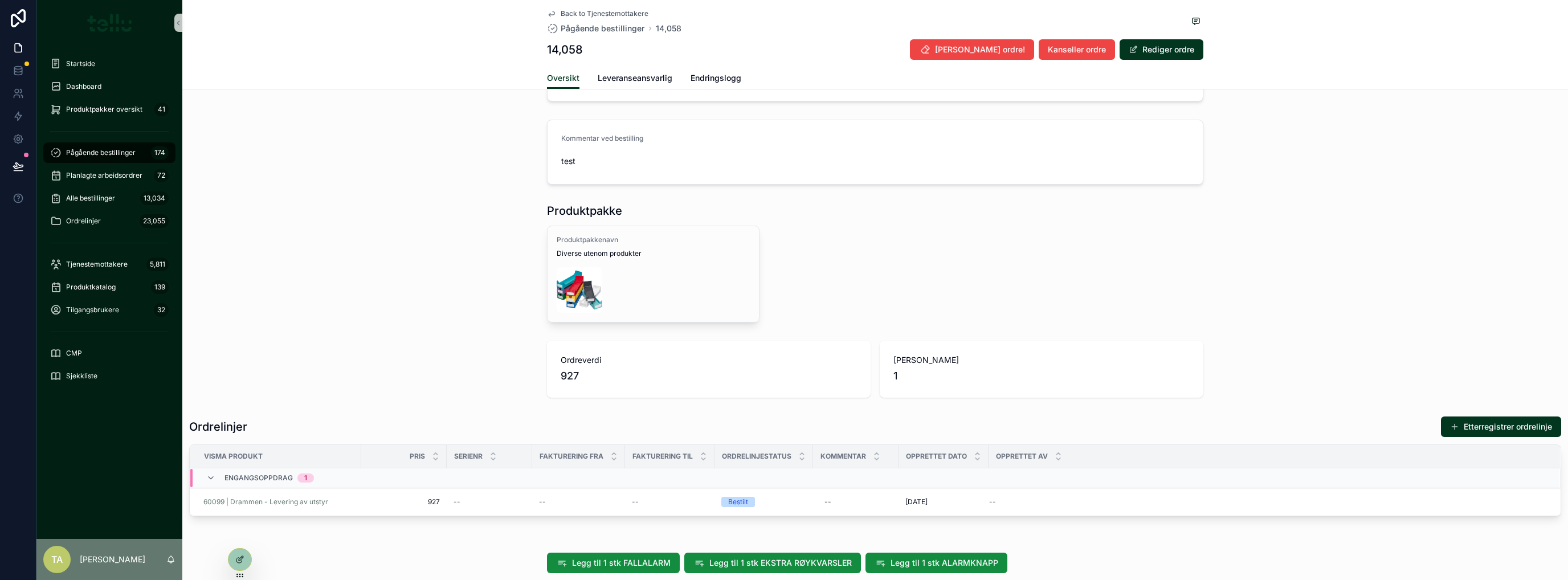
click at [391, 332] on div "1 Registrert 2 Ikke akseptert 3 Akseptert 4 Levert 5 Faktureres 6 Under avbesti…" at bounding box center [875, 254] width 1386 height 1061
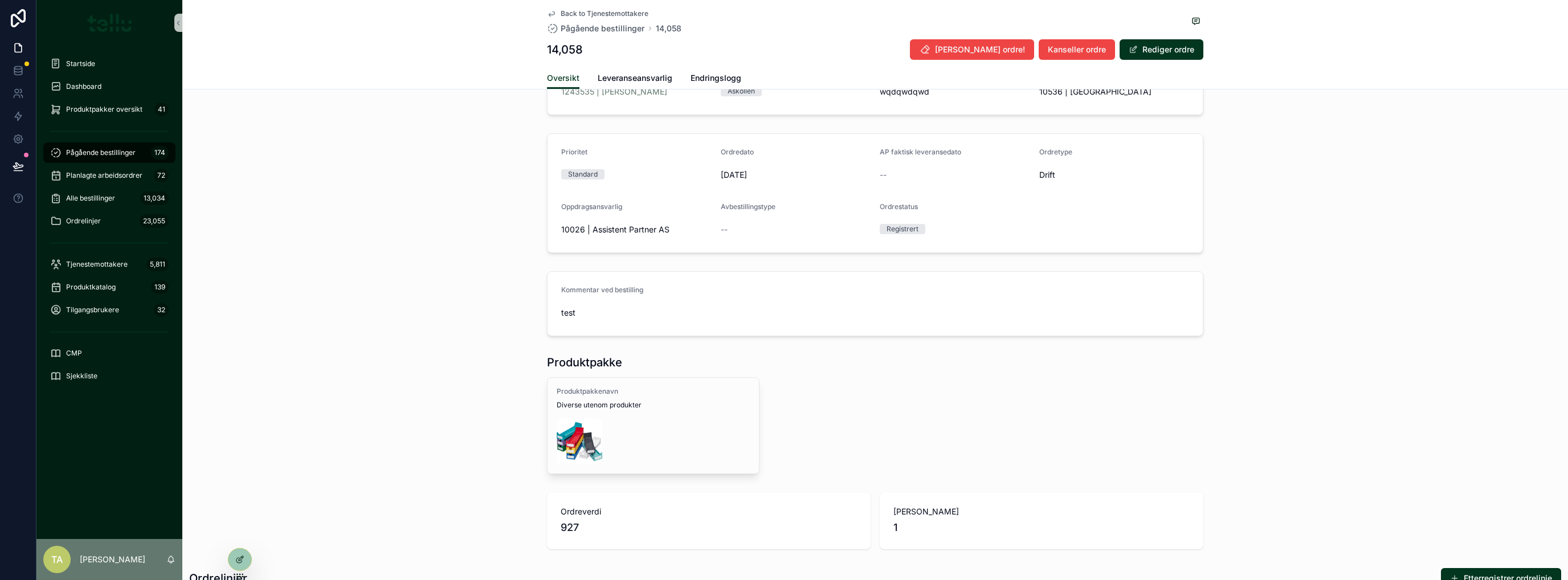
scroll to position [0, 0]
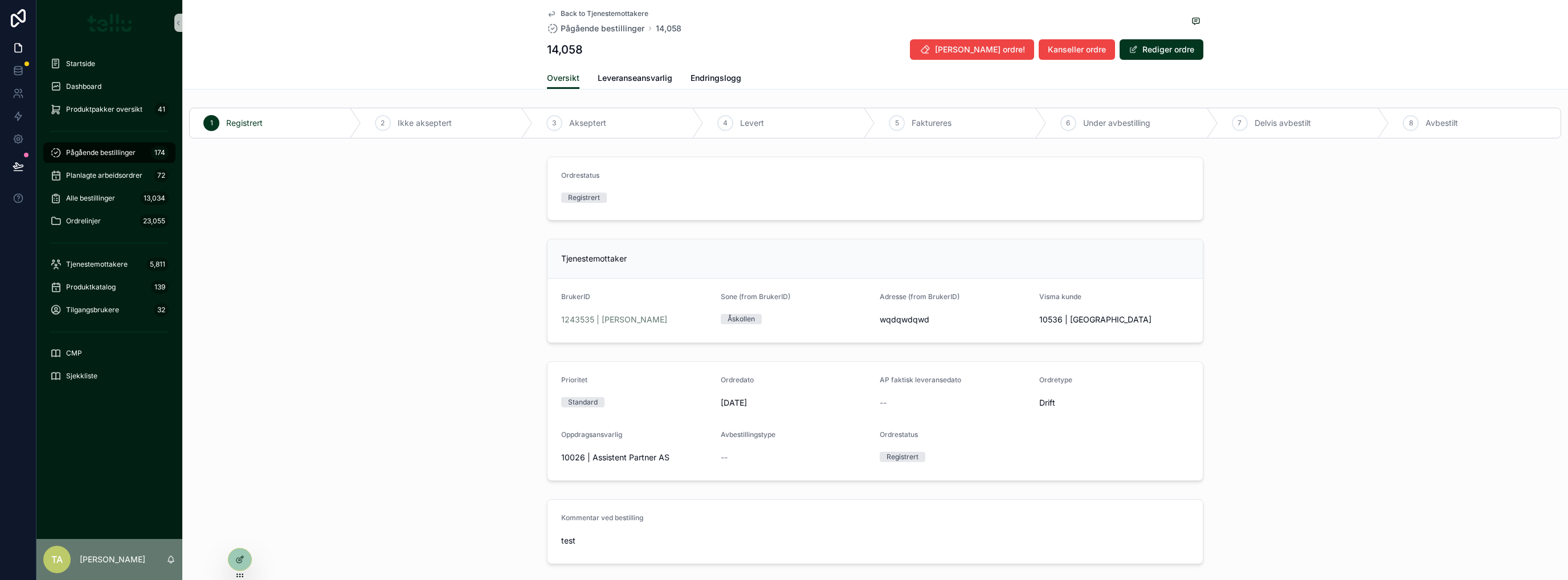
click at [983, 51] on span "[PERSON_NAME] ordre!" at bounding box center [980, 49] width 90 height 12
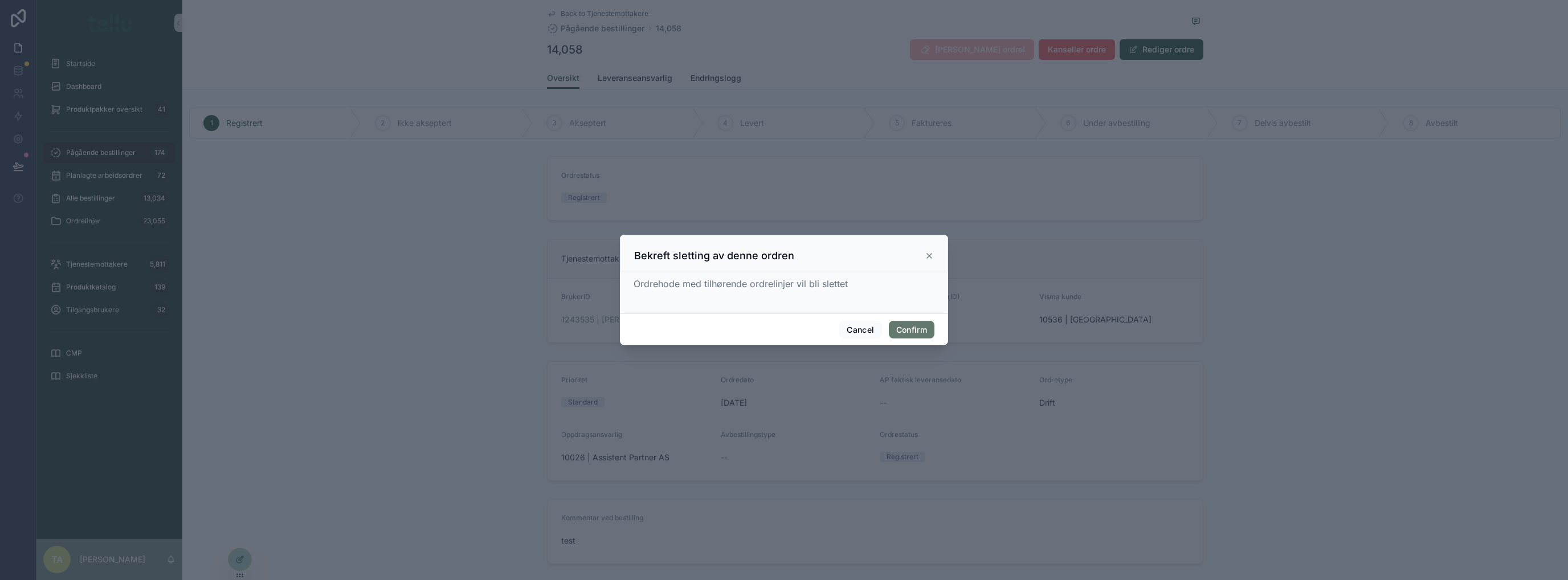
click at [897, 327] on button "Confirm" at bounding box center [911, 329] width 46 height 18
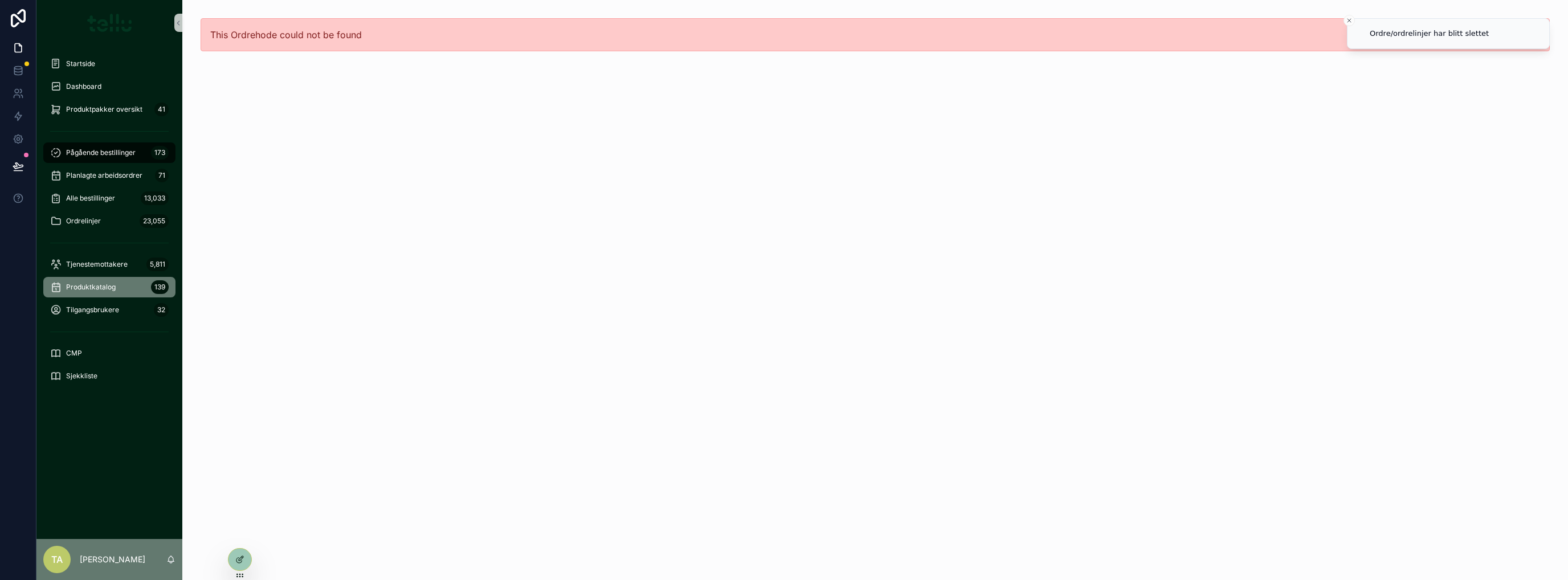
click at [103, 281] on div "Produktkatalog 139" at bounding box center [110, 287] width 118 height 18
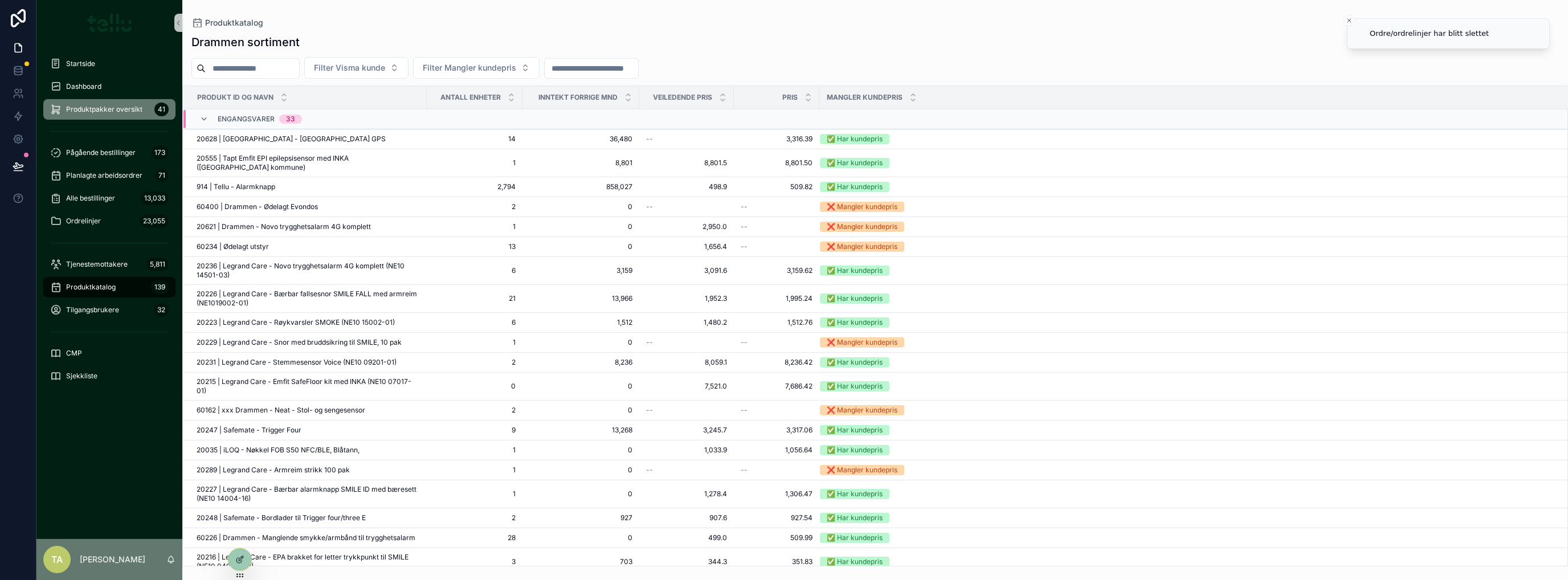
click at [89, 103] on div "Produktpakker oversikt 41" at bounding box center [110, 109] width 118 height 18
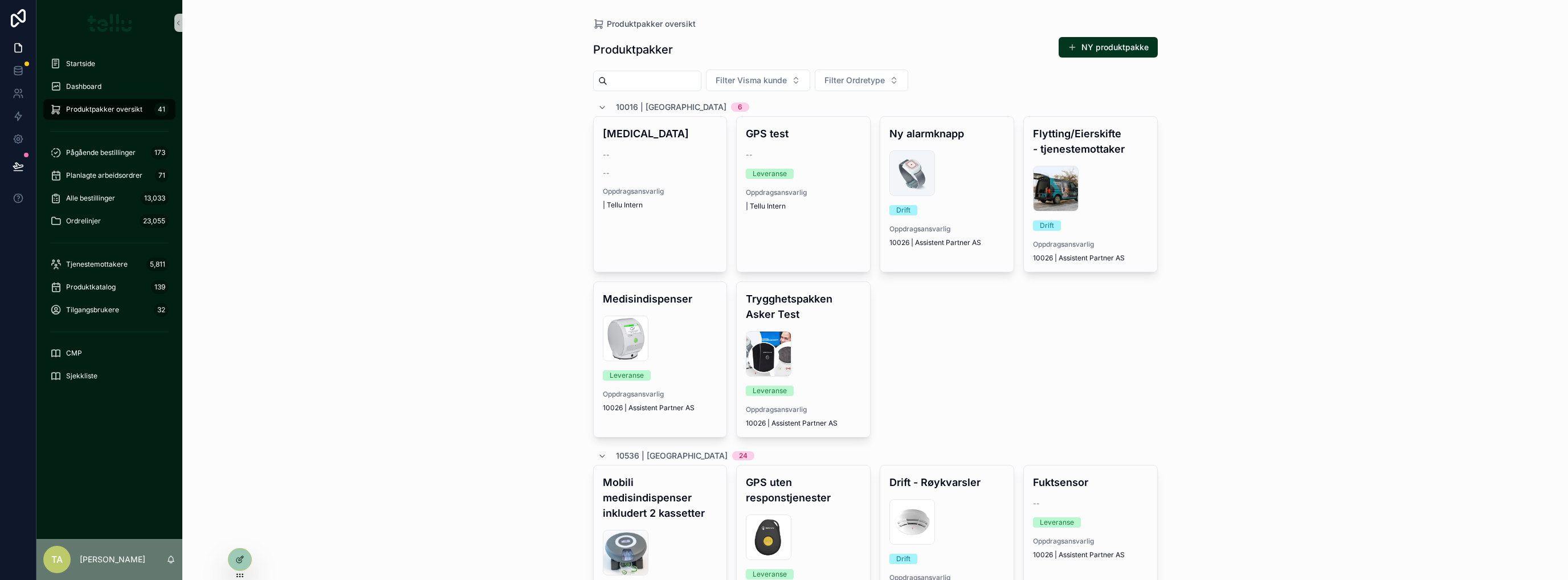
click at [643, 82] on input "scrollable content" at bounding box center [654, 80] width 93 height 16
type input "*****"
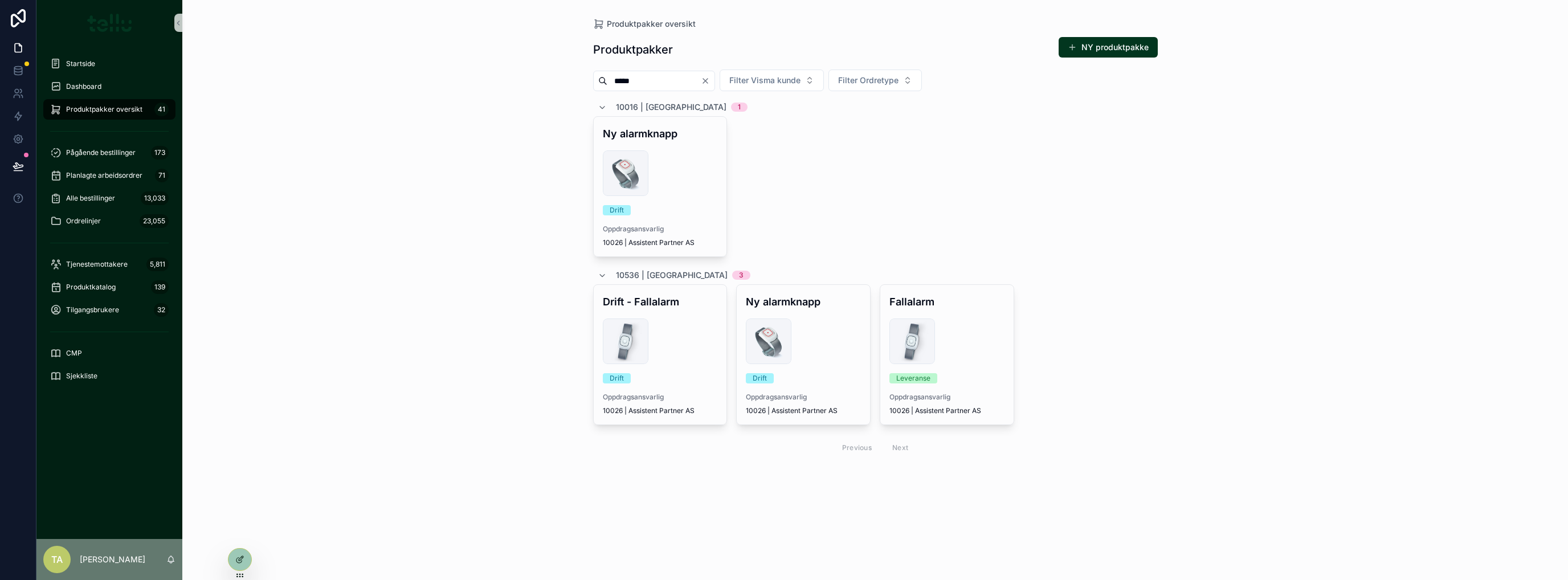
click at [813, 343] on div "ne-smile_id_left-1000x1000 .jpg" at bounding box center [803, 341] width 115 height 46
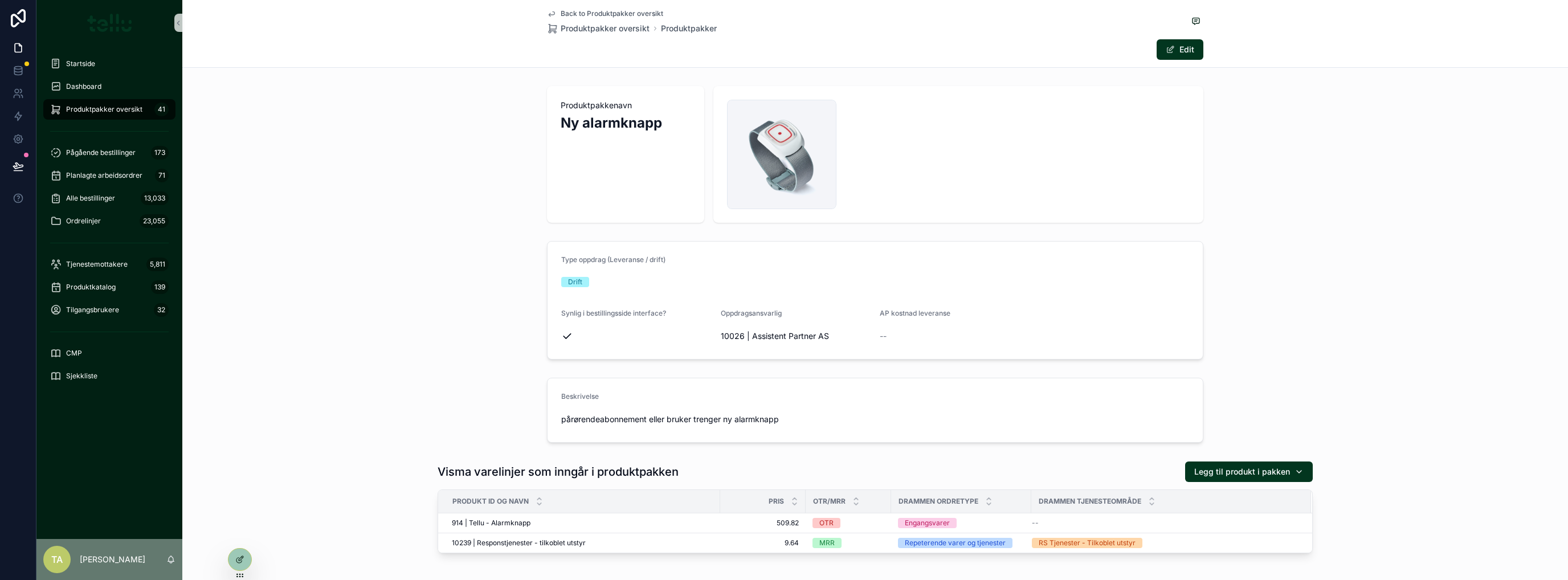
click at [1233, 468] on span "Legg til produkt i pakken" at bounding box center [1242, 472] width 96 height 12
type input "*****"
click at [1226, 519] on span "60099 | Drammen - Levering av utstyr" at bounding box center [1239, 517] width 114 height 12
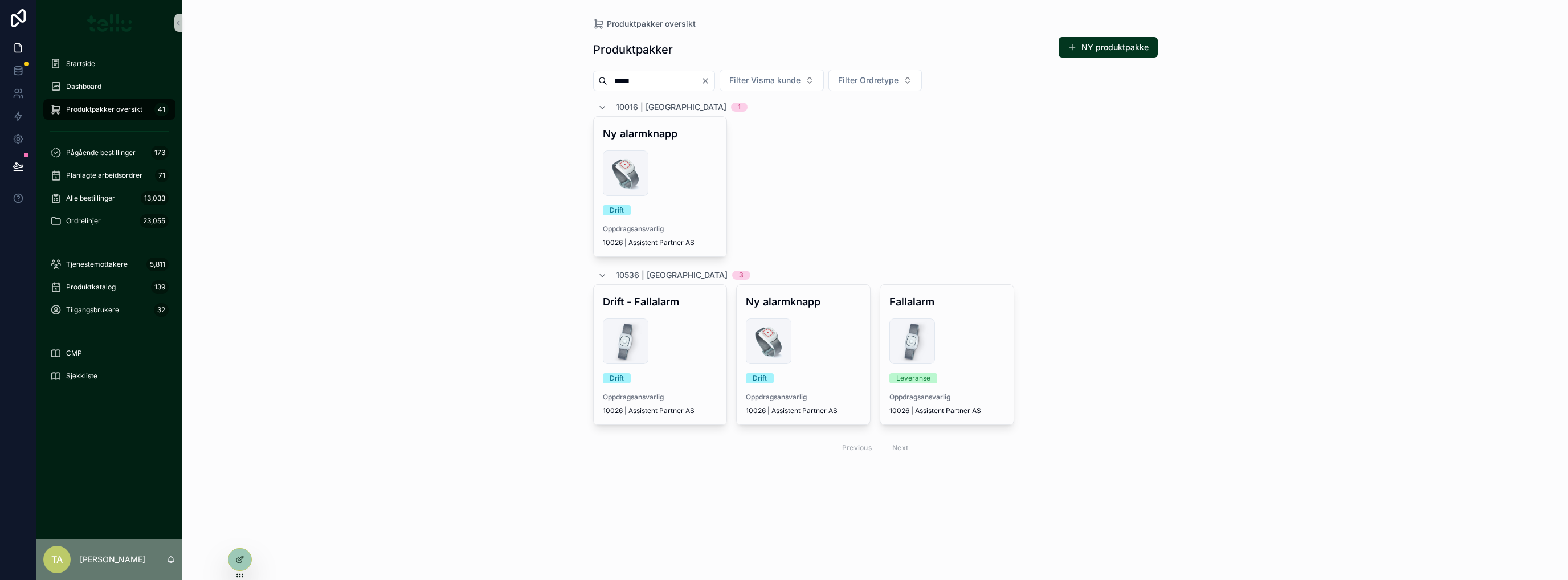
drag, startPoint x: 672, startPoint y: 84, endPoint x: 545, endPoint y: 86, distance: 127.0
click at [545, 86] on div "Produktpakker oversikt Produktpakker NY produktpakke ***** Filter Visma kunde F…" at bounding box center [875, 290] width 1386 height 580
type input "*********"
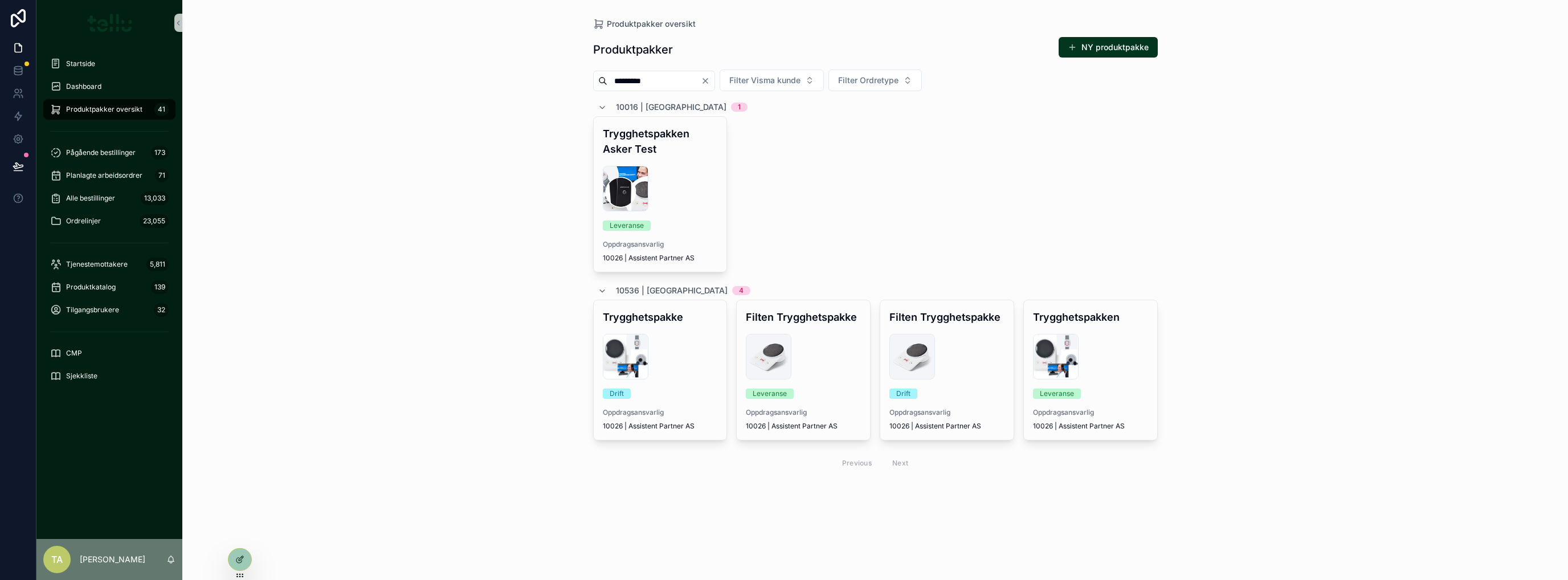
click at [699, 351] on div "trygghetspakke .jpg" at bounding box center [660, 357] width 115 height 46
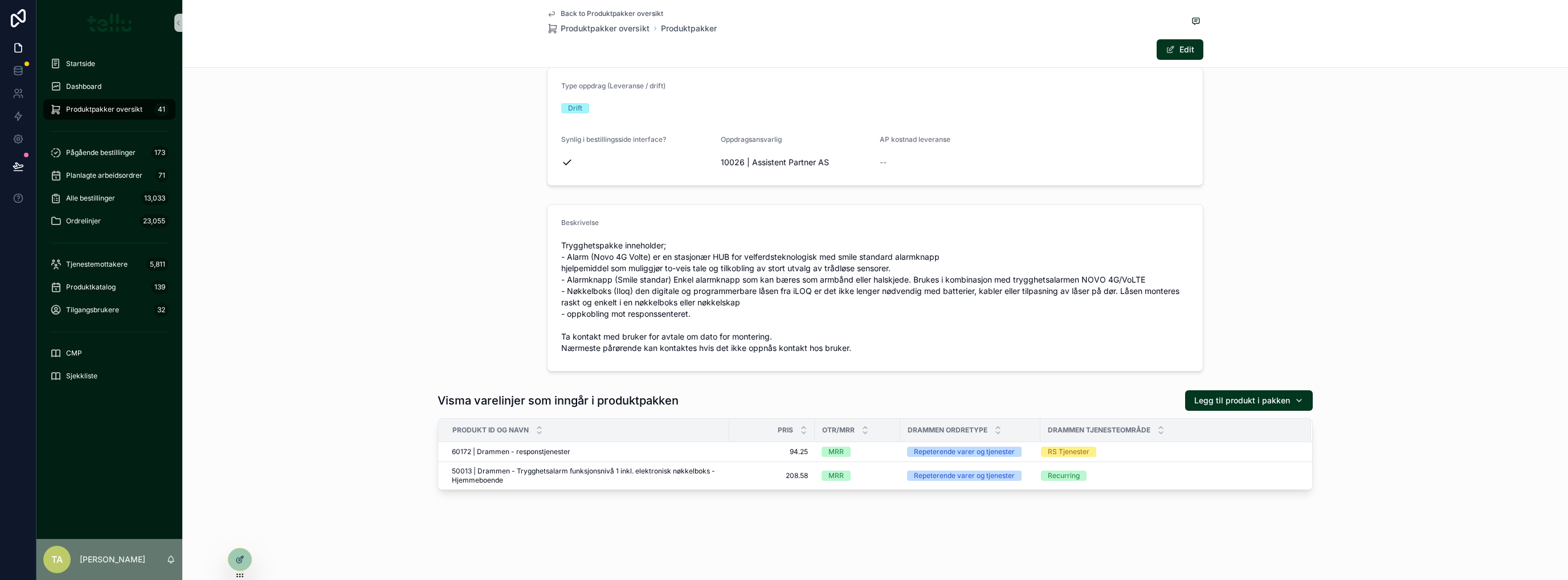
scroll to position [178, 0]
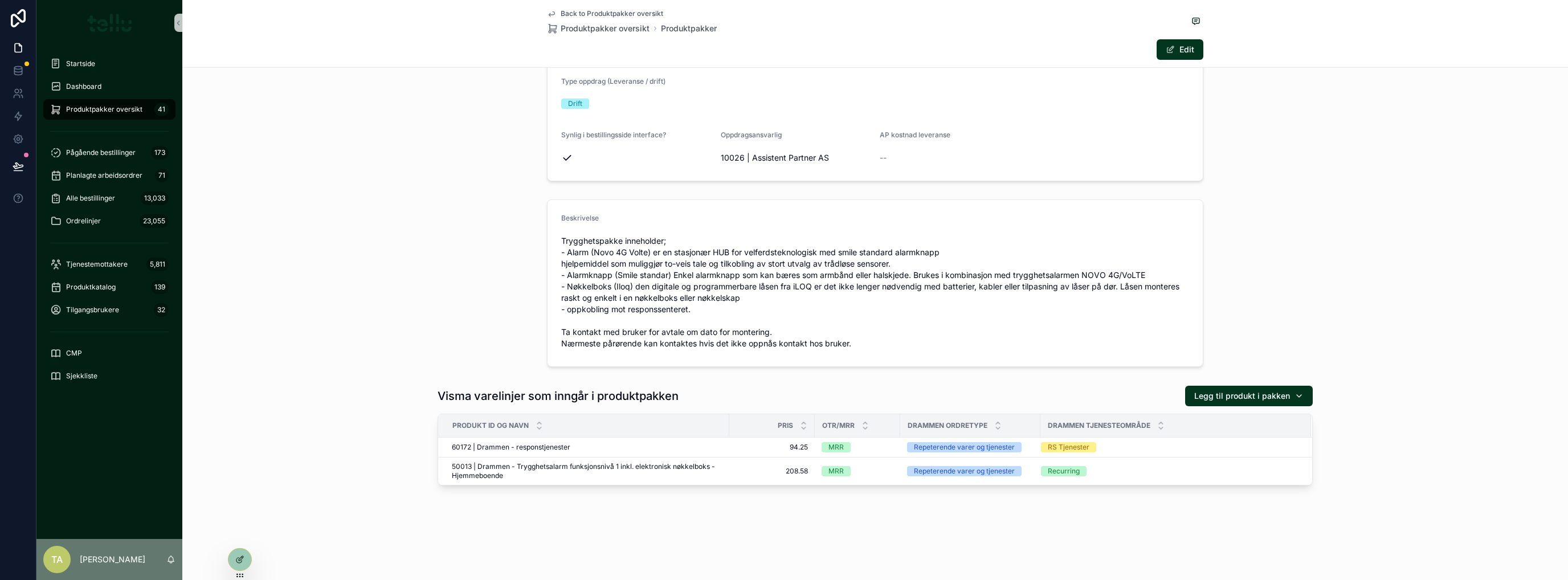
click at [1261, 394] on span "Legg til produkt i pakken" at bounding box center [1242, 396] width 96 height 12
type input "*****"
click at [1244, 436] on span "60099 | Drammen - Levering av utstyr" at bounding box center [1239, 440] width 114 height 12
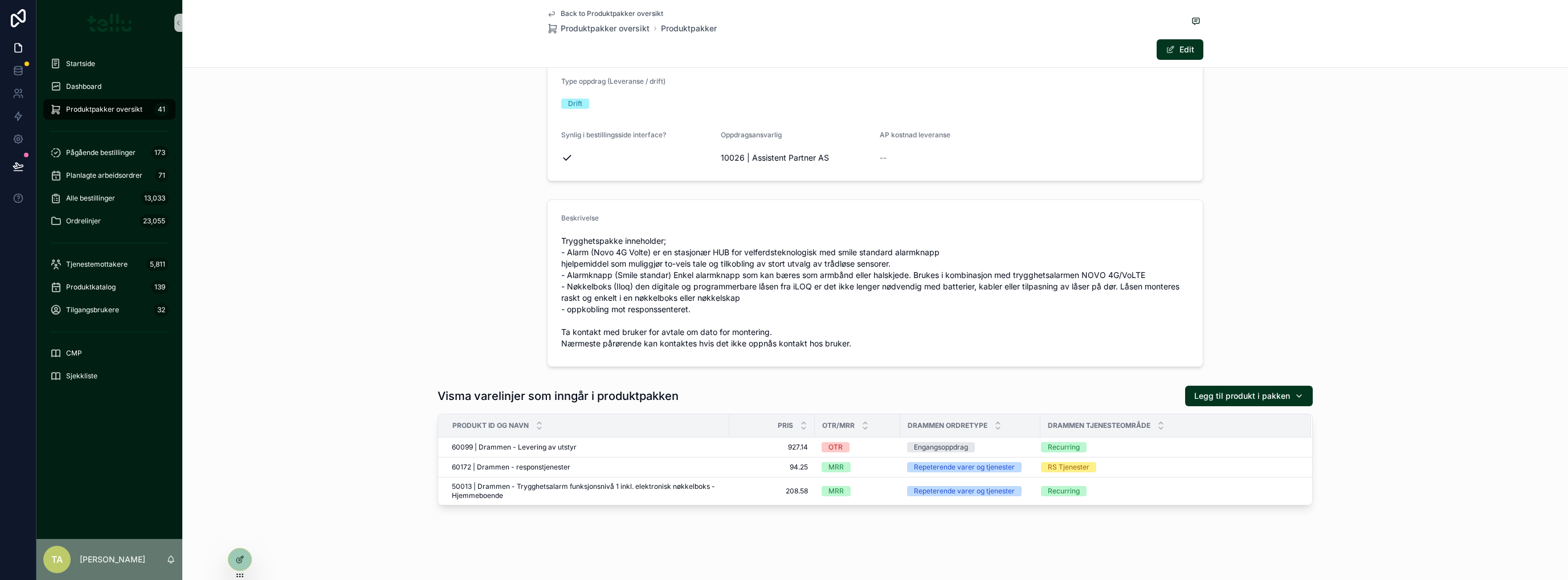
click at [278, 374] on div "Produktpakkenavn Trygghetspakke trygghetspakke .jpg Type oppdrag (Leveranse / d…" at bounding box center [875, 216] width 1386 height 626
click at [276, 374] on div "Produktpakkenavn Trygghetspakke trygghetspakke .jpg Type oppdrag (Leveranse / d…" at bounding box center [875, 216] width 1386 height 626
click at [387, 356] on div "Beskrivelse Trygghetspakke inneholder; - Alarm (Novo 4G Volte) er en stasjonær …" at bounding box center [875, 283] width 1386 height 177
click at [19, 170] on icon at bounding box center [18, 166] width 12 height 12
click at [348, 257] on div "Beskrivelse Trygghetspakke inneholder; - Alarm (Novo 4G Volte) er en stasjonær …" at bounding box center [875, 283] width 1386 height 177
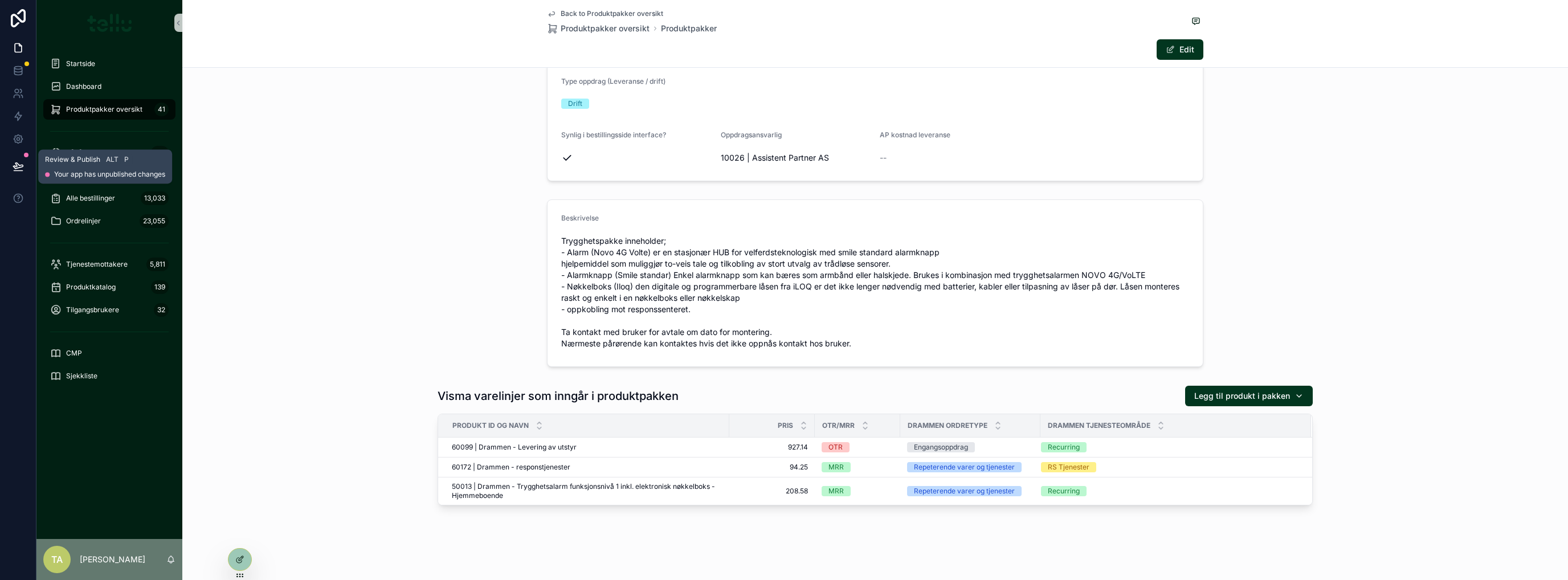
click at [25, 163] on button at bounding box center [18, 166] width 25 height 32
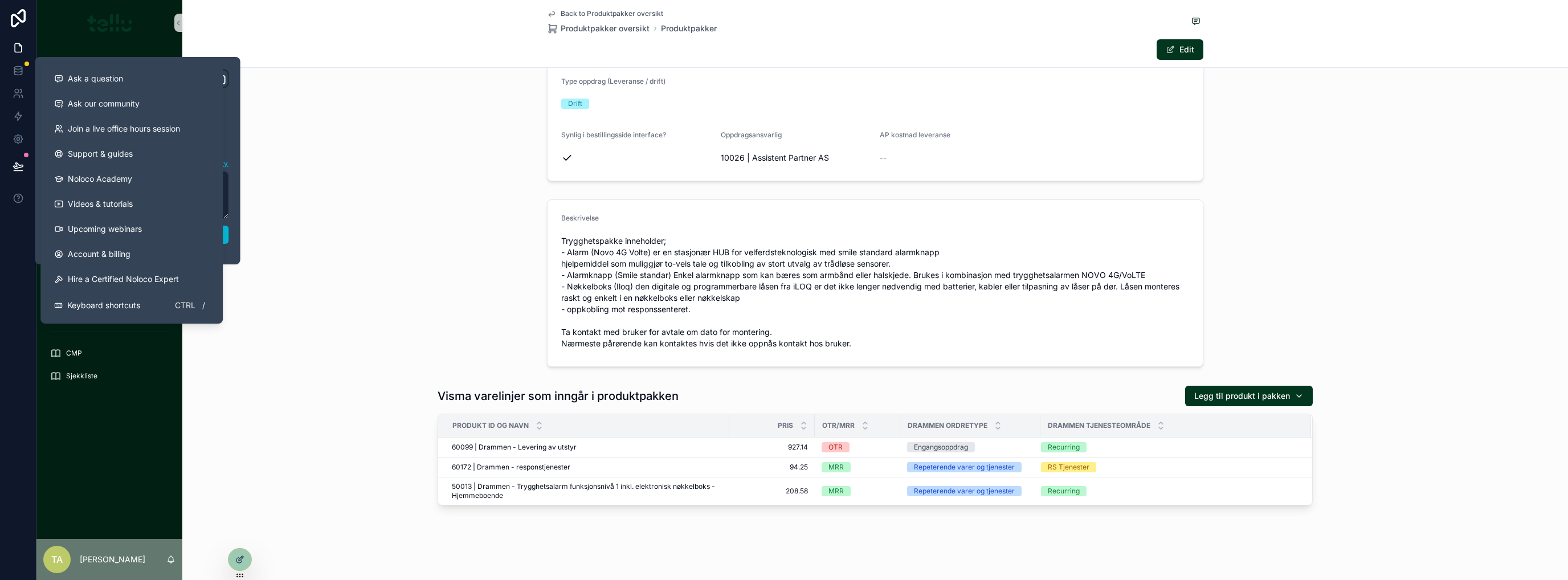
click at [412, 170] on div "Type oppdrag (Leveranse / drift) Drift Synlig i bestillingsside interface? Oppd…" at bounding box center [875, 122] width 1386 height 128
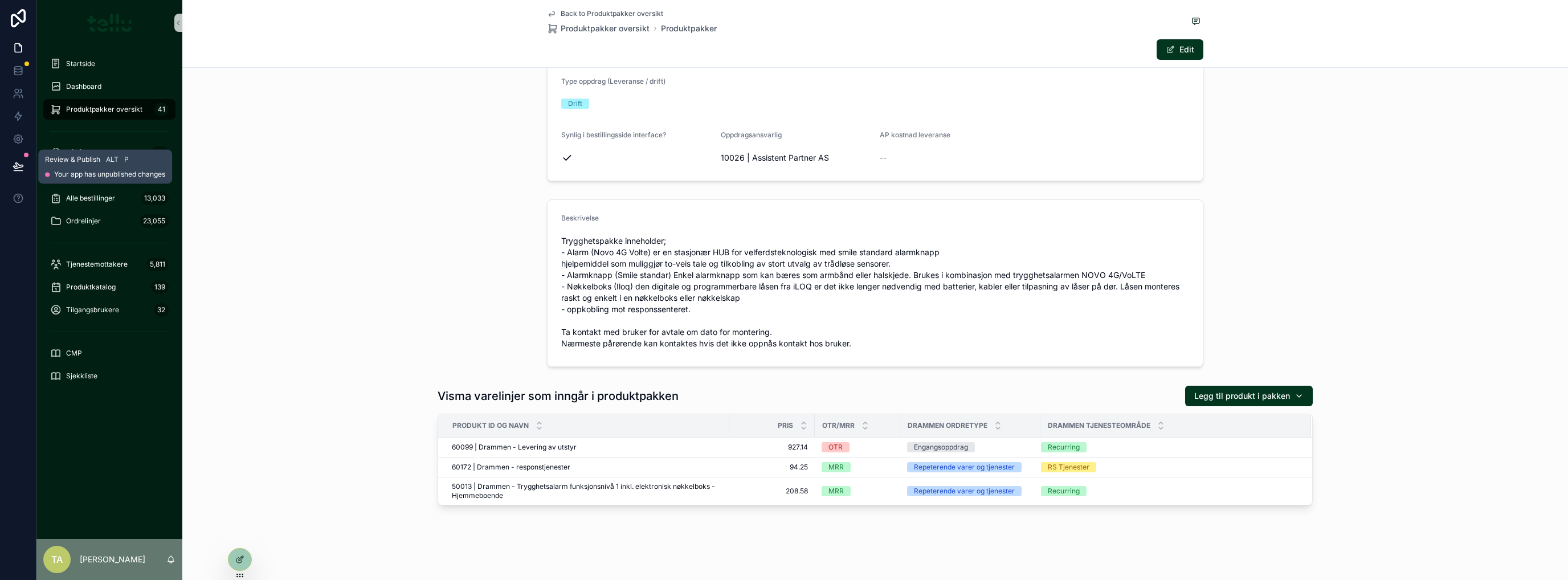
click at [27, 163] on button at bounding box center [18, 166] width 25 height 32
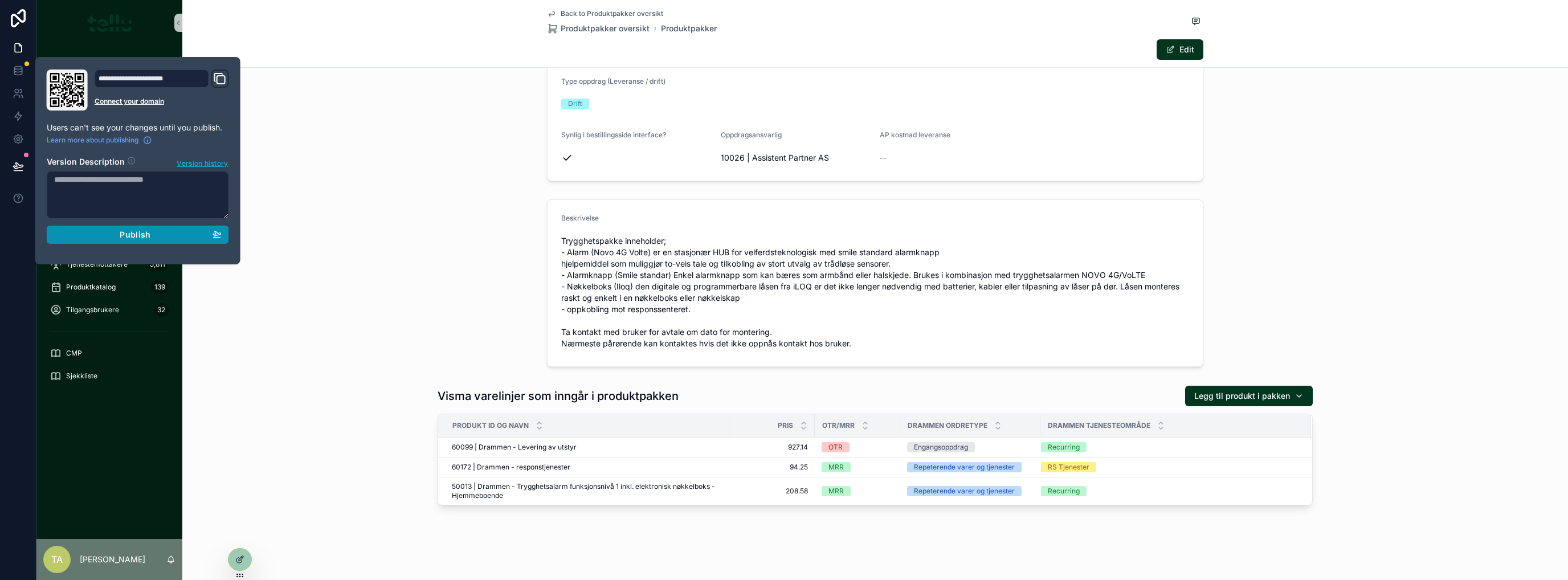
click at [130, 233] on span "Publish" at bounding box center [135, 234] width 31 height 10
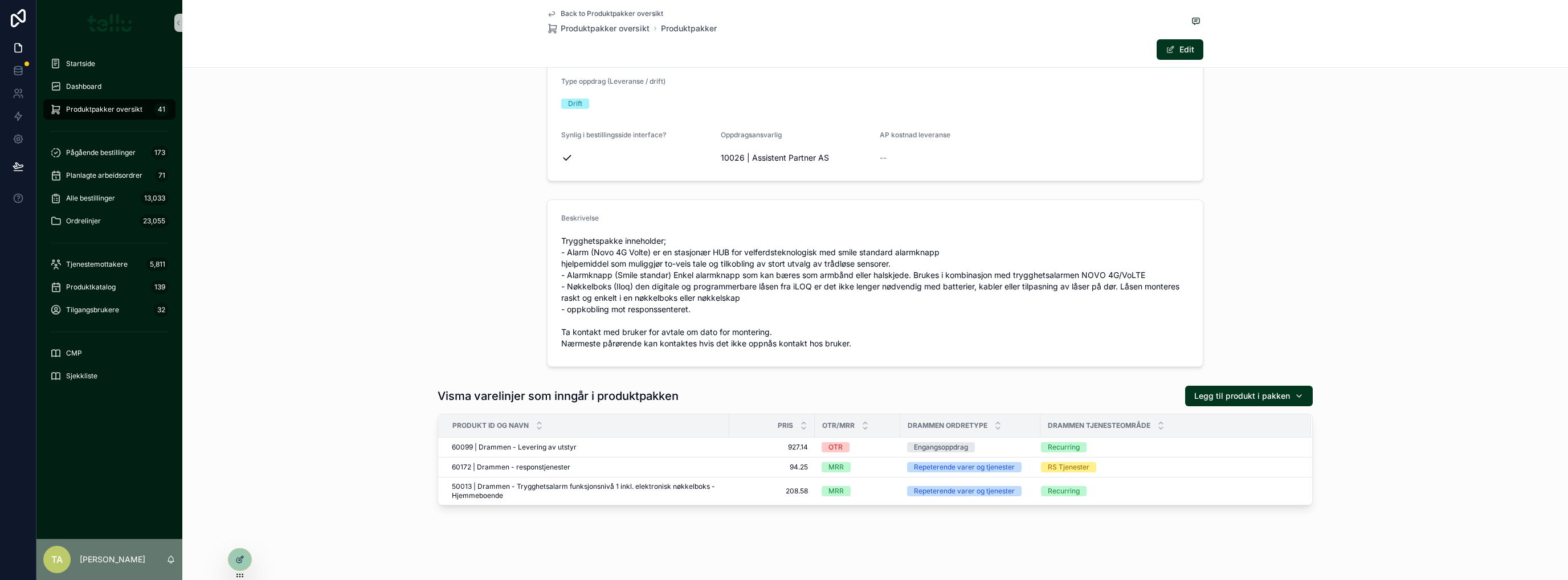
click at [381, 289] on div "Beskrivelse Trygghetspakke inneholder; - Alarm (Novo 4G Volte) er en stasjonær …" at bounding box center [875, 283] width 1386 height 177
